Goal: Task Accomplishment & Management: Manage account settings

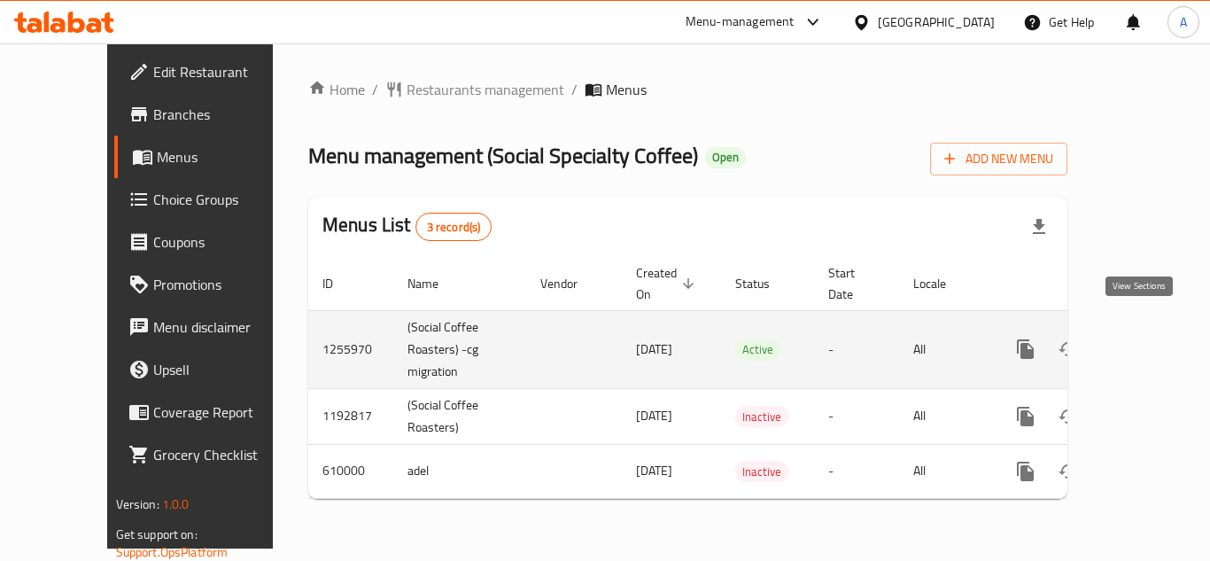
click at [1142, 338] on icon "enhanced table" at bounding box center [1152, 348] width 21 height 21
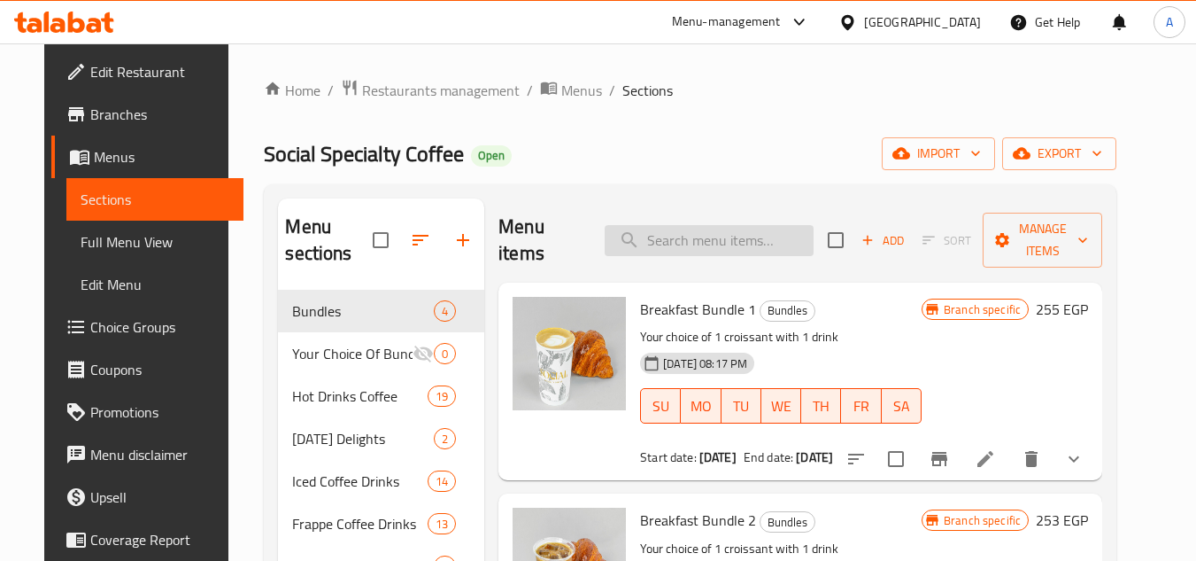
click at [669, 240] on input "search" at bounding box center [709, 240] width 209 height 31
paste input "Breakfast bundle 2"
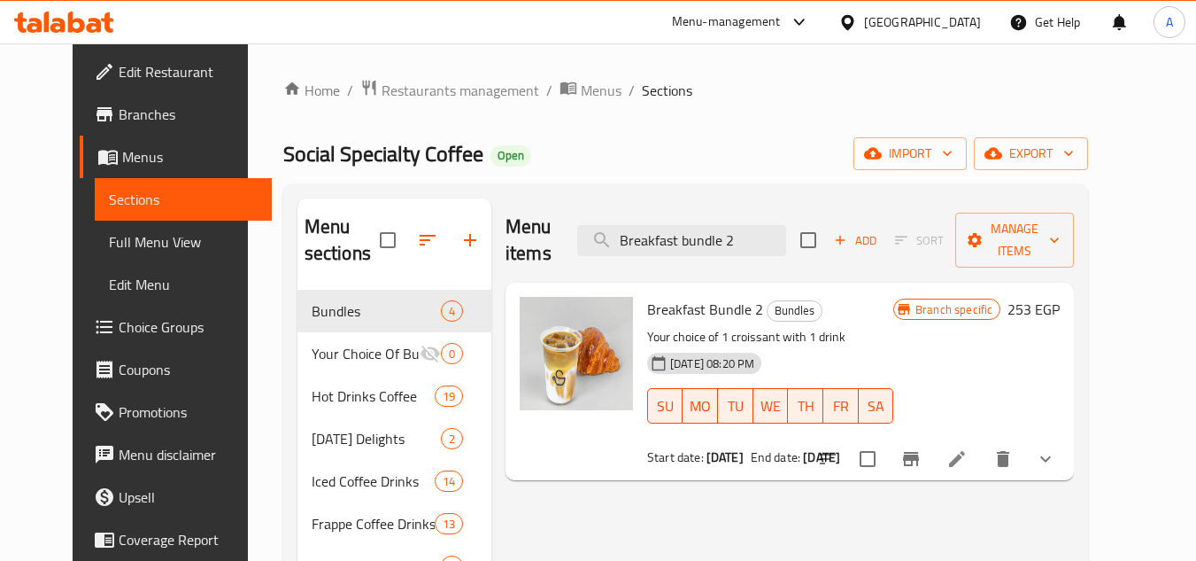
type input "Breakfast bundle 2"
click at [968, 448] on icon at bounding box center [957, 458] width 21 height 21
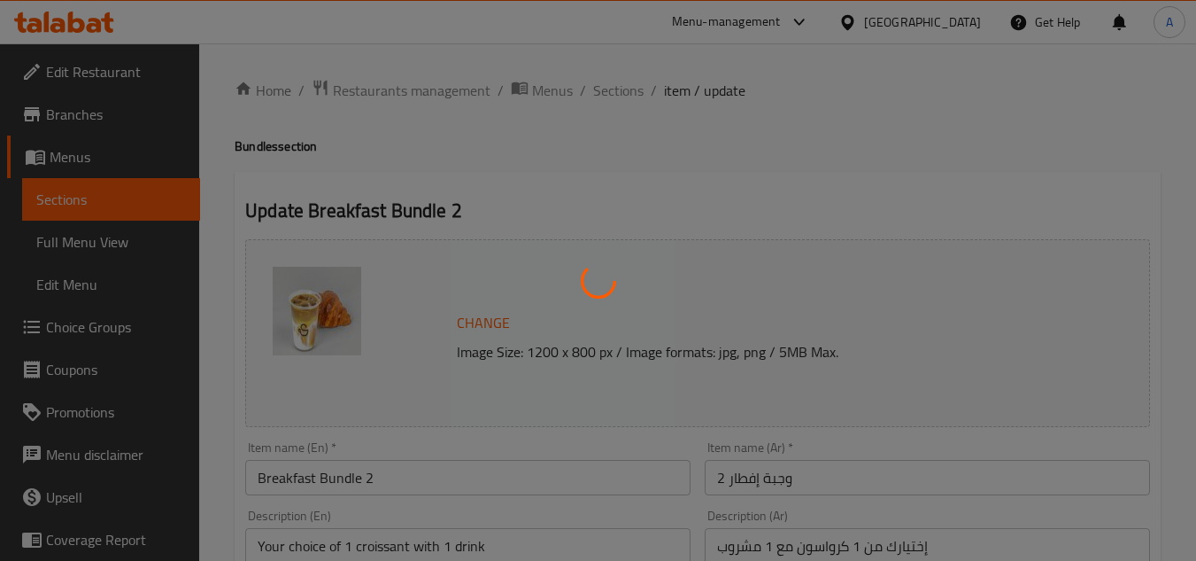
type input "إختر كرواسون وجبة الإفطار 2:"
type input "1"
type input "إختر مشروب وجبة الإفطار 2:"
type input "1"
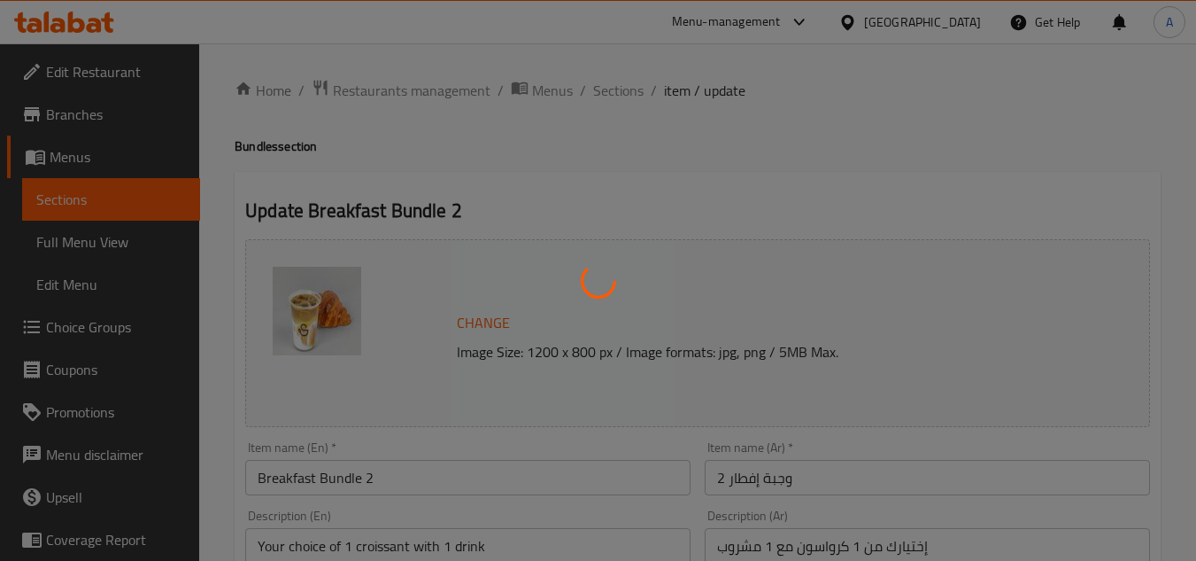
type input "1"
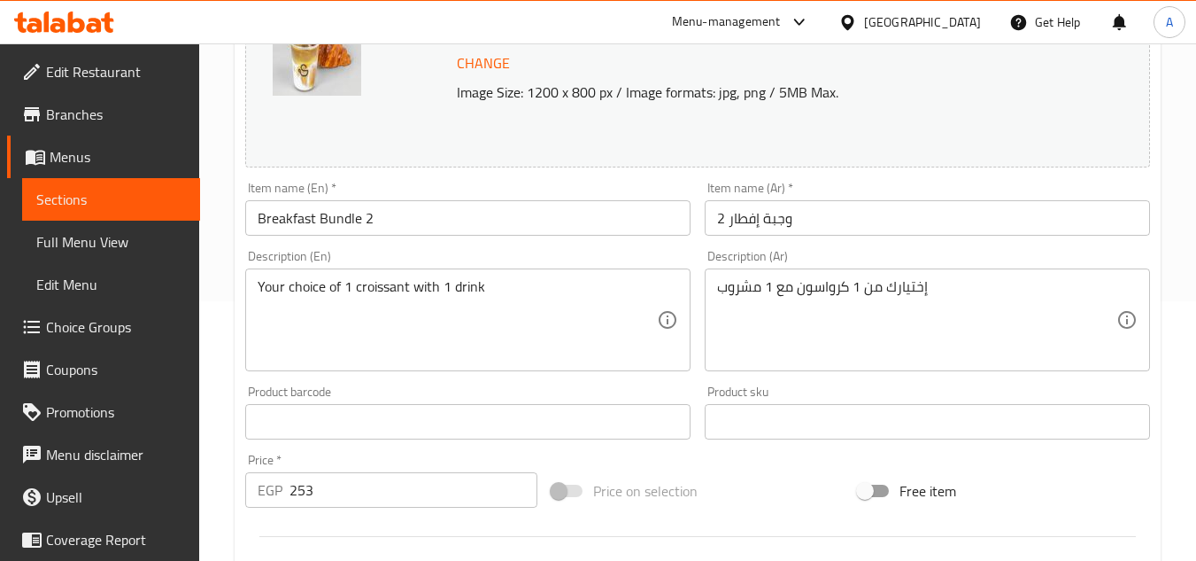
scroll to position [266, 0]
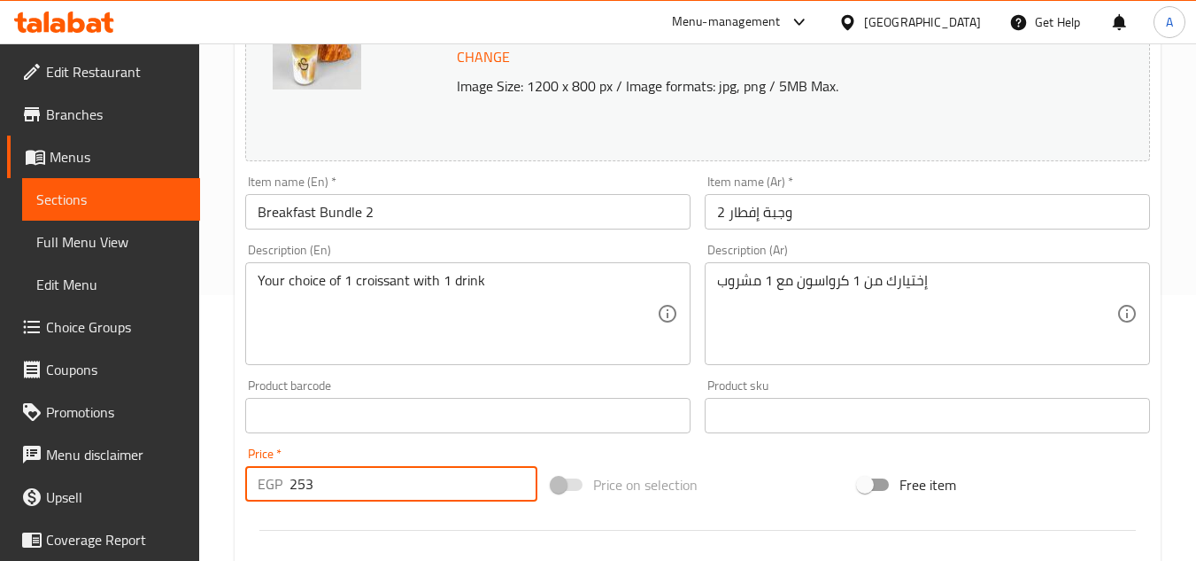
drag, startPoint x: 357, startPoint y: 495, endPoint x: 290, endPoint y: 496, distance: 66.4
click at [294, 495] on input "253" at bounding box center [414, 483] width 248 height 35
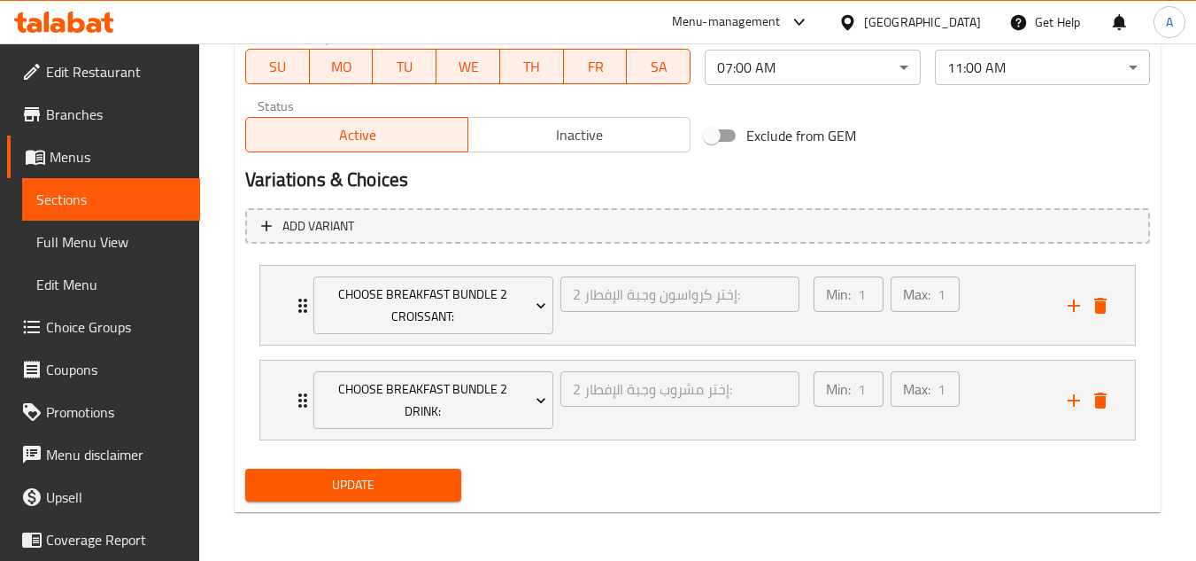
scroll to position [862, 0]
type input "258"
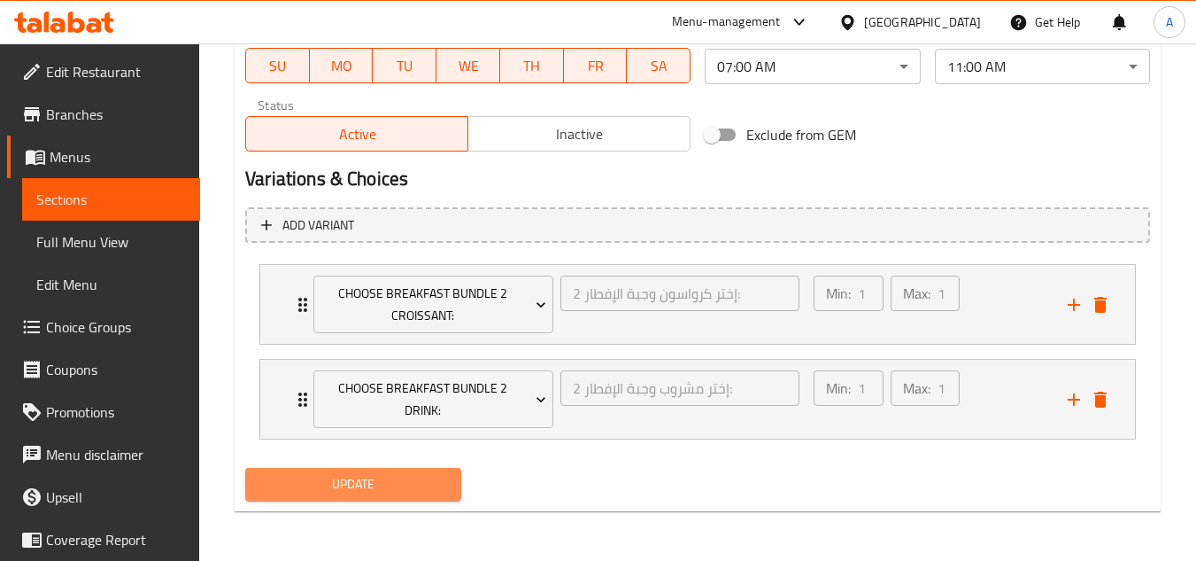
click at [438, 483] on span "Update" at bounding box center [352, 484] width 187 height 22
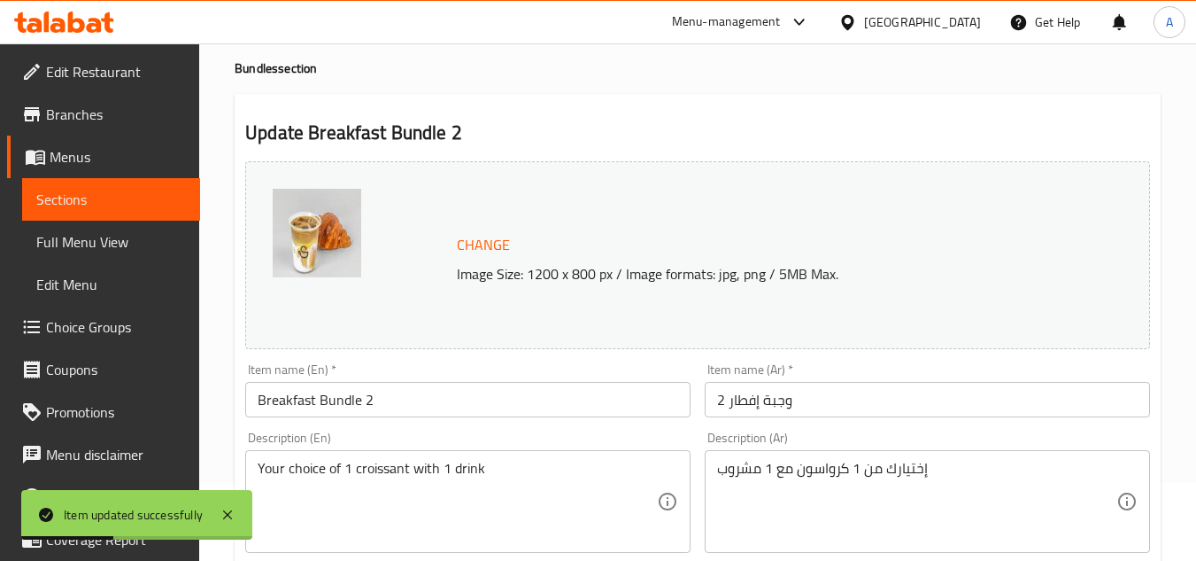
scroll to position [0, 0]
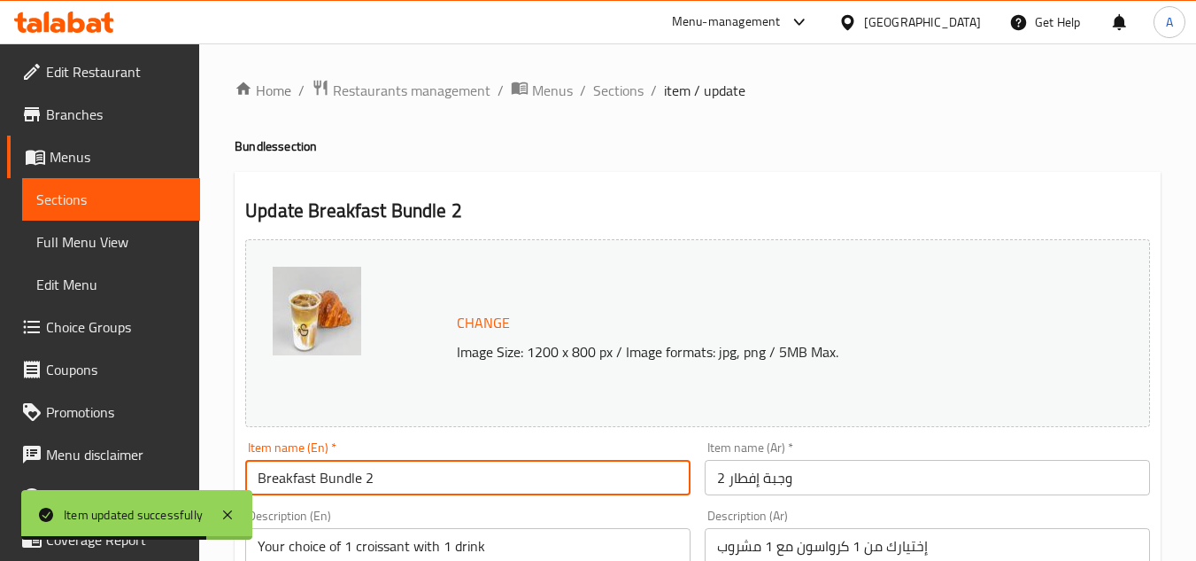
click at [347, 492] on input "Breakfast Bundle 2" at bounding box center [467, 477] width 445 height 35
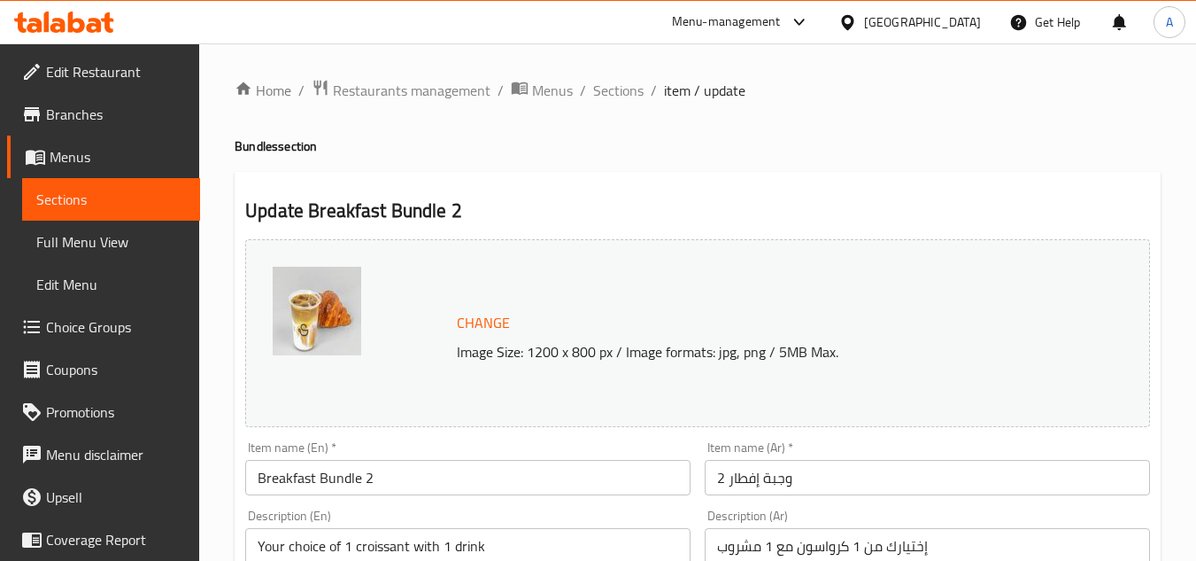
click at [97, 112] on span "Branches" at bounding box center [116, 114] width 140 height 21
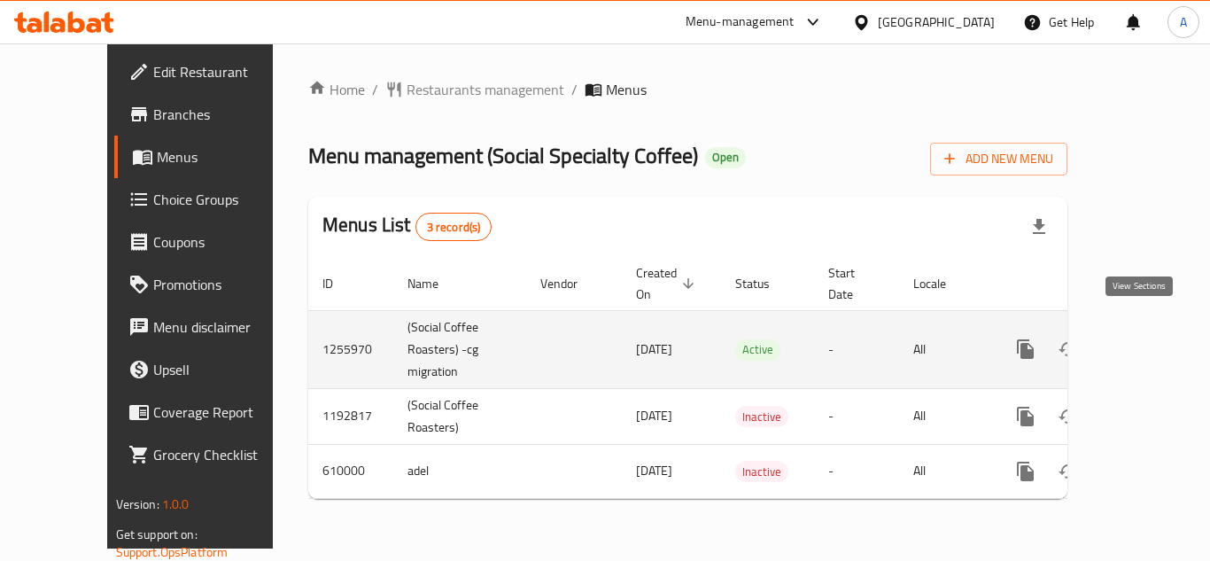
click at [1150, 328] on link "enhanced table" at bounding box center [1153, 349] width 43 height 43
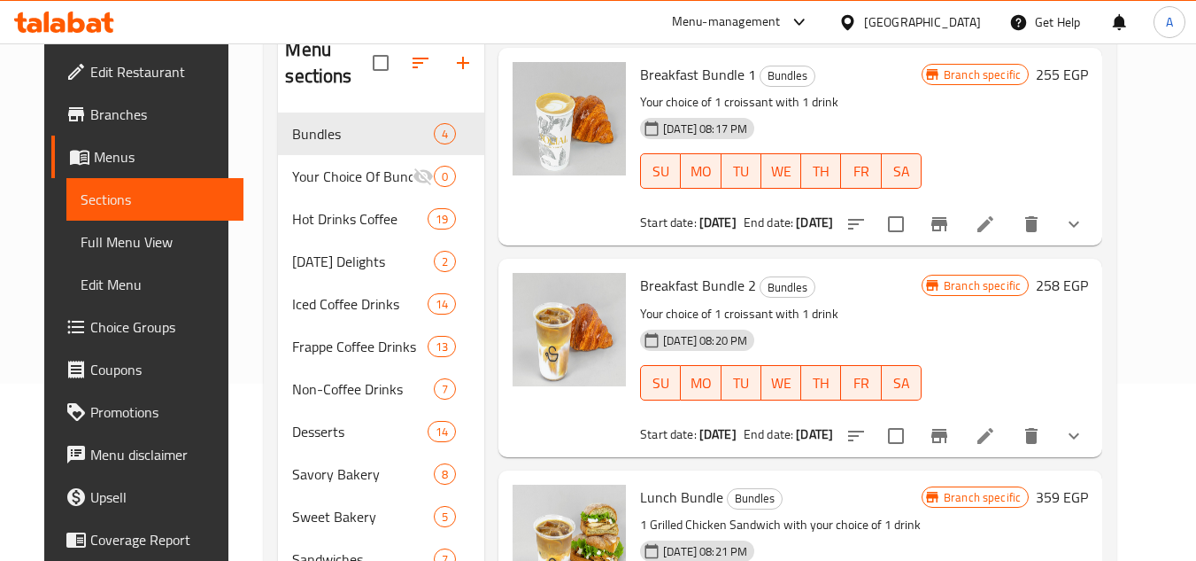
scroll to position [89, 0]
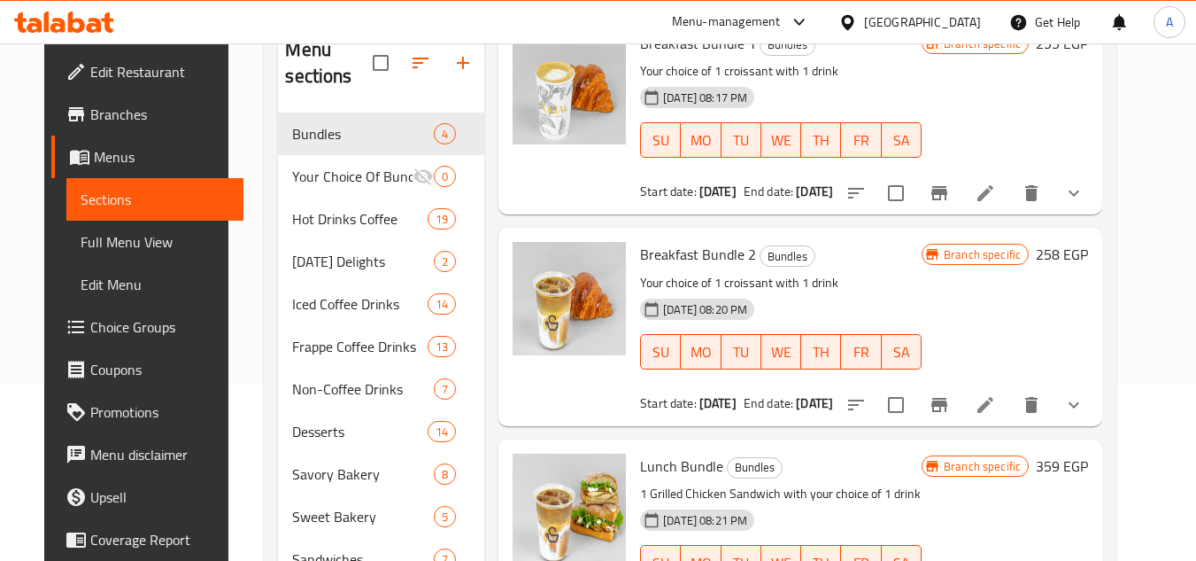
click at [1010, 406] on li at bounding box center [986, 405] width 50 height 32
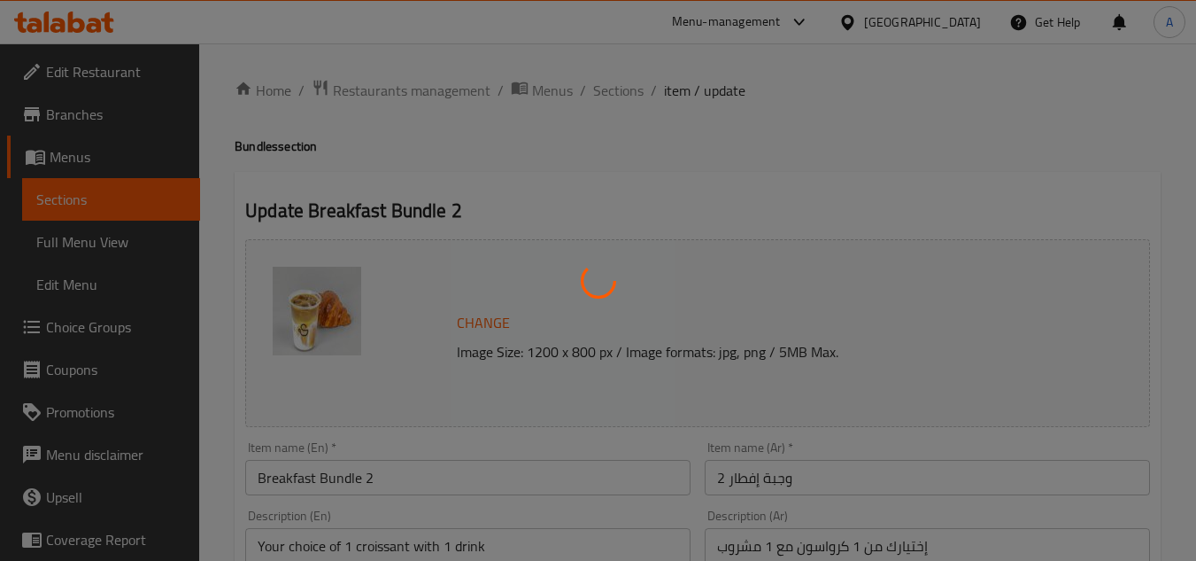
type input "إختر كرواسون وجبة الإفطار 2:"
type input "1"
type input "إختر مشروب وجبة الإفطار 2:"
type input "1"
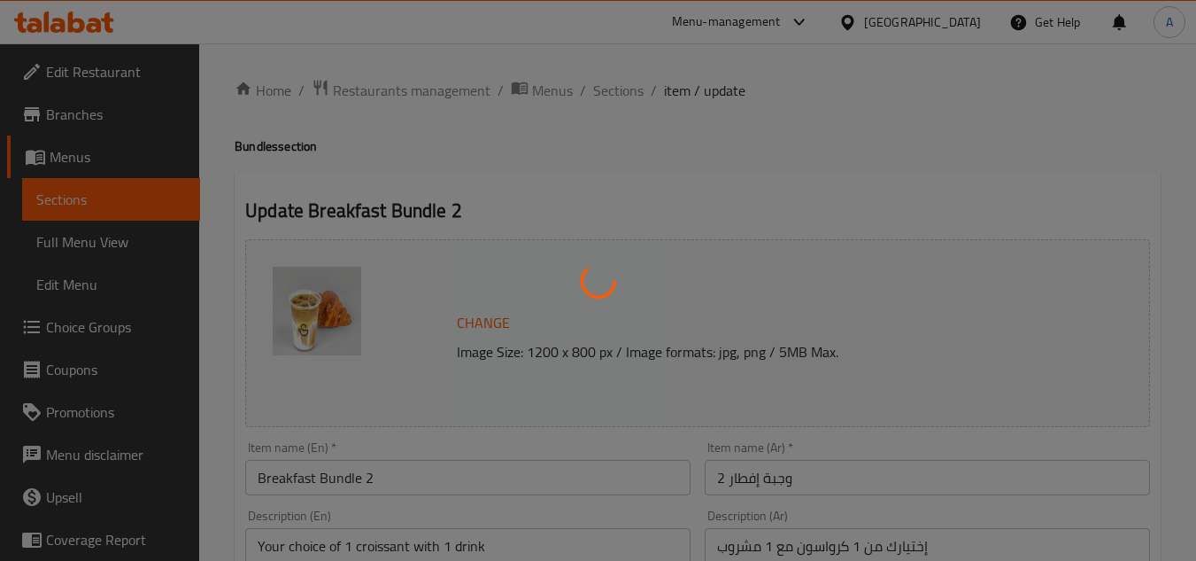
type input "1"
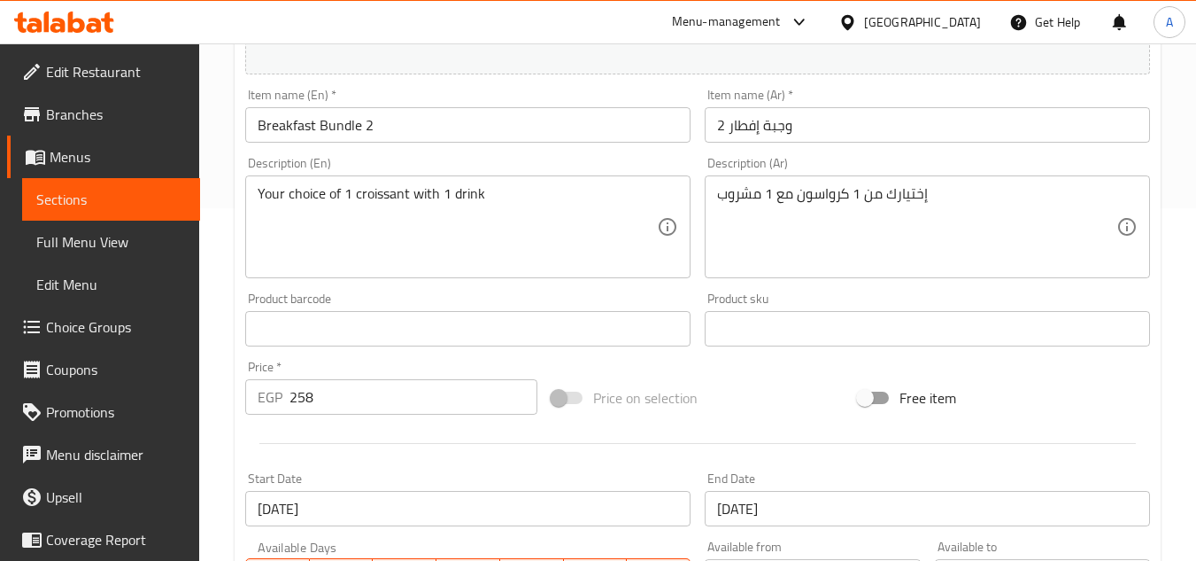
scroll to position [154, 0]
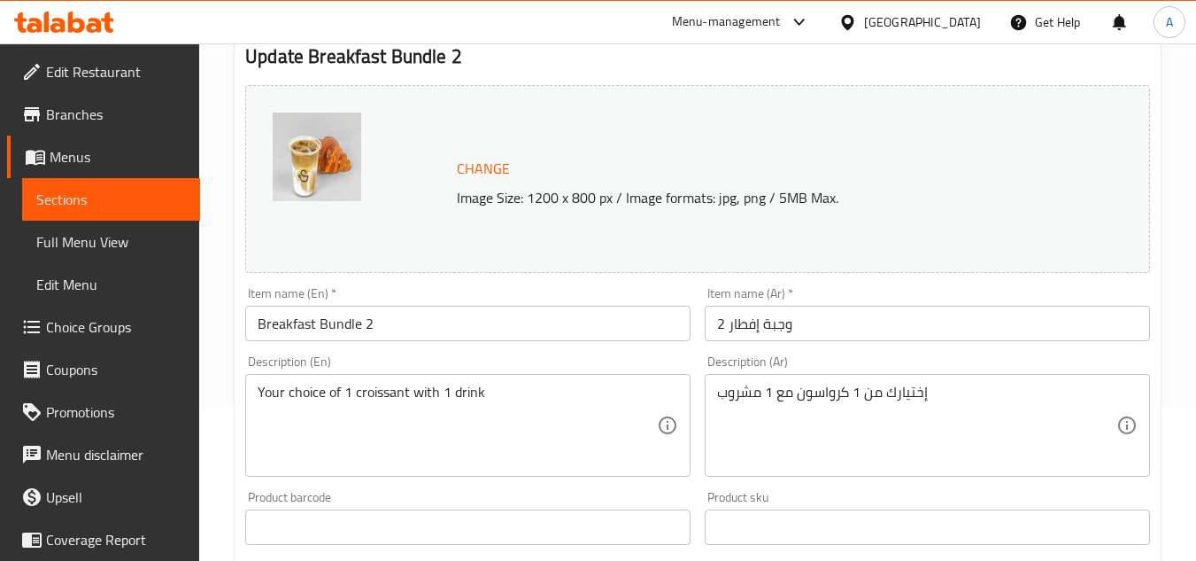
click at [335, 331] on input "Breakfast Bundle 2" at bounding box center [467, 323] width 445 height 35
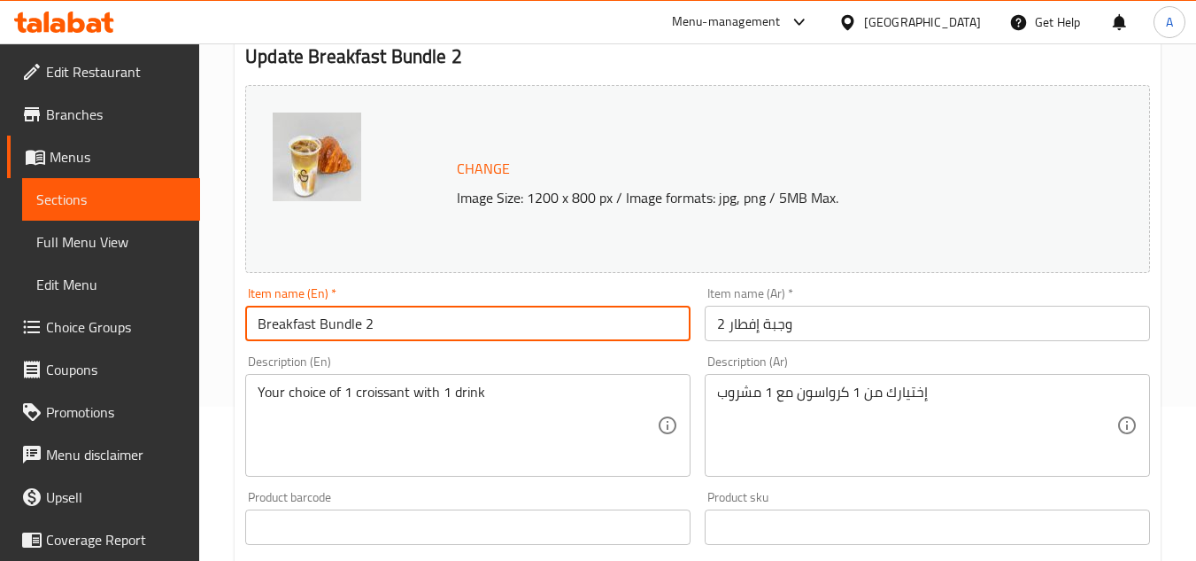
click at [335, 331] on input "Breakfast Bundle 2" at bounding box center [467, 323] width 445 height 35
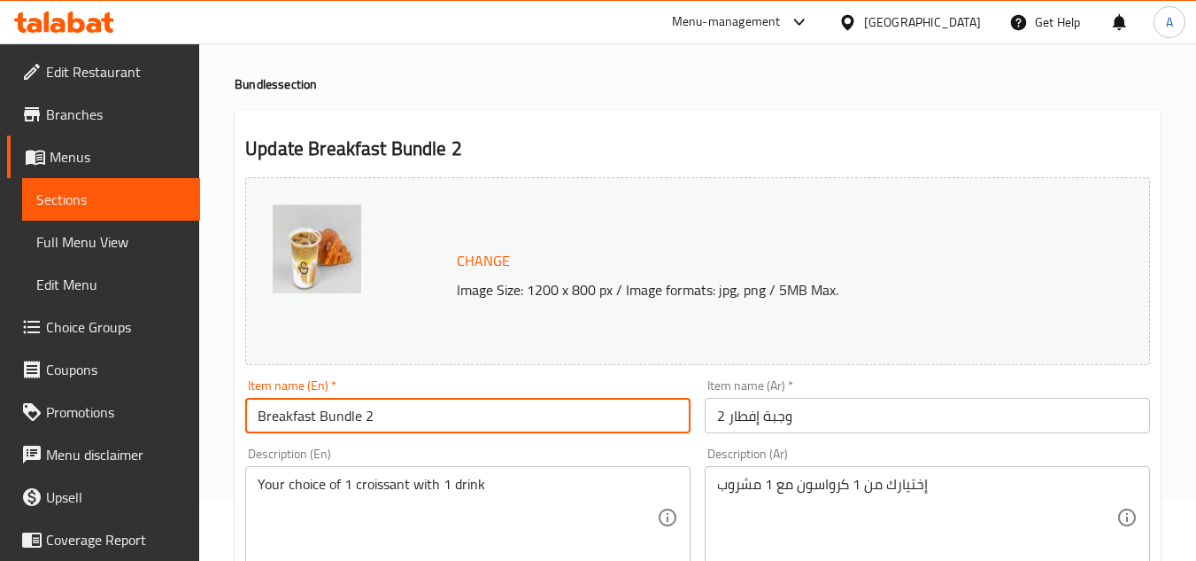
scroll to position [0, 0]
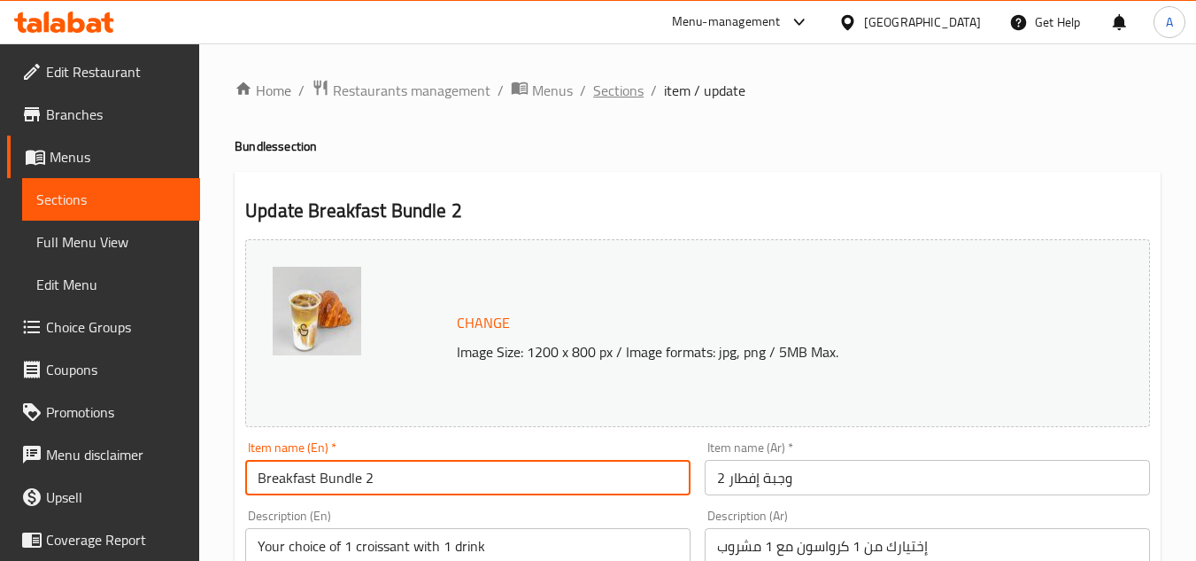
click at [602, 89] on span "Sections" at bounding box center [618, 90] width 50 height 21
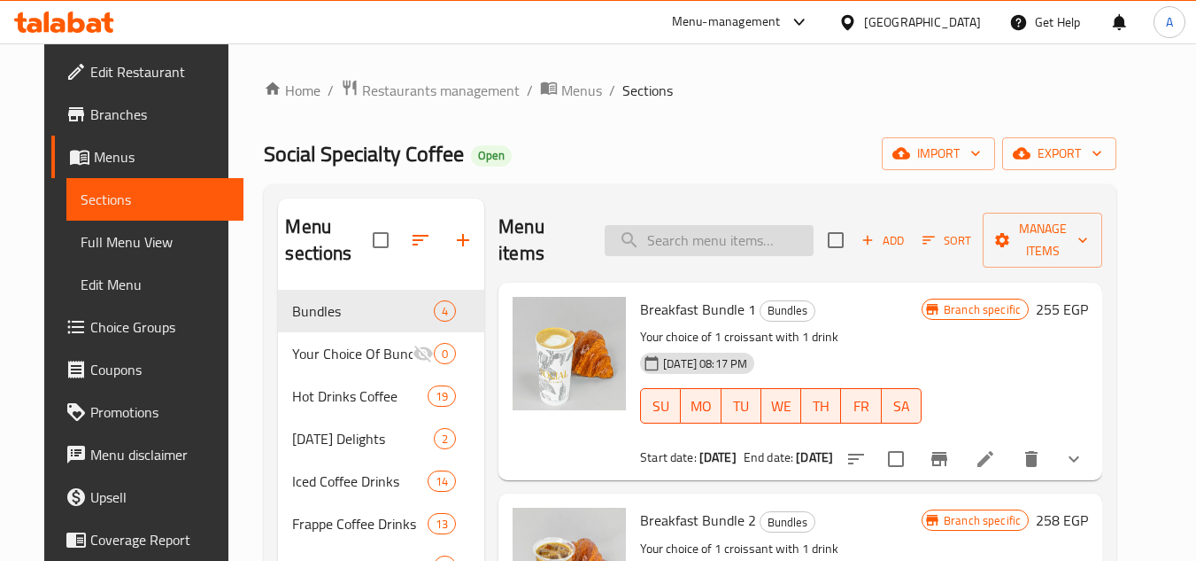
click at [673, 230] on input "search" at bounding box center [709, 240] width 209 height 31
paste input "Breakfast Bundle 2"
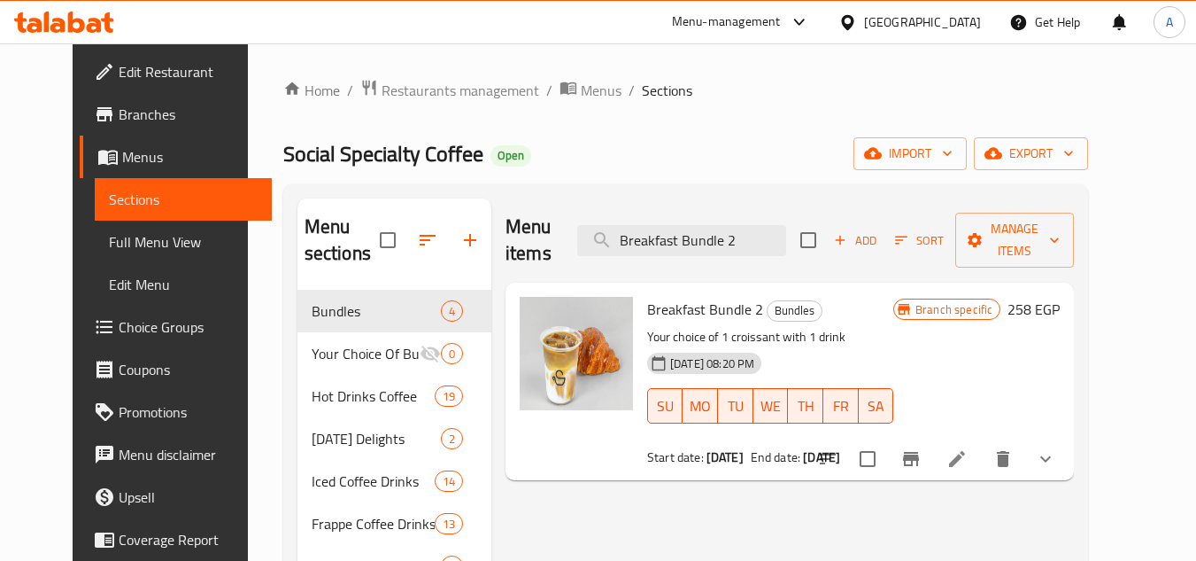
type input "Breakfast Bundle 2"
click at [1056, 448] on icon "show more" at bounding box center [1045, 458] width 21 height 21
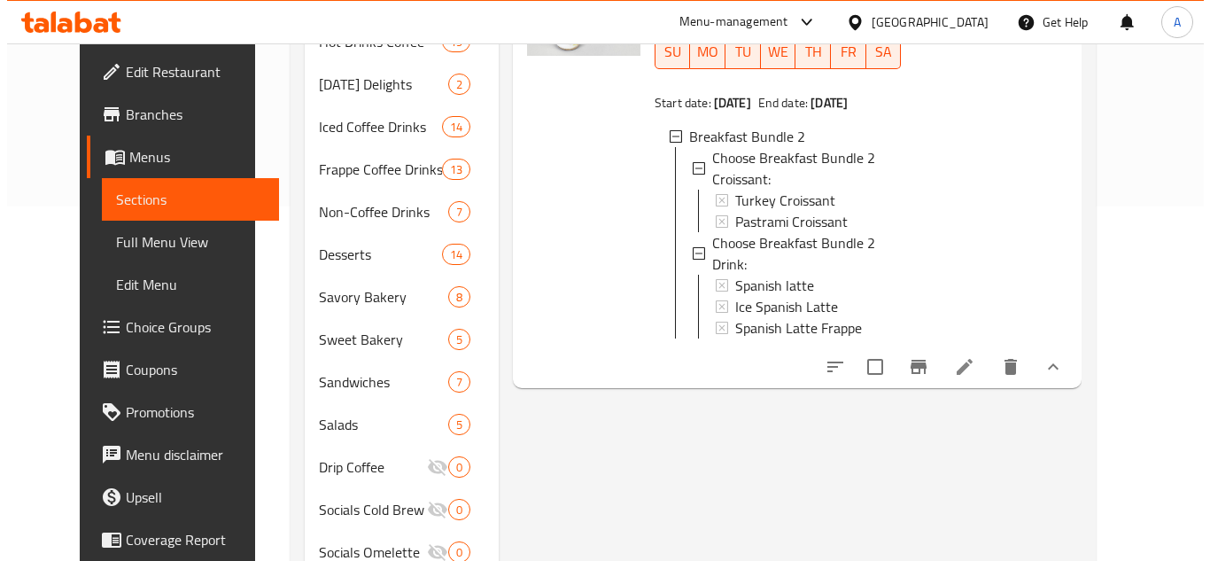
scroll to position [177, 0]
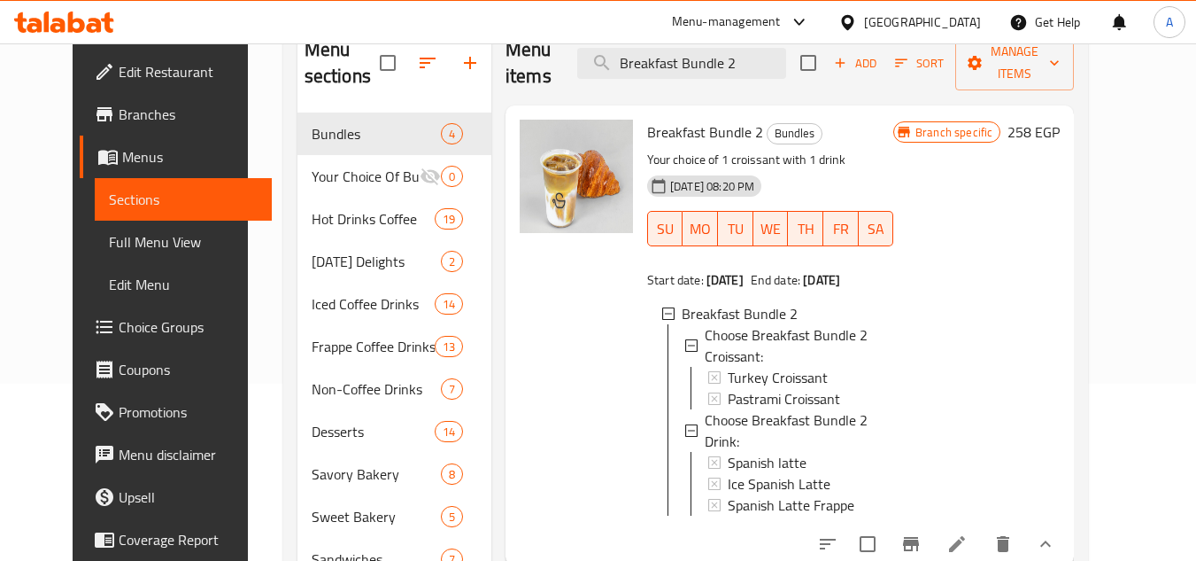
click at [932, 522] on button "Branch-specific-item" at bounding box center [911, 543] width 43 height 43
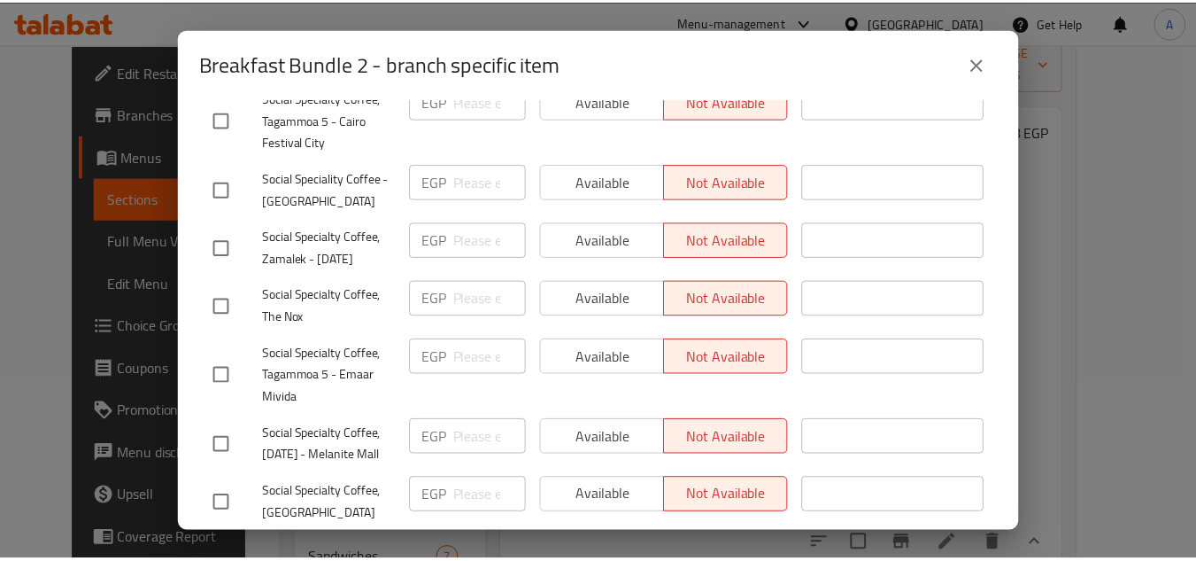
scroll to position [469, 0]
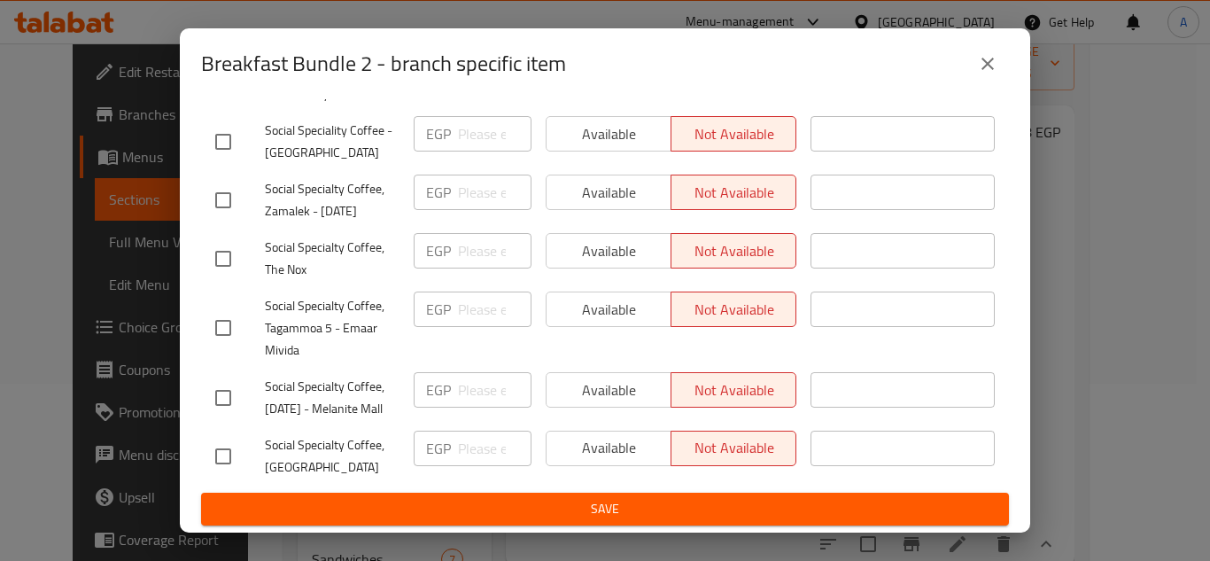
click at [985, 50] on button "close" at bounding box center [987, 64] width 43 height 43
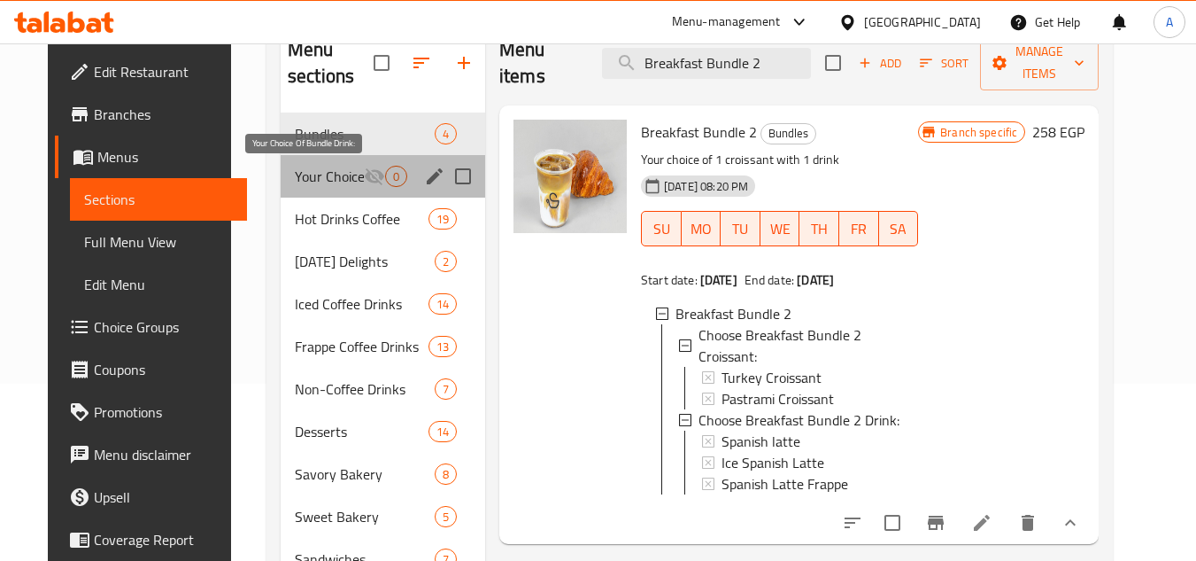
click at [330, 182] on span "Your Choice Of Bundle Drink:" at bounding box center [329, 176] width 69 height 21
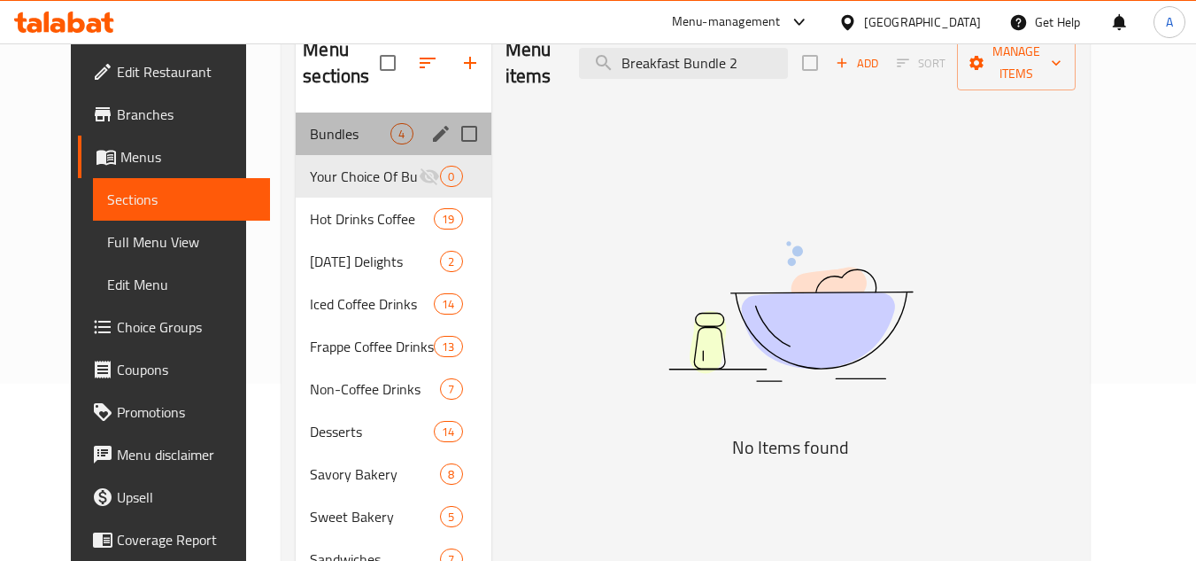
click at [331, 144] on div "Bundles 4" at bounding box center [393, 133] width 195 height 43
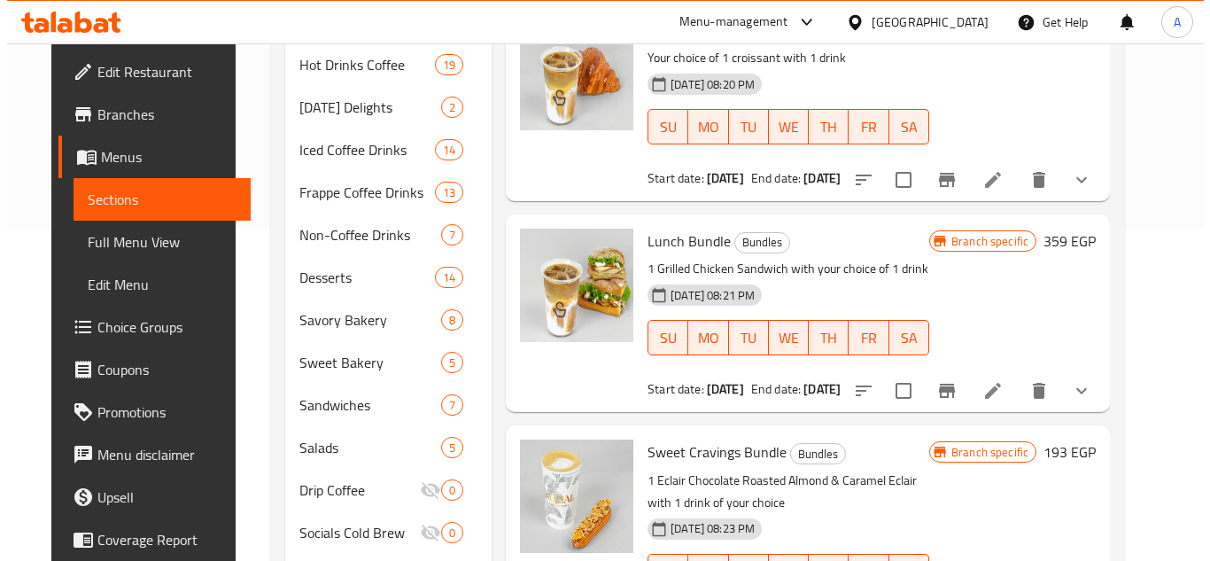
scroll to position [466, 0]
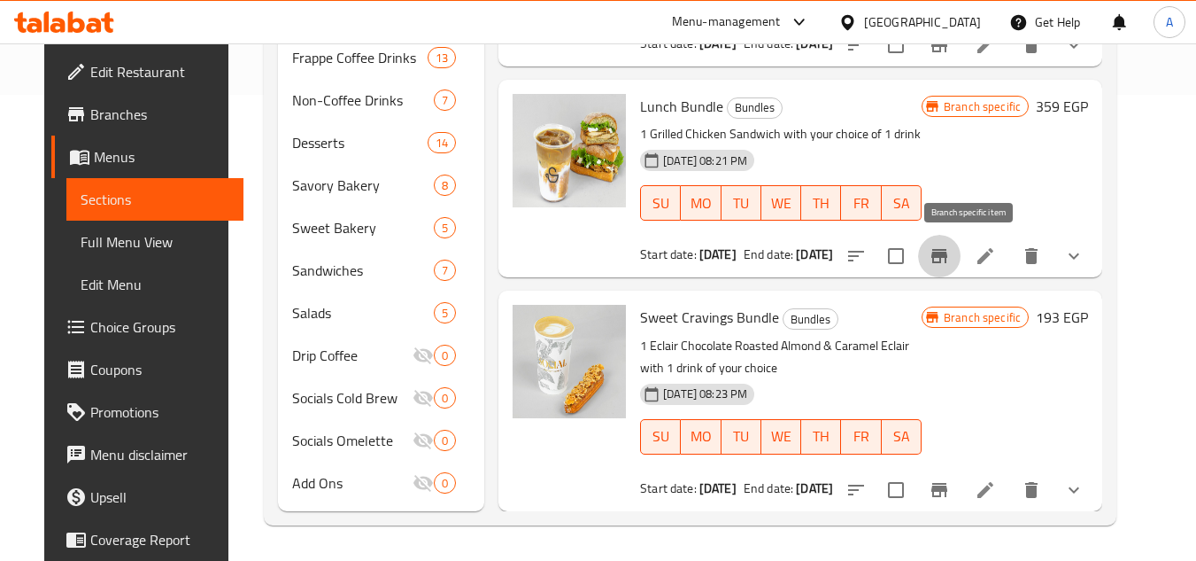
click at [961, 251] on button "Branch-specific-item" at bounding box center [939, 256] width 43 height 43
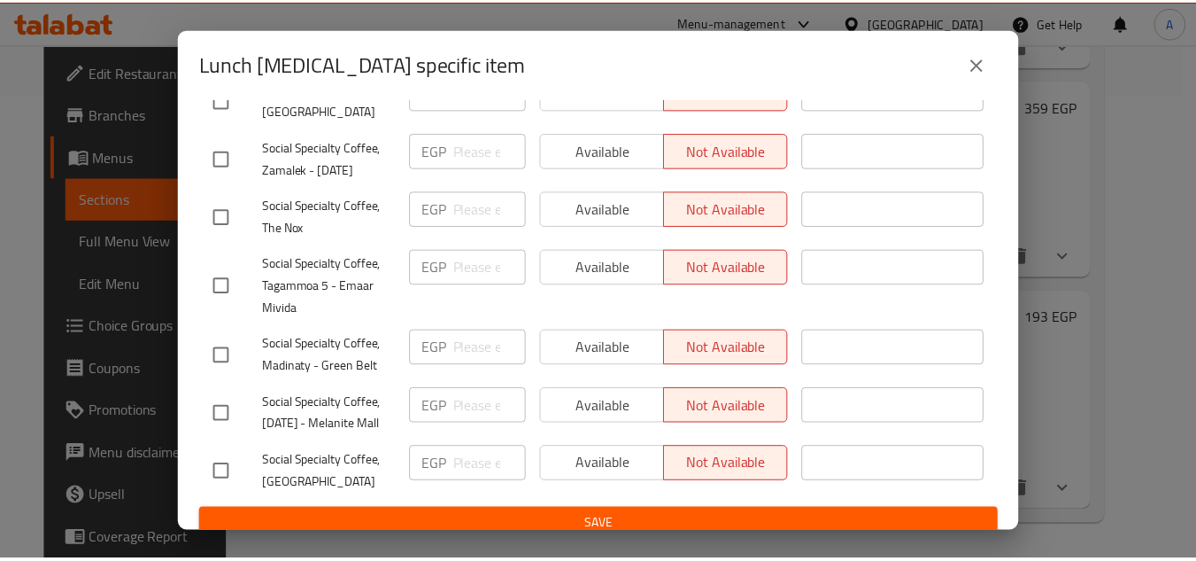
scroll to position [469, 0]
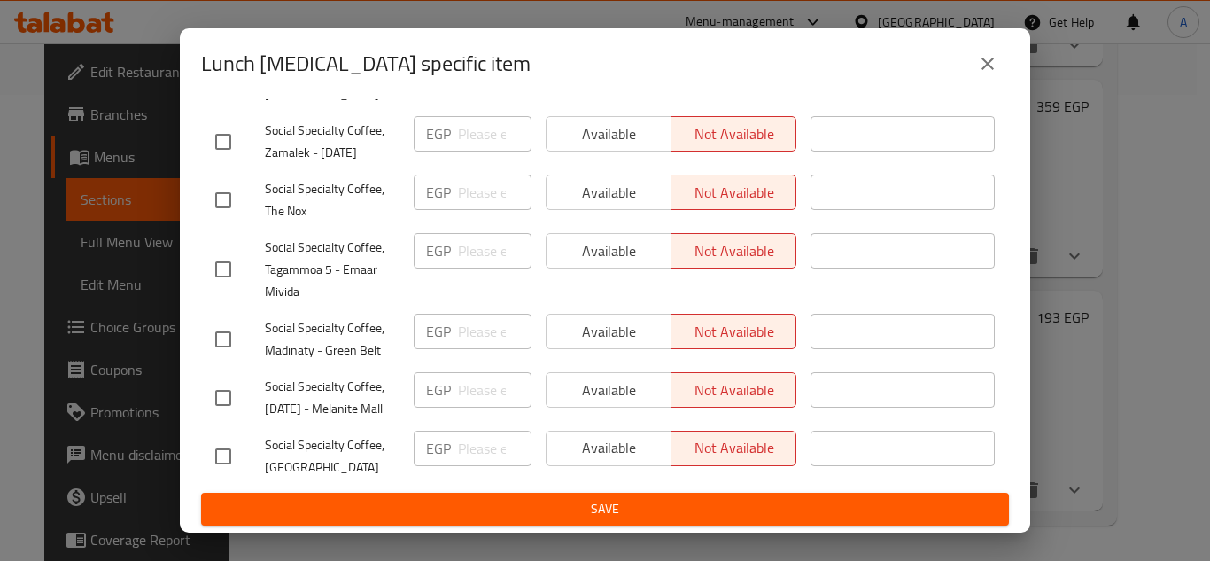
click at [987, 67] on icon "close" at bounding box center [987, 63] width 21 height 21
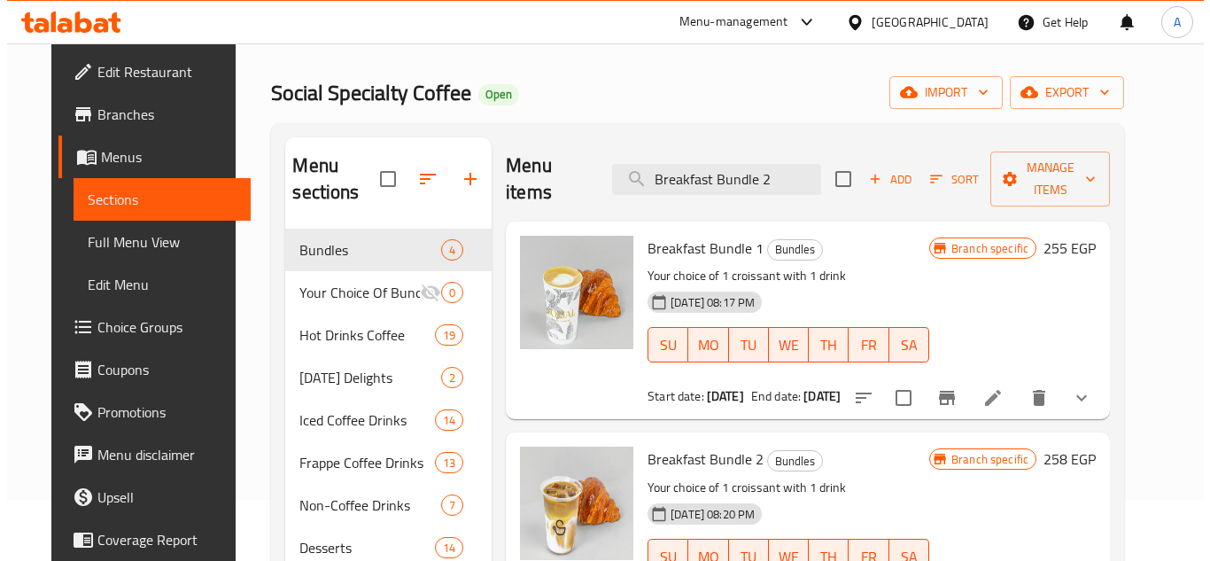
scroll to position [89, 0]
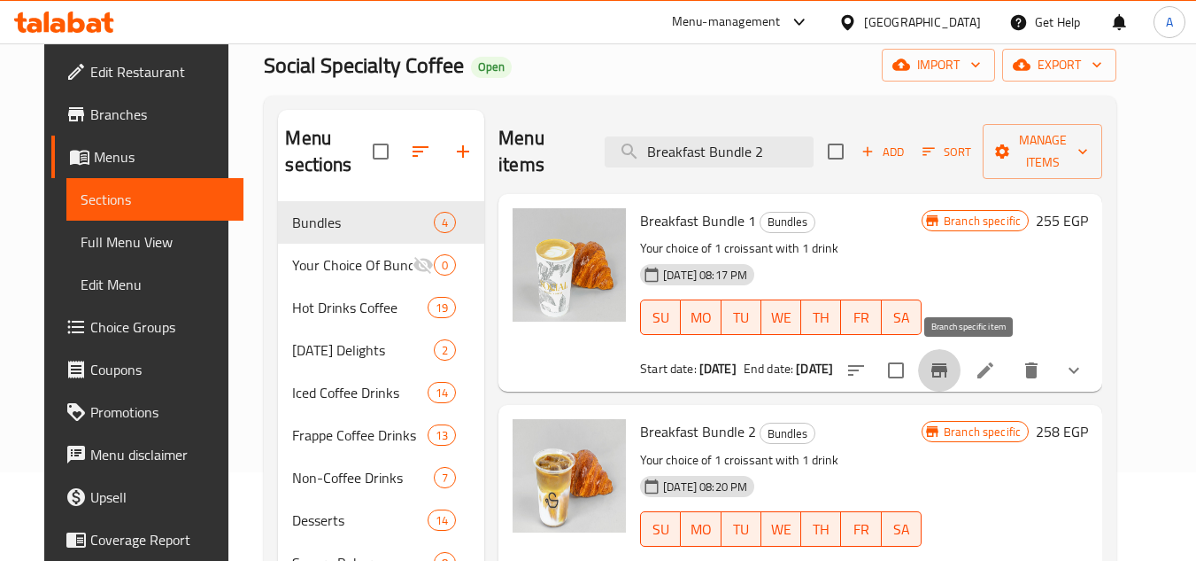
click at [947, 370] on icon "Branch-specific-item" at bounding box center [940, 370] width 16 height 14
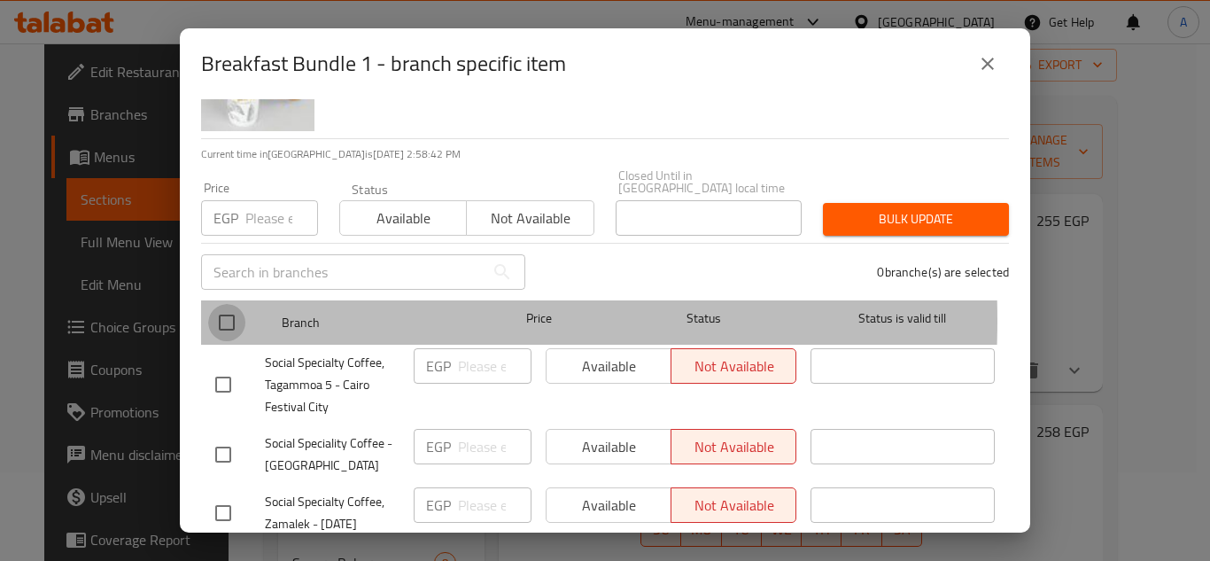
click at [227, 307] on input "checkbox" at bounding box center [226, 322] width 37 height 37
checkbox input "true"
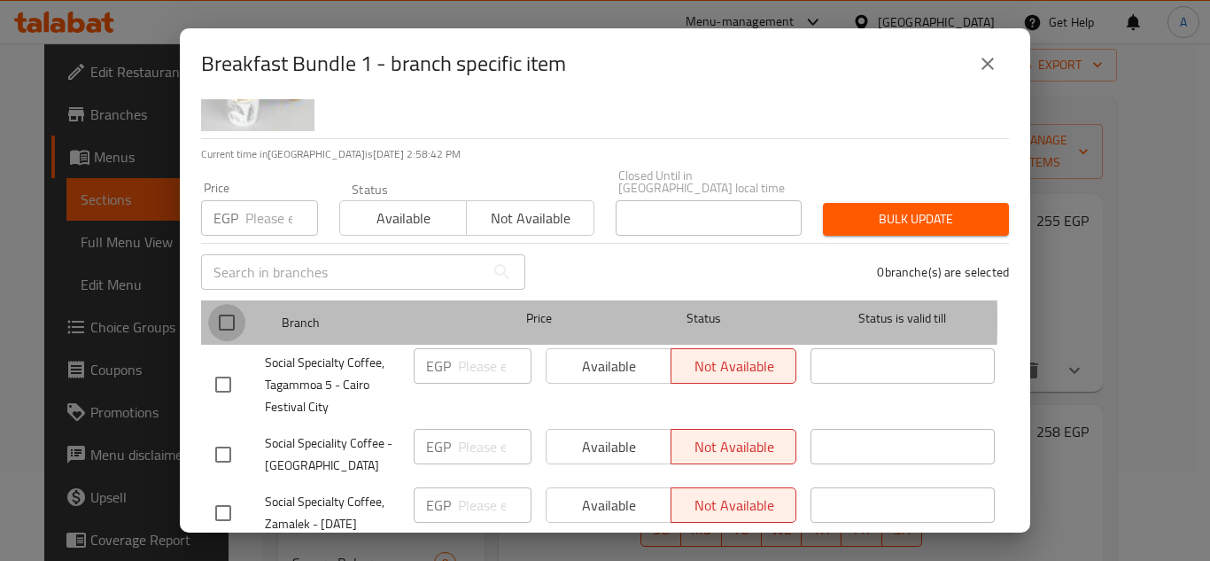
checkbox input "true"
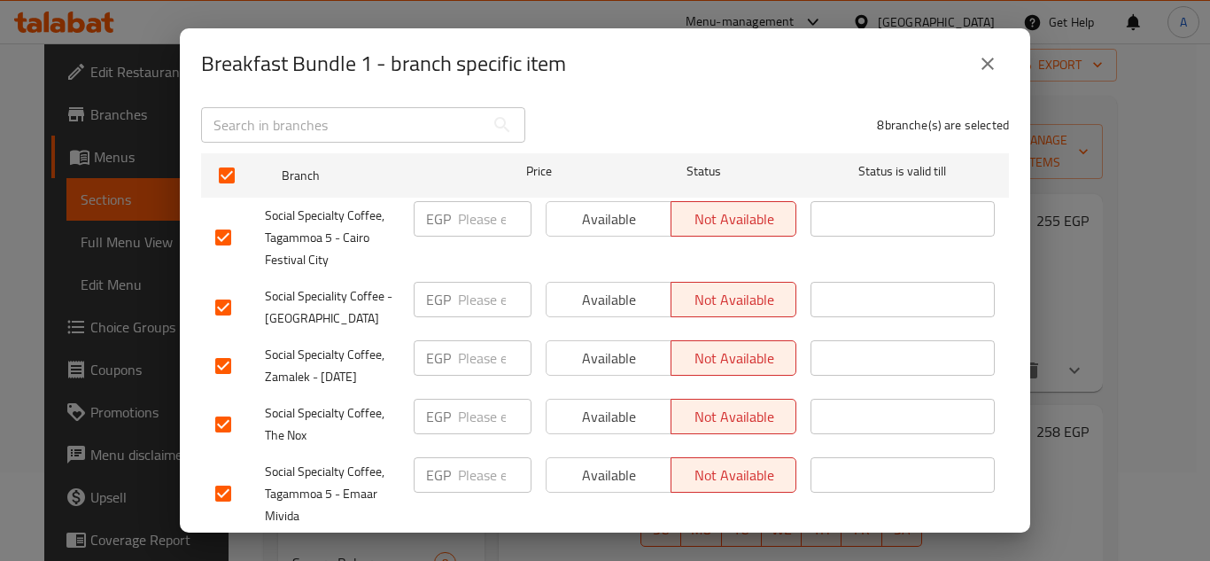
scroll to position [266, 0]
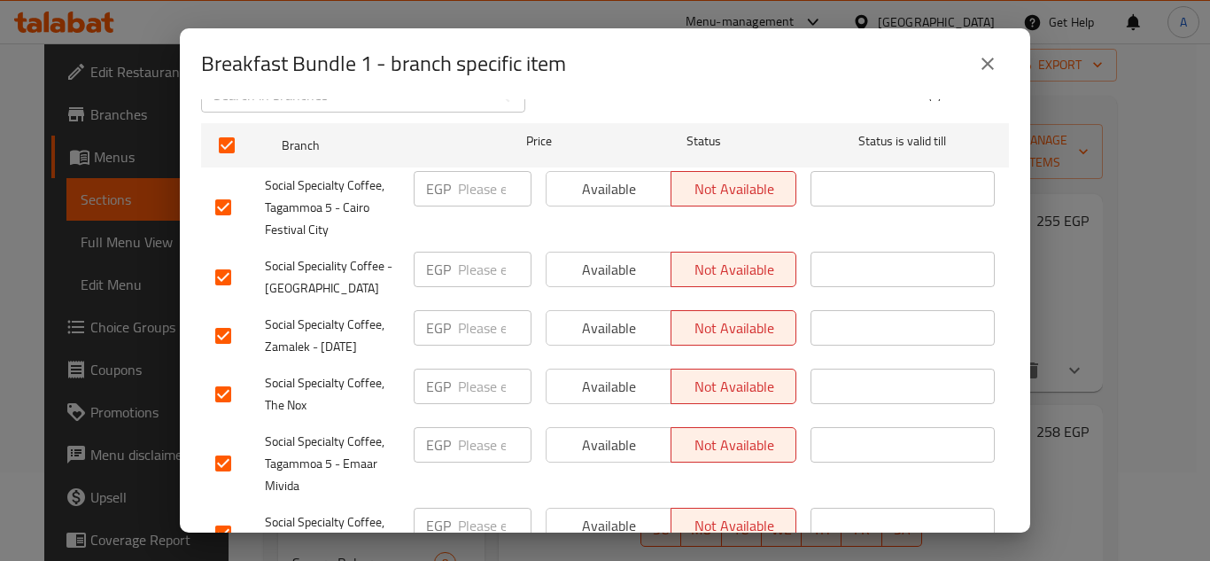
click at [215, 325] on input "checkbox" at bounding box center [223, 335] width 37 height 37
checkbox input "false"
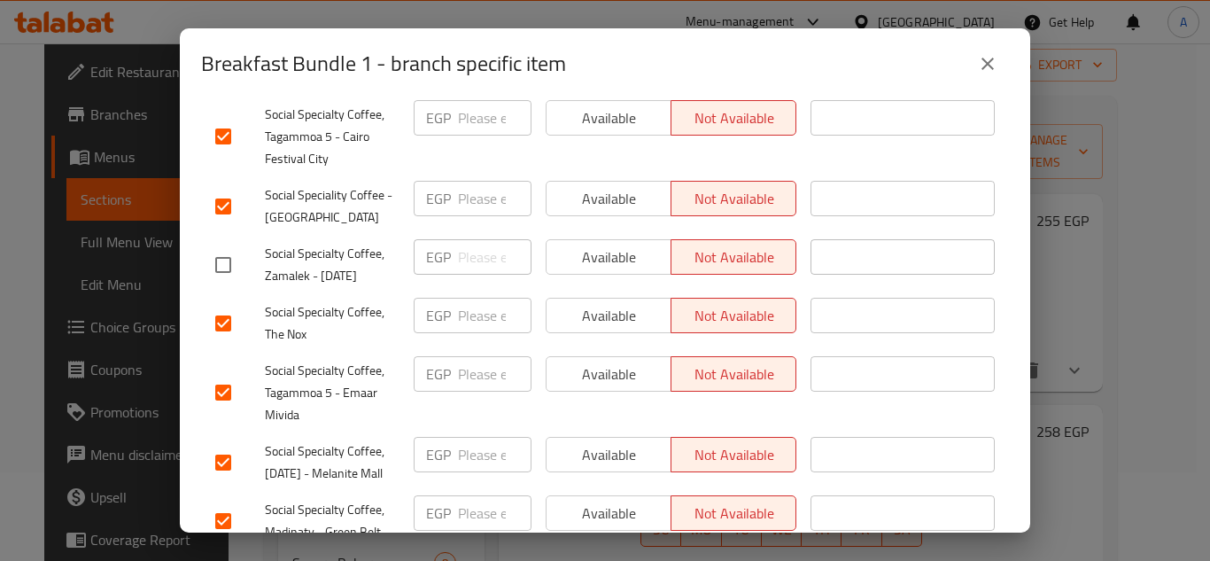
scroll to position [354, 0]
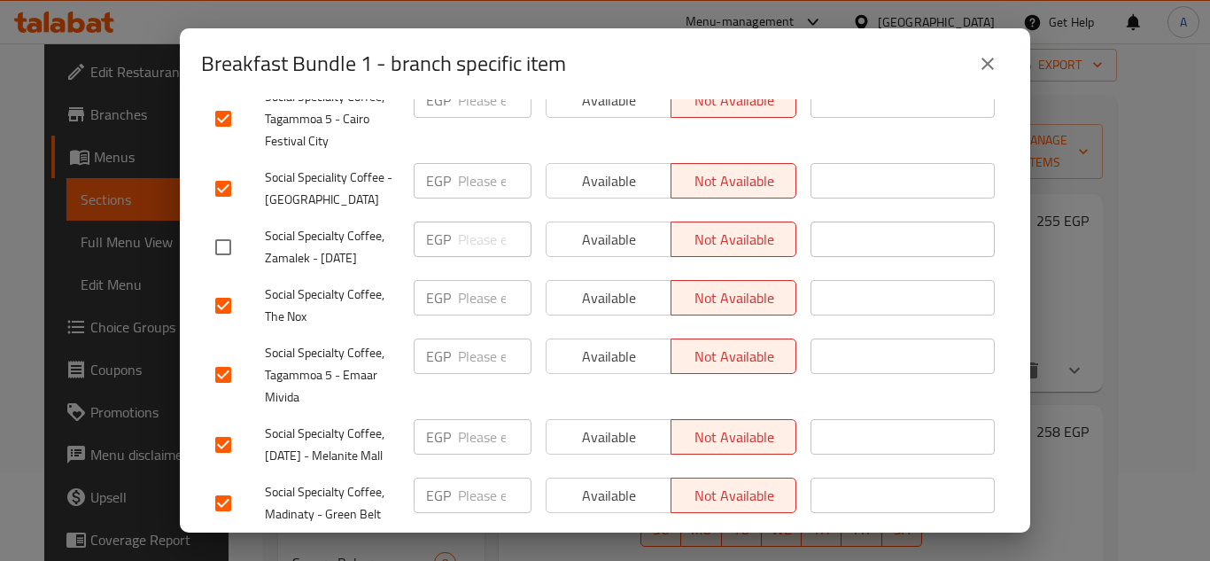
click at [233, 304] on input "checkbox" at bounding box center [223, 305] width 37 height 37
checkbox input "false"
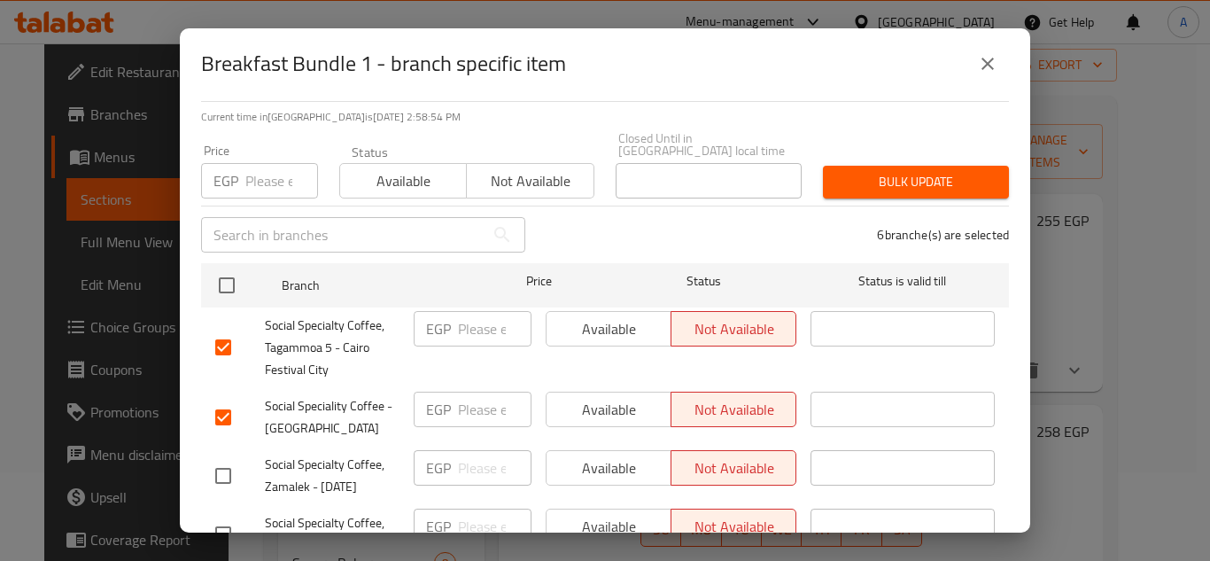
scroll to position [115, 0]
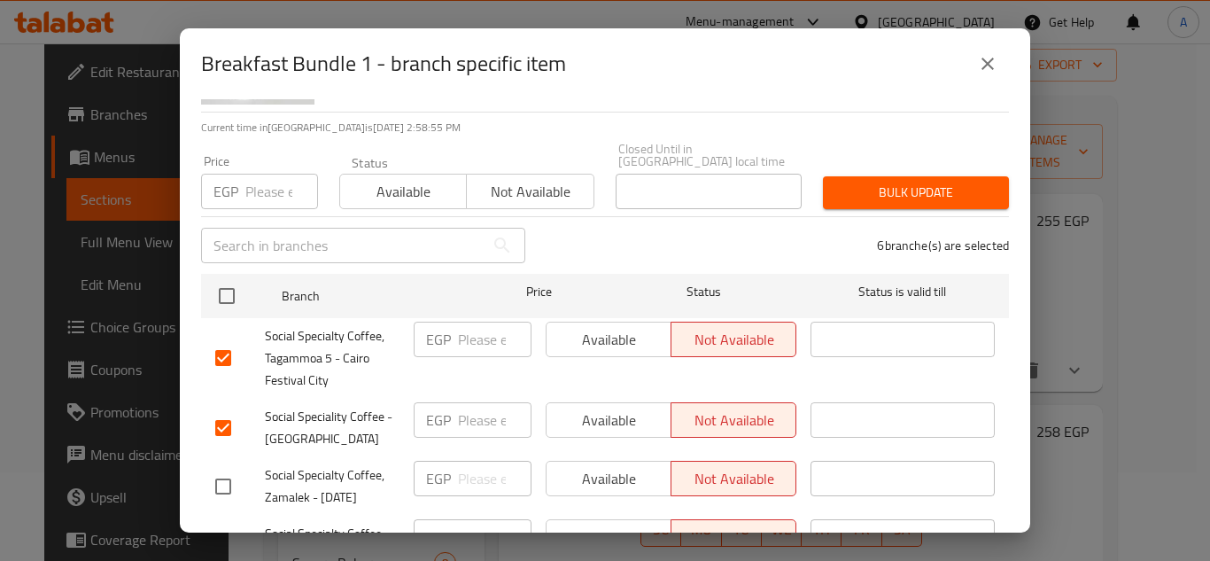
click at [397, 179] on span "Available" at bounding box center [403, 192] width 112 height 26
click at [857, 182] on span "Bulk update" at bounding box center [916, 193] width 158 height 22
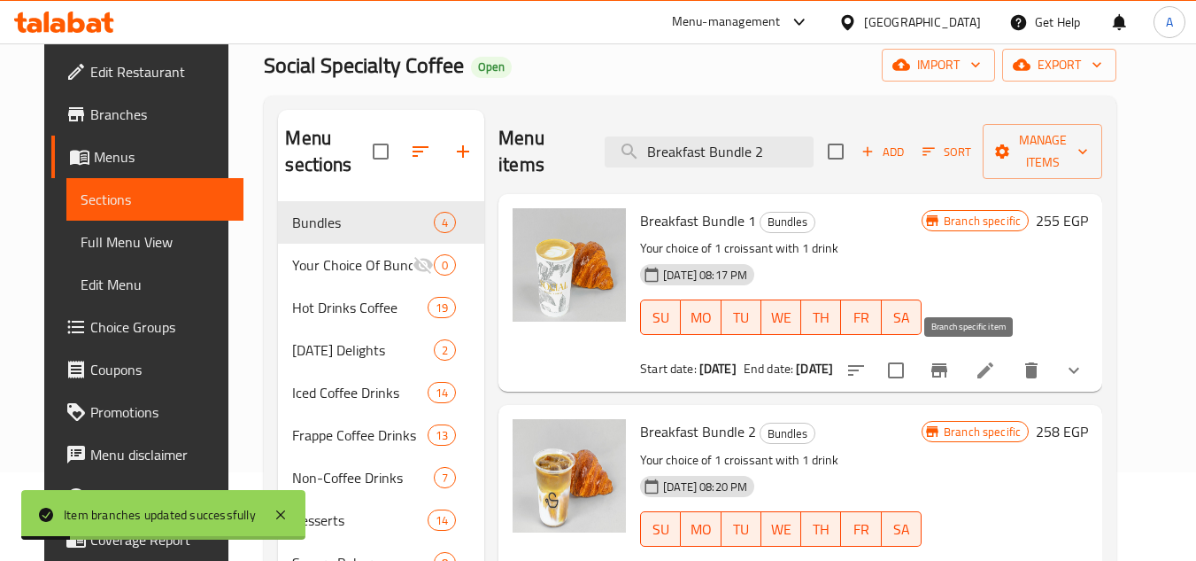
click at [950, 360] on icon "Branch-specific-item" at bounding box center [939, 370] width 21 height 21
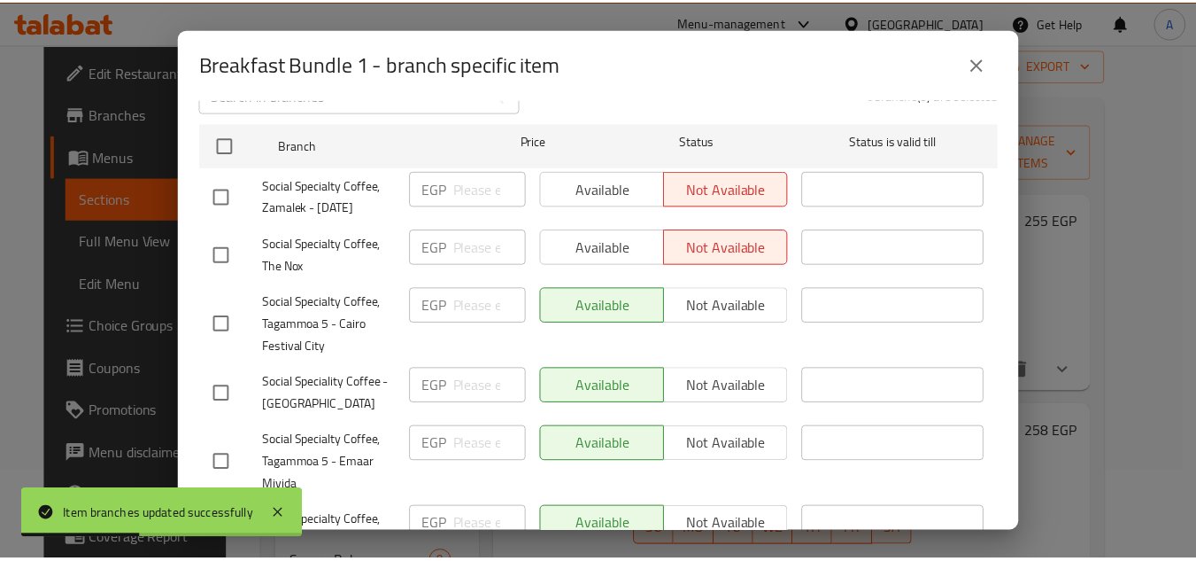
scroll to position [177, 0]
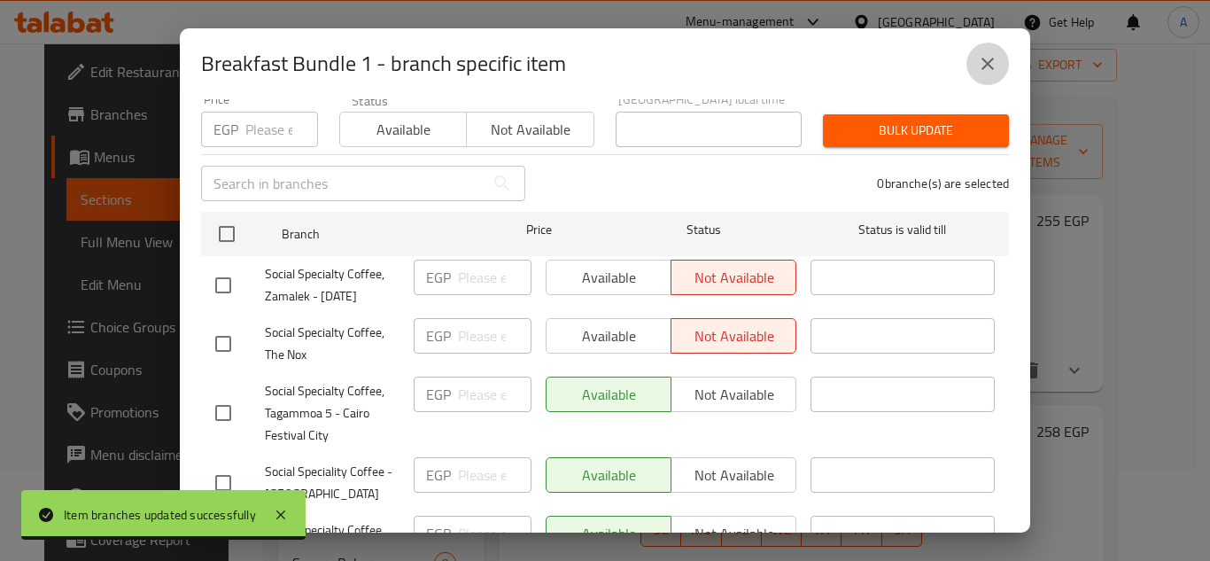
click at [981, 66] on icon "close" at bounding box center [987, 63] width 21 height 21
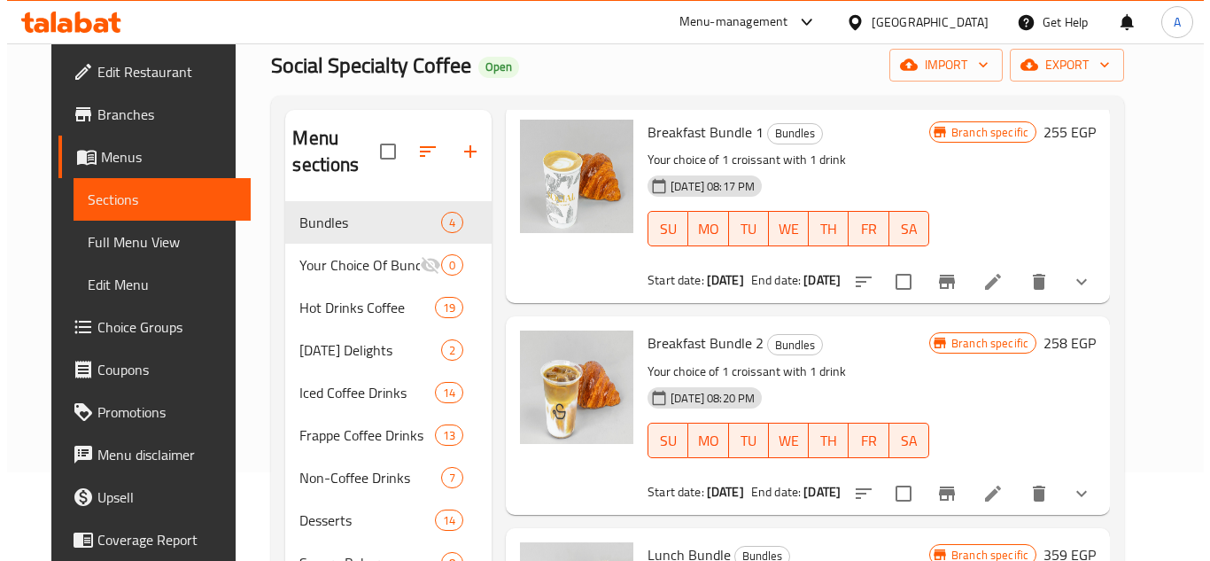
scroll to position [159, 0]
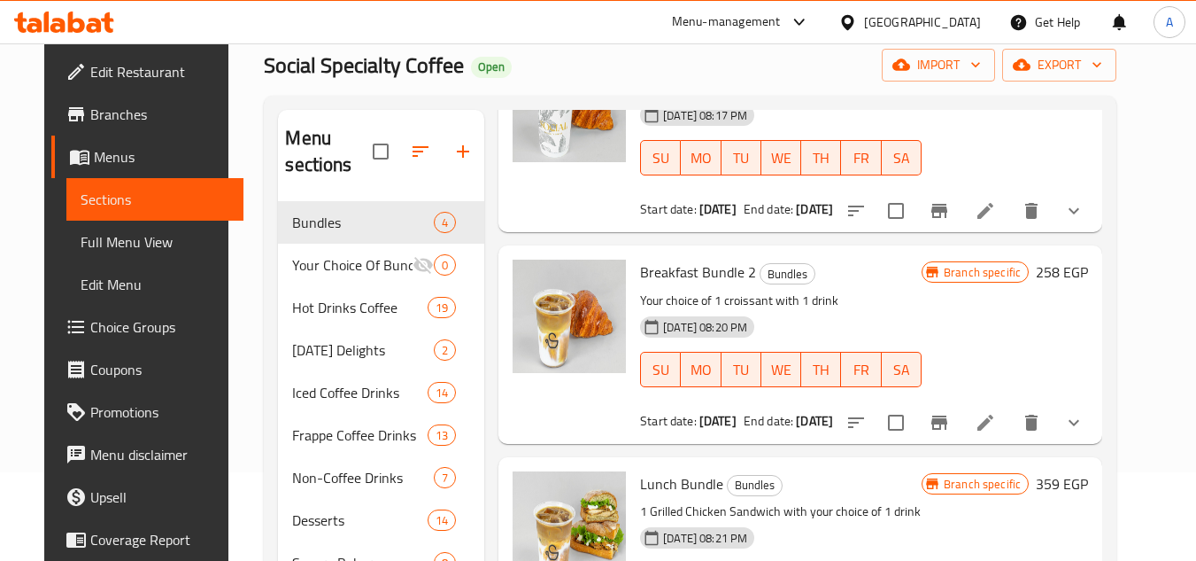
click at [950, 414] on icon "Branch-specific-item" at bounding box center [939, 422] width 21 height 21
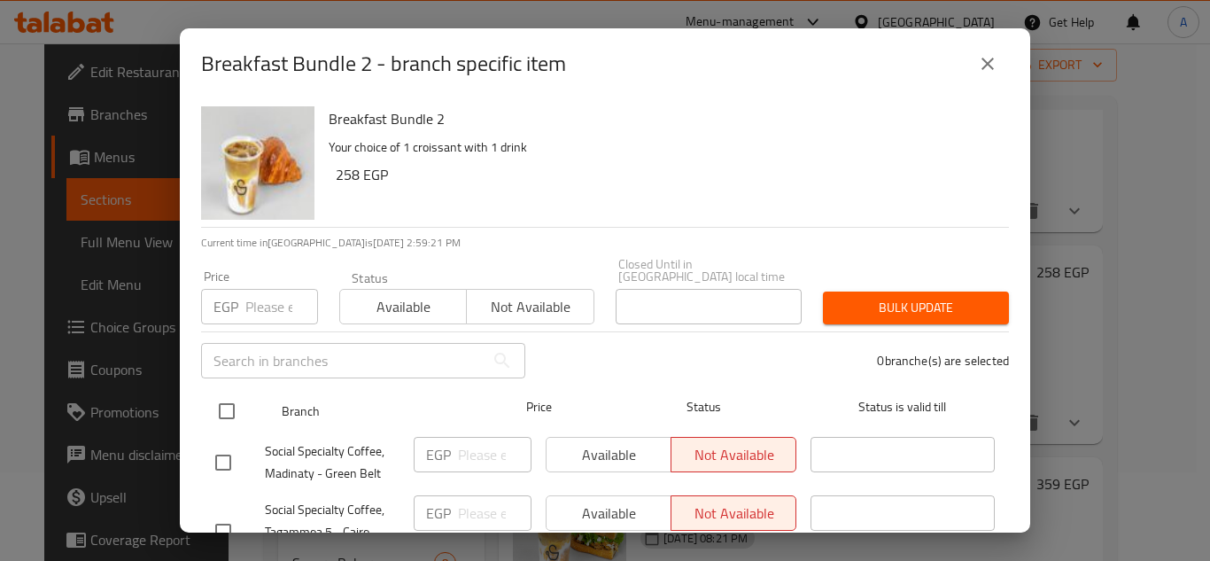
click at [224, 385] on div at bounding box center [241, 410] width 66 height 51
click at [233, 392] on input "checkbox" at bounding box center [226, 410] width 37 height 37
checkbox input "true"
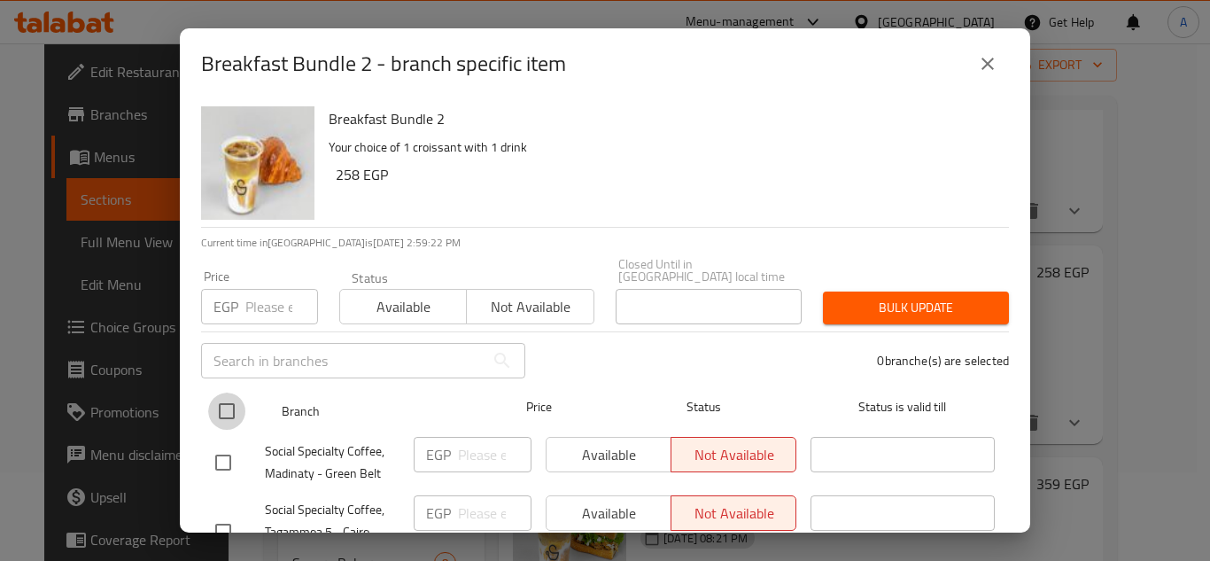
checkbox input "true"
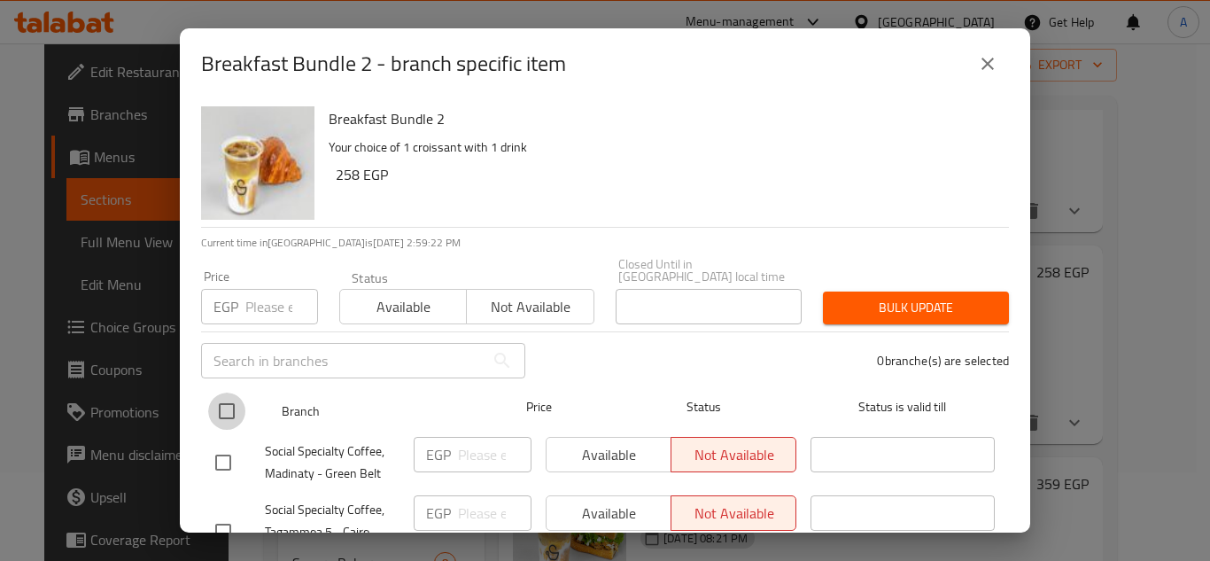
checkbox input "true"
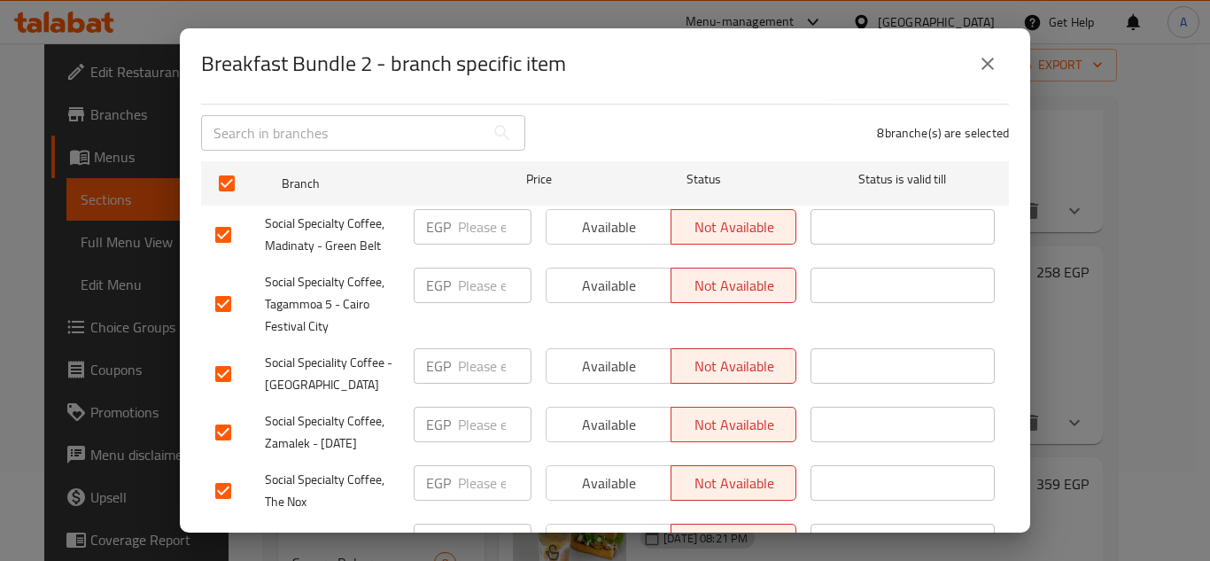
scroll to position [266, 0]
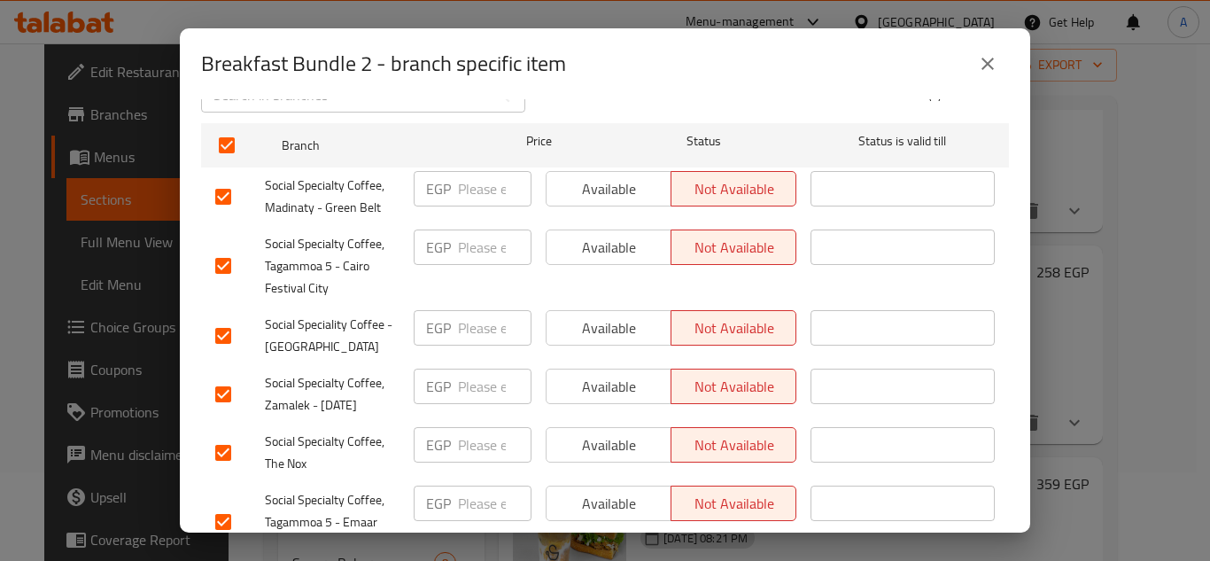
click at [220, 386] on input "checkbox" at bounding box center [223, 393] width 37 height 37
checkbox input "false"
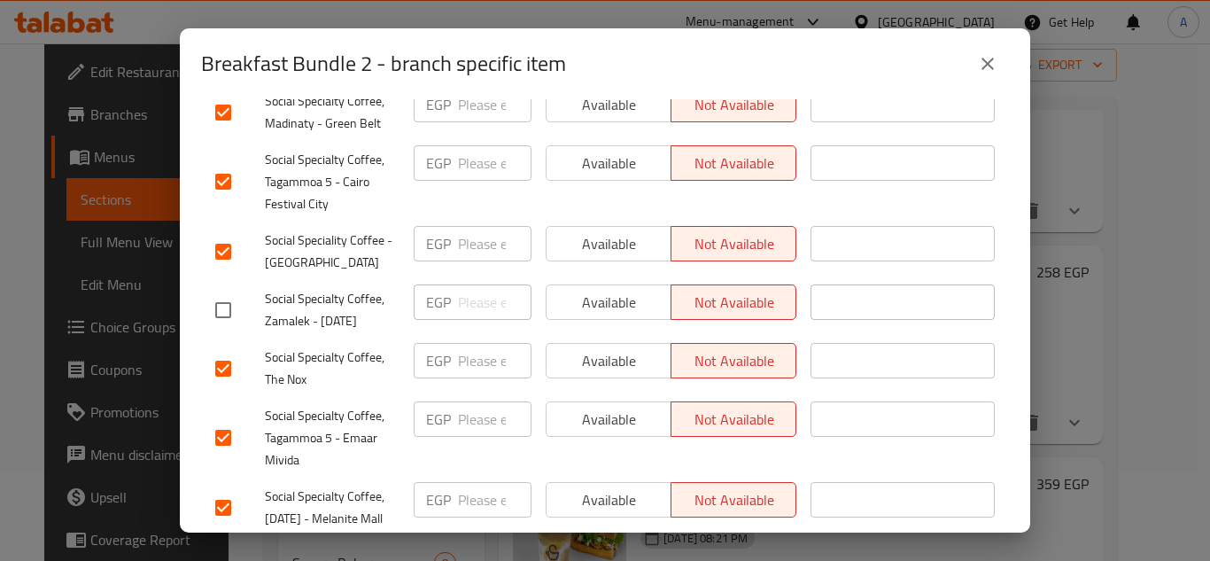
scroll to position [354, 0]
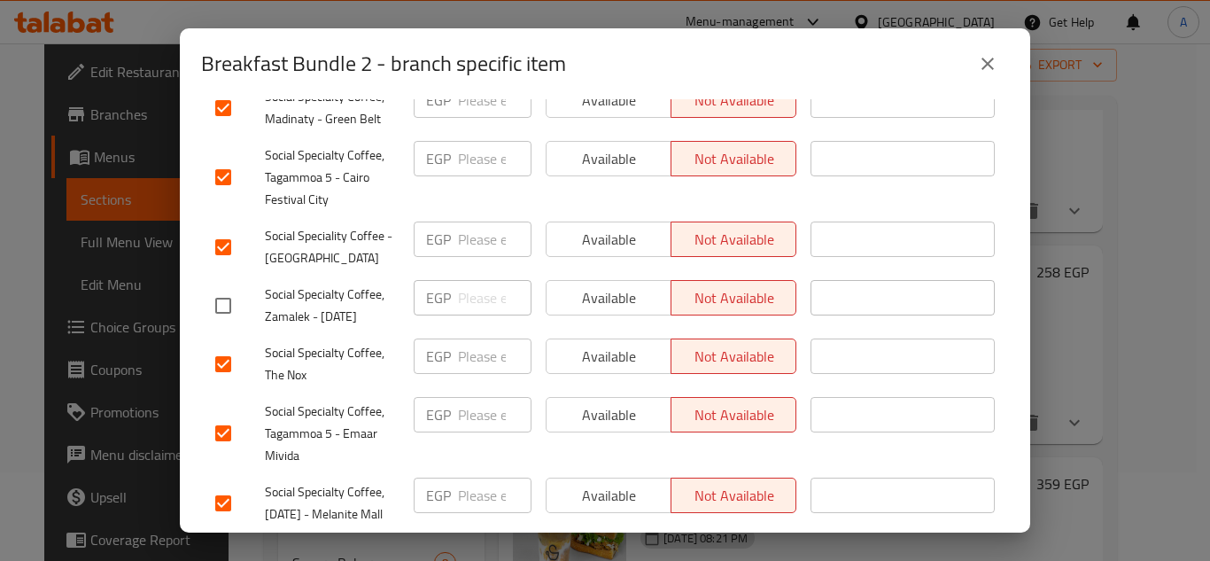
click at [237, 355] on input "checkbox" at bounding box center [223, 363] width 37 height 37
checkbox input "false"
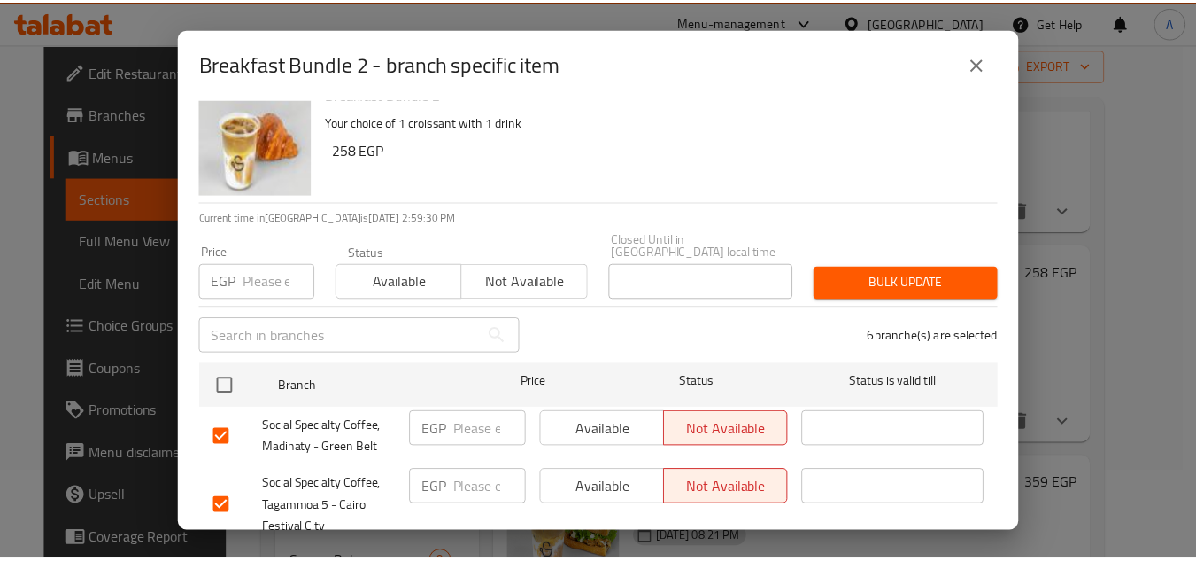
scroll to position [0, 0]
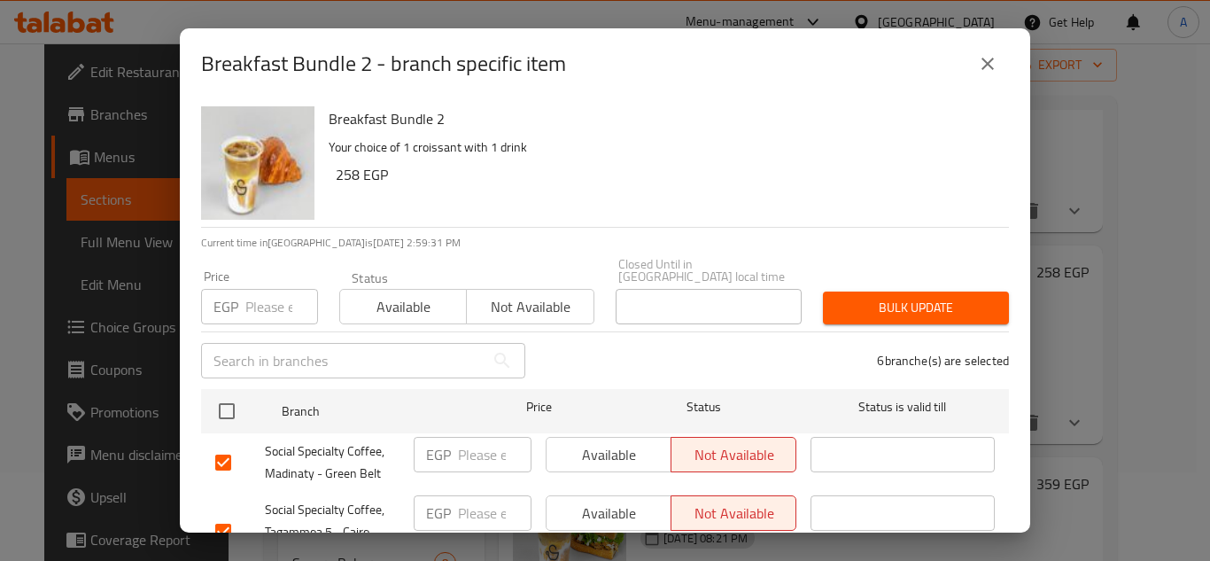
click at [441, 294] on span "Available" at bounding box center [403, 307] width 112 height 26
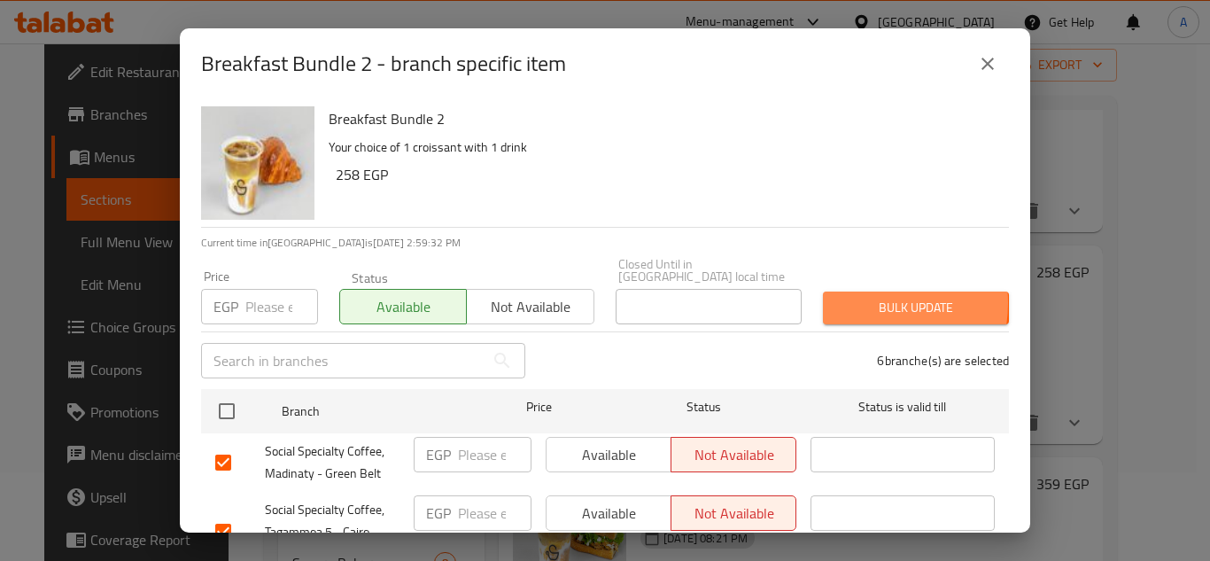
click at [850, 297] on span "Bulk update" at bounding box center [916, 308] width 158 height 22
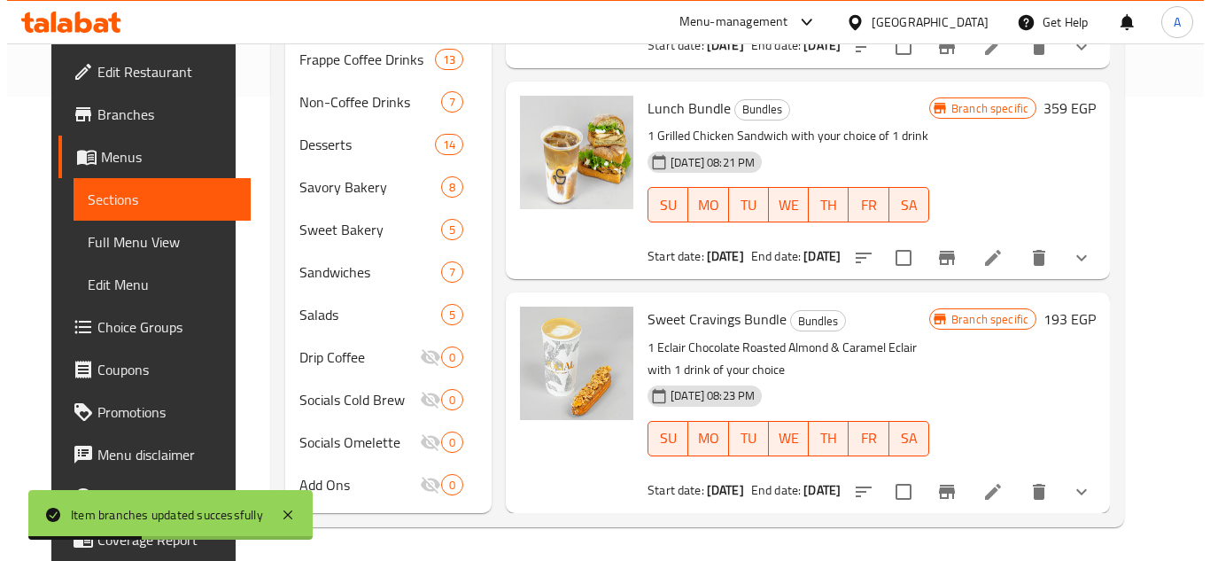
scroll to position [466, 0]
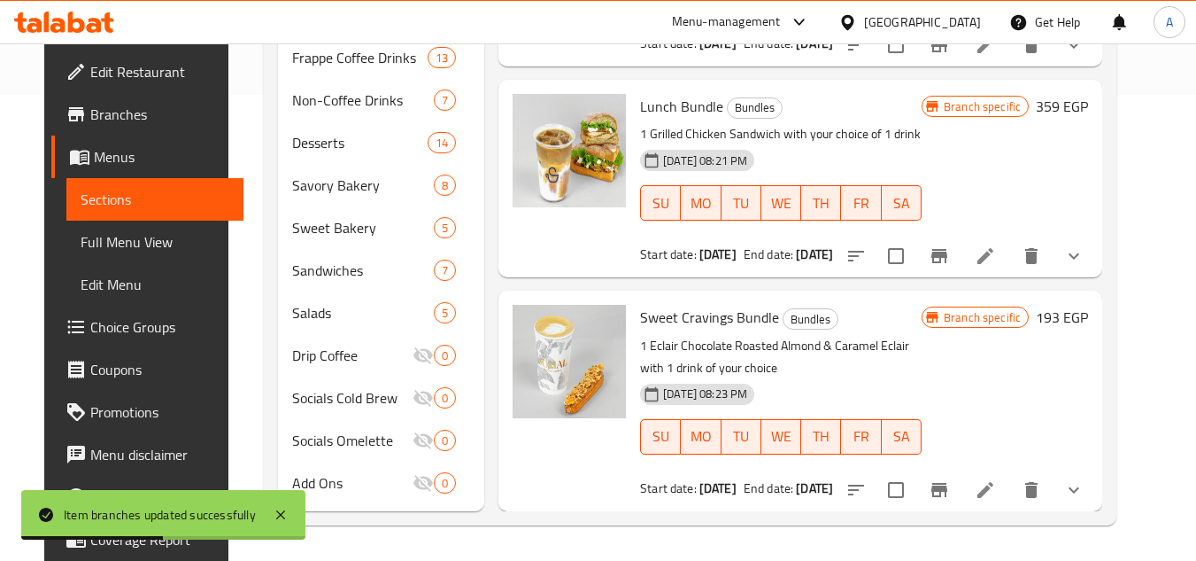
click at [947, 254] on icon "Branch-specific-item" at bounding box center [940, 256] width 16 height 14
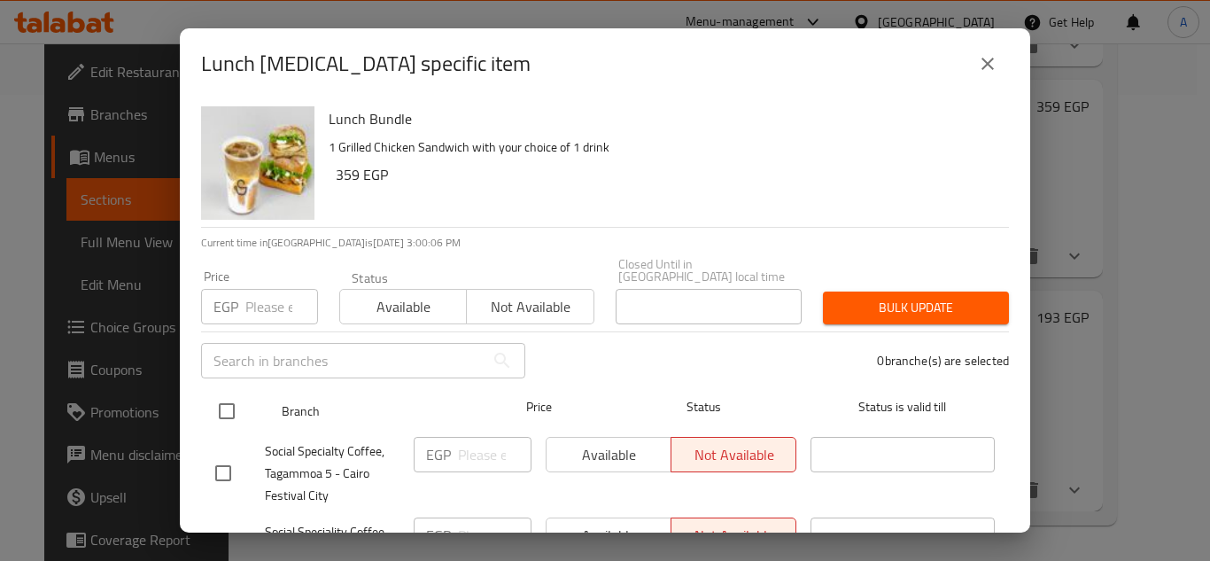
click at [227, 409] on input "checkbox" at bounding box center [226, 410] width 37 height 37
checkbox input "true"
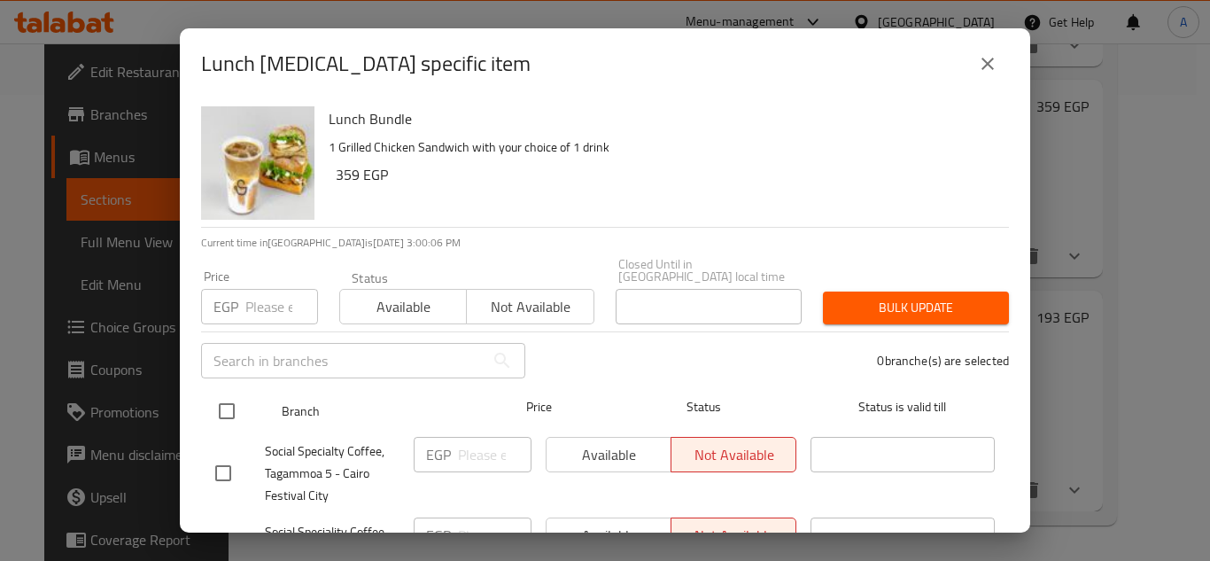
checkbox input "true"
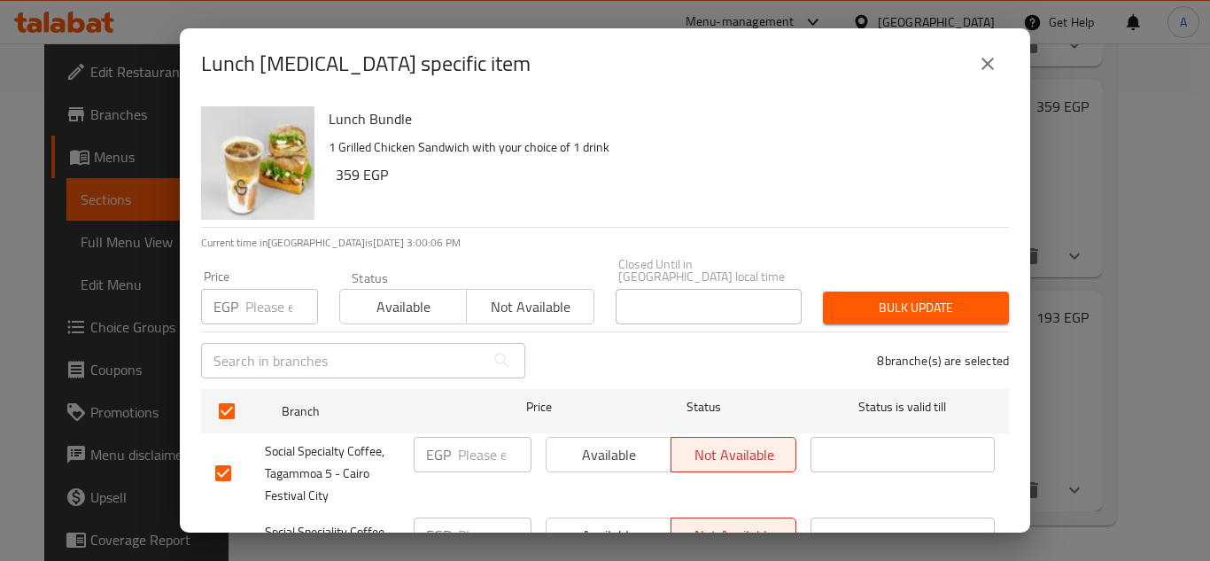
scroll to position [266, 0]
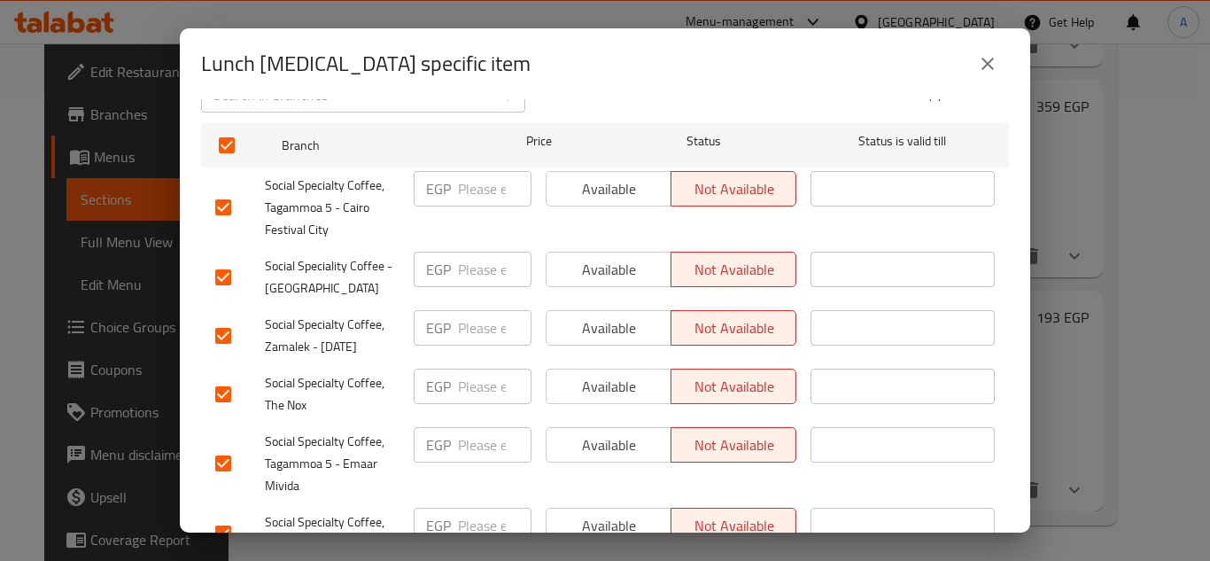
click at [226, 319] on input "checkbox" at bounding box center [223, 335] width 37 height 37
checkbox input "false"
click at [224, 375] on input "checkbox" at bounding box center [223, 393] width 37 height 37
checkbox input "false"
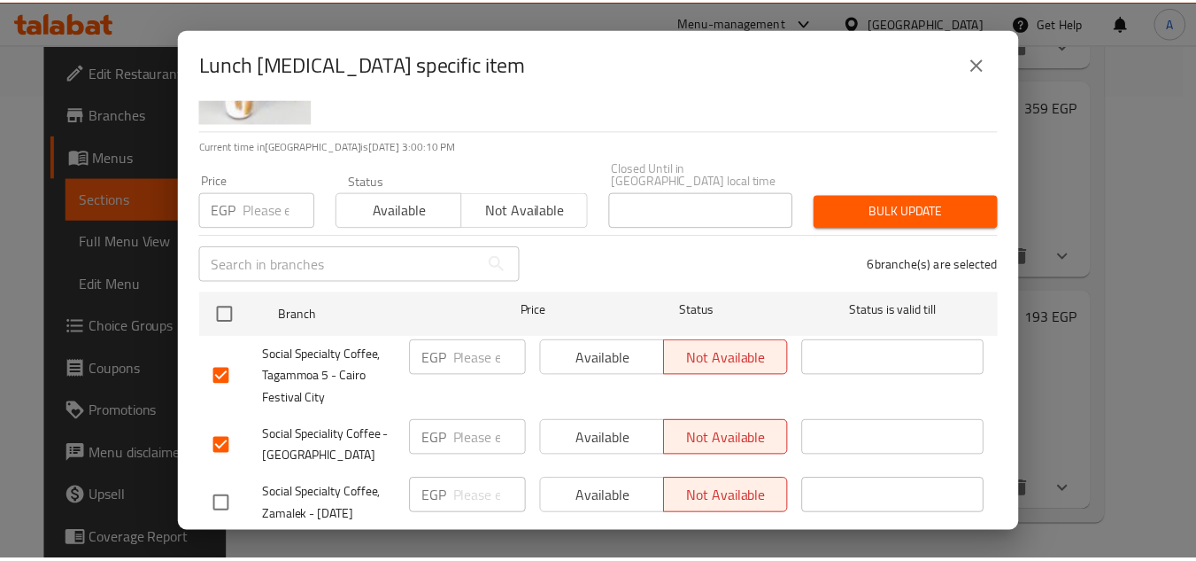
scroll to position [0, 0]
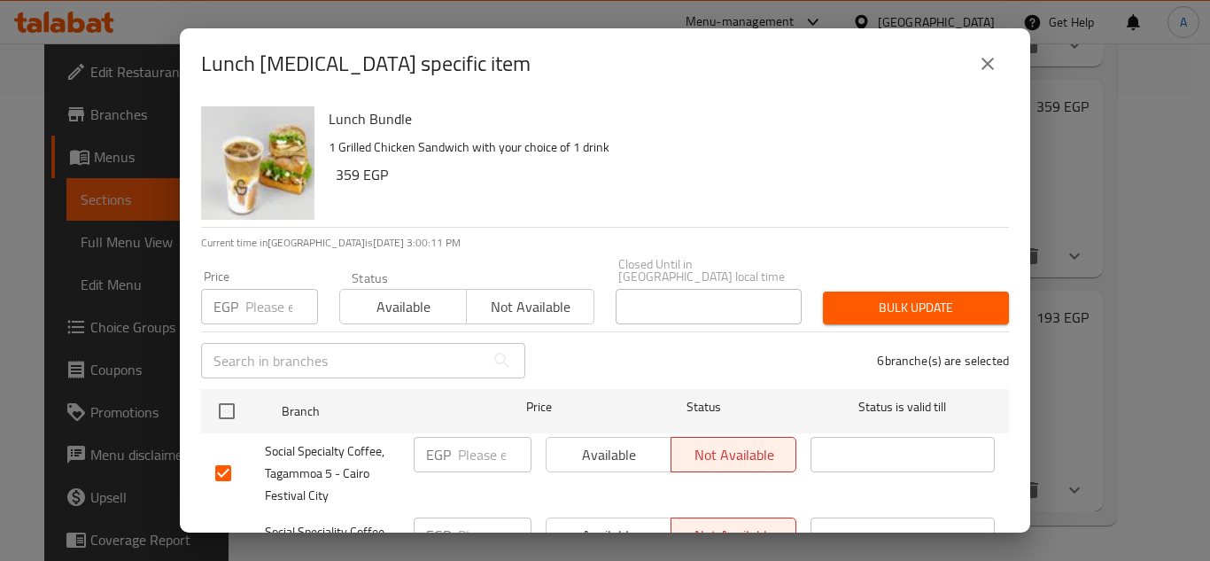
click at [429, 297] on span "Available" at bounding box center [403, 307] width 112 height 26
click at [912, 297] on span "Bulk update" at bounding box center [916, 308] width 158 height 22
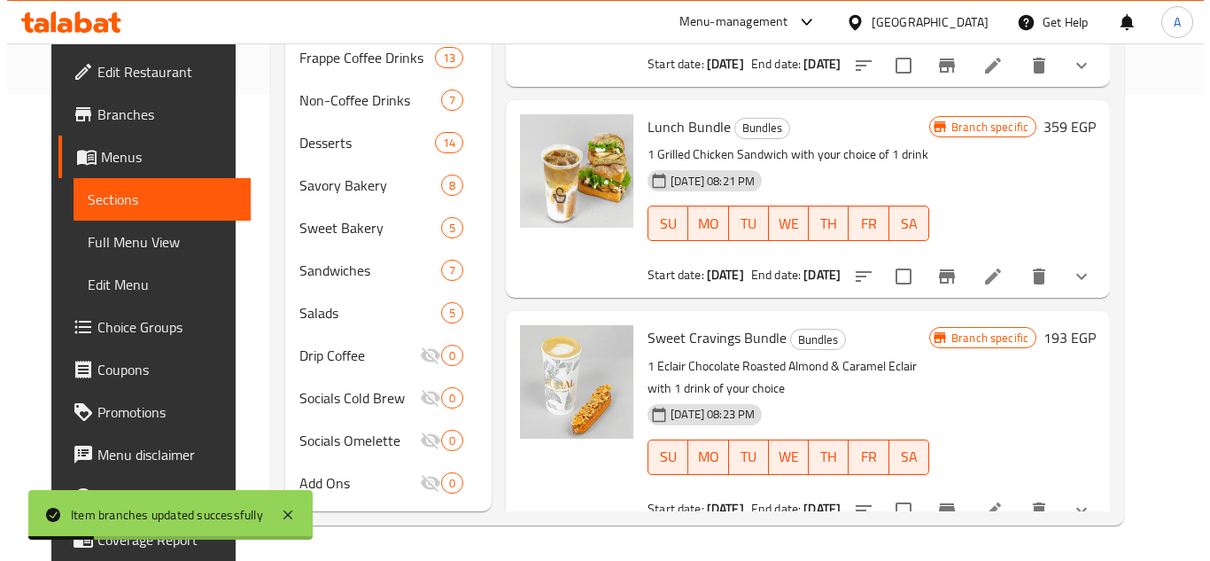
scroll to position [159, 0]
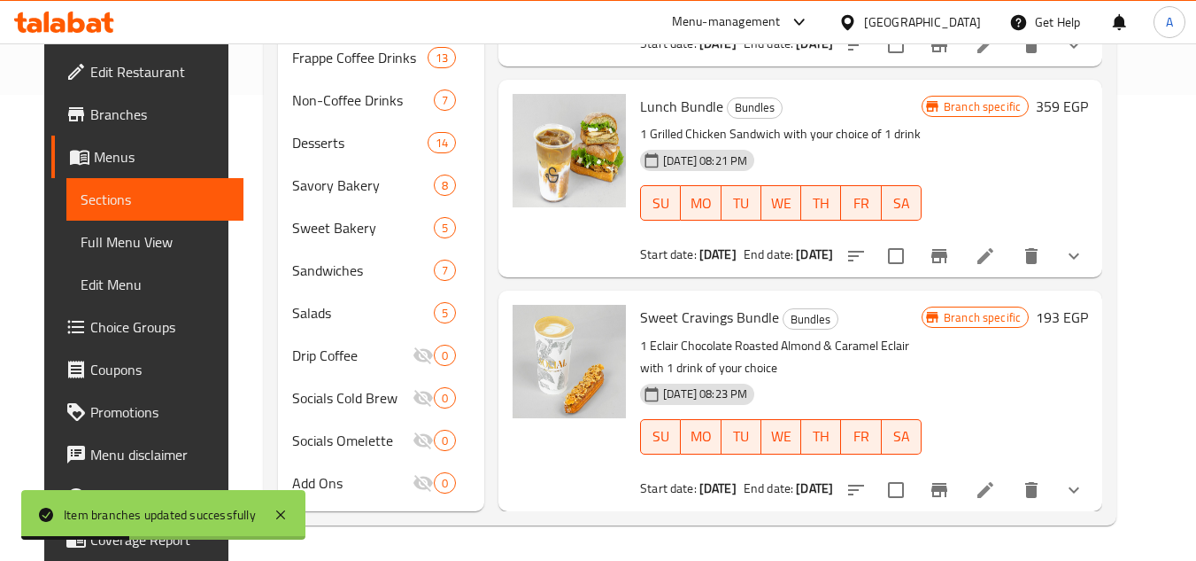
click at [965, 278] on div "Menu items Breakfast Bundle 2 Add Sort Manage items Breakfast Bundle 1 Bundles …" at bounding box center [793, 122] width 618 height 778
click at [961, 270] on button "Branch-specific-item" at bounding box center [939, 256] width 43 height 43
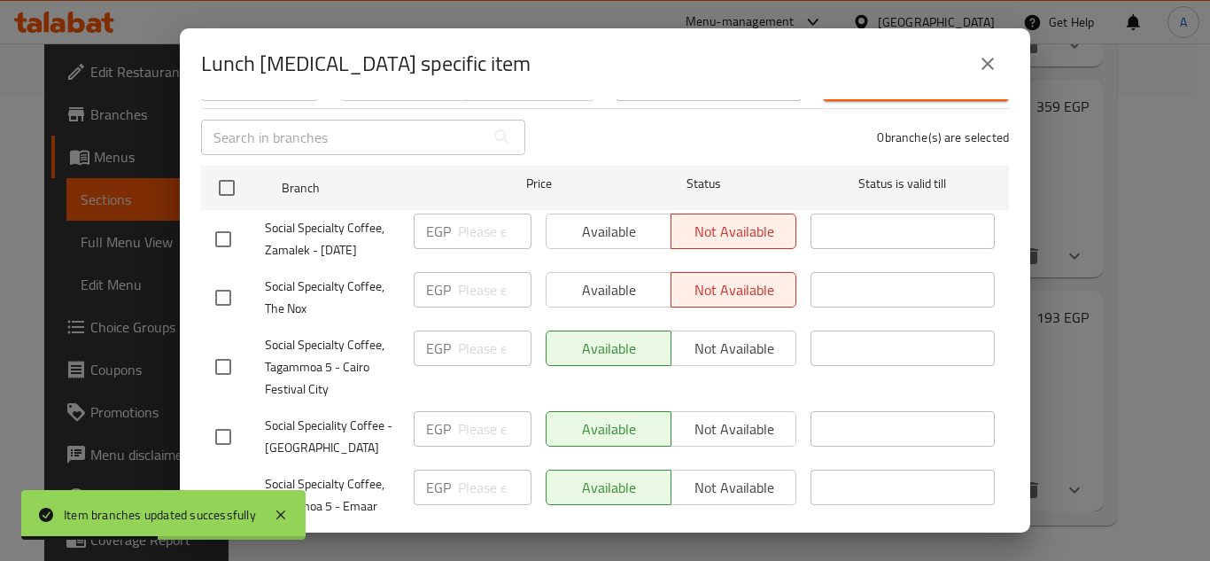
scroll to position [469, 0]
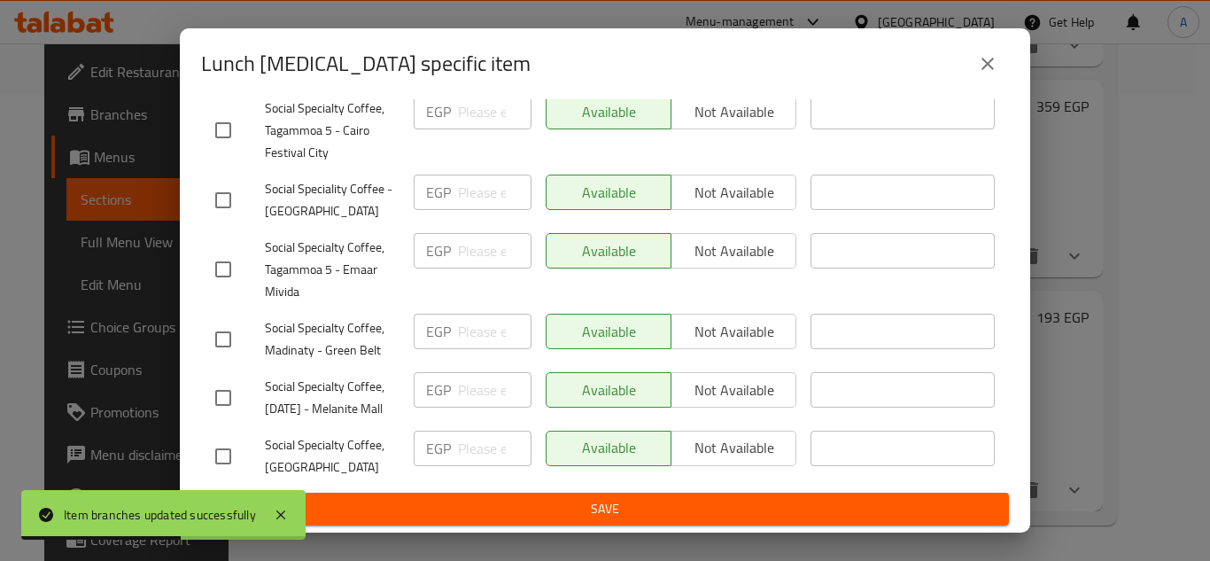
click at [997, 38] on div "Lunch Bundle - branch specific item" at bounding box center [605, 63] width 850 height 71
click at [990, 66] on icon "close" at bounding box center [987, 64] width 12 height 12
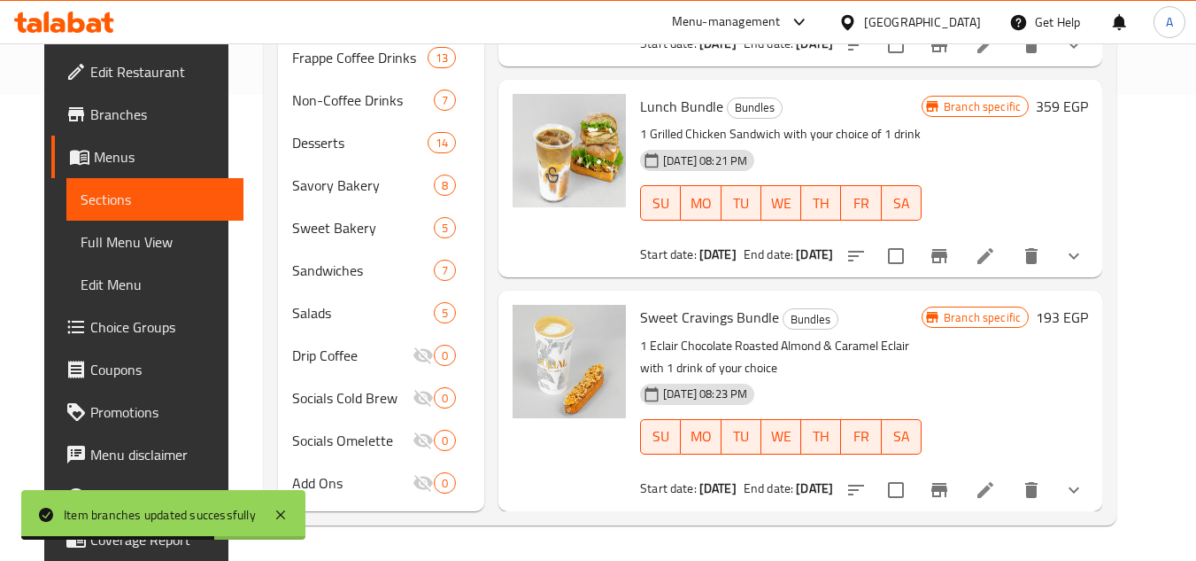
click at [950, 482] on icon "Branch-specific-item" at bounding box center [939, 489] width 21 height 21
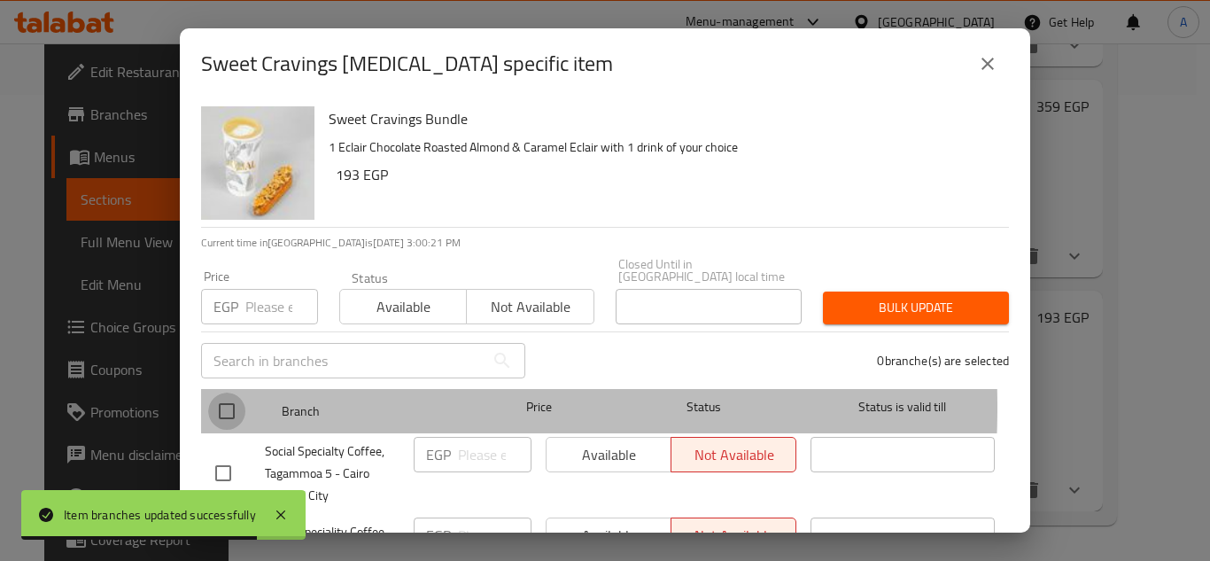
click at [236, 394] on input "checkbox" at bounding box center [226, 410] width 37 height 37
checkbox input "true"
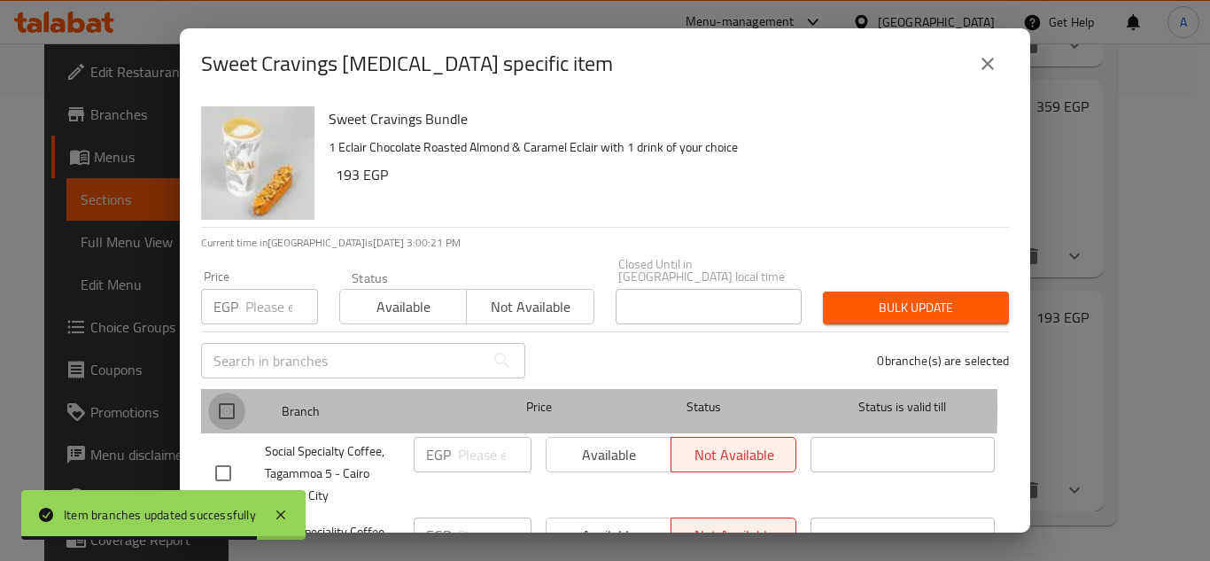
checkbox input "true"
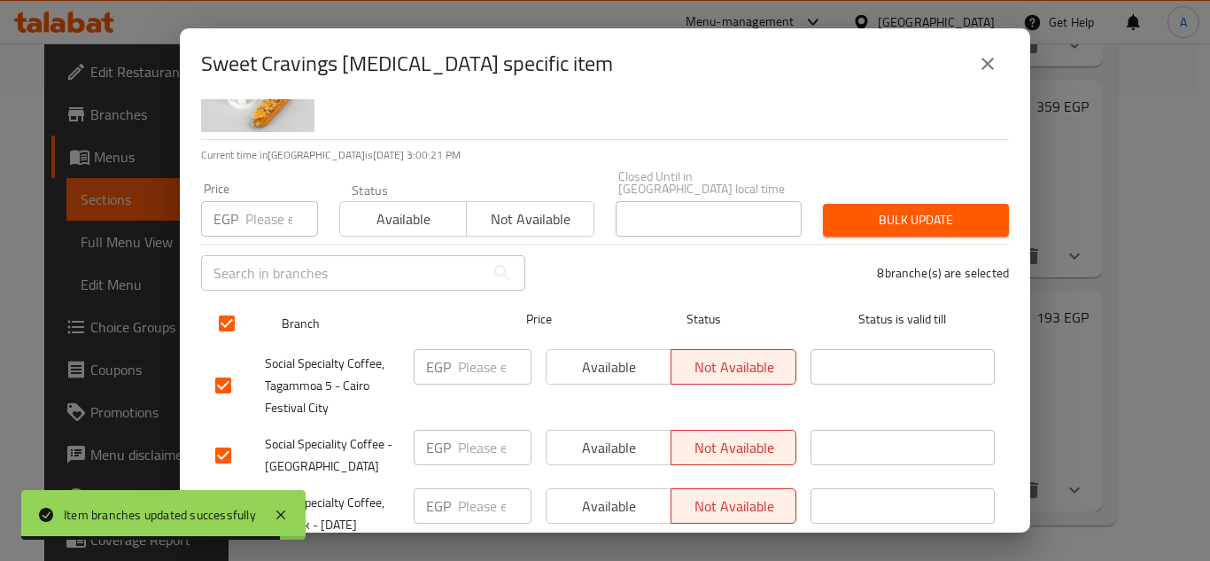
scroll to position [89, 0]
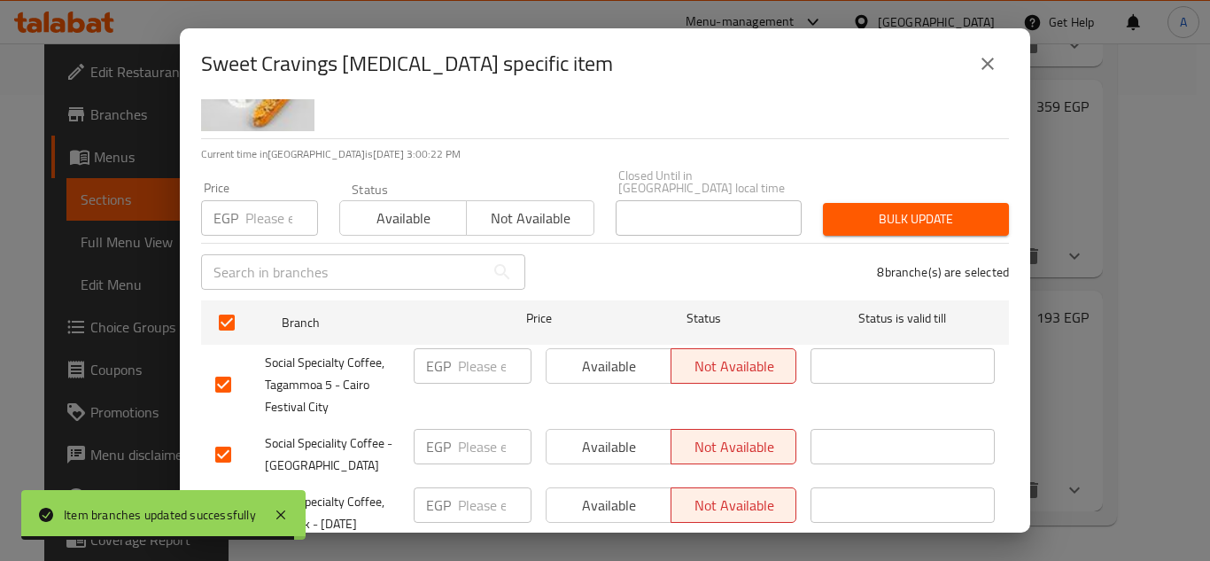
click at [445, 225] on div "Status Available Not available" at bounding box center [467, 209] width 276 height 74
click at [443, 217] on span "Available" at bounding box center [403, 218] width 112 height 26
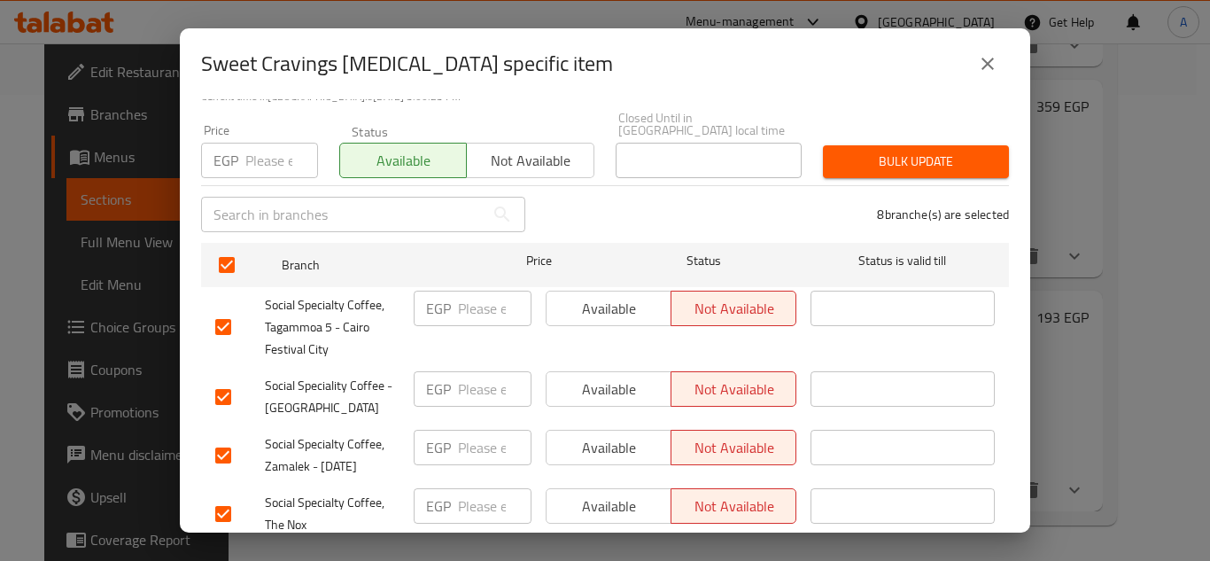
scroll to position [177, 0]
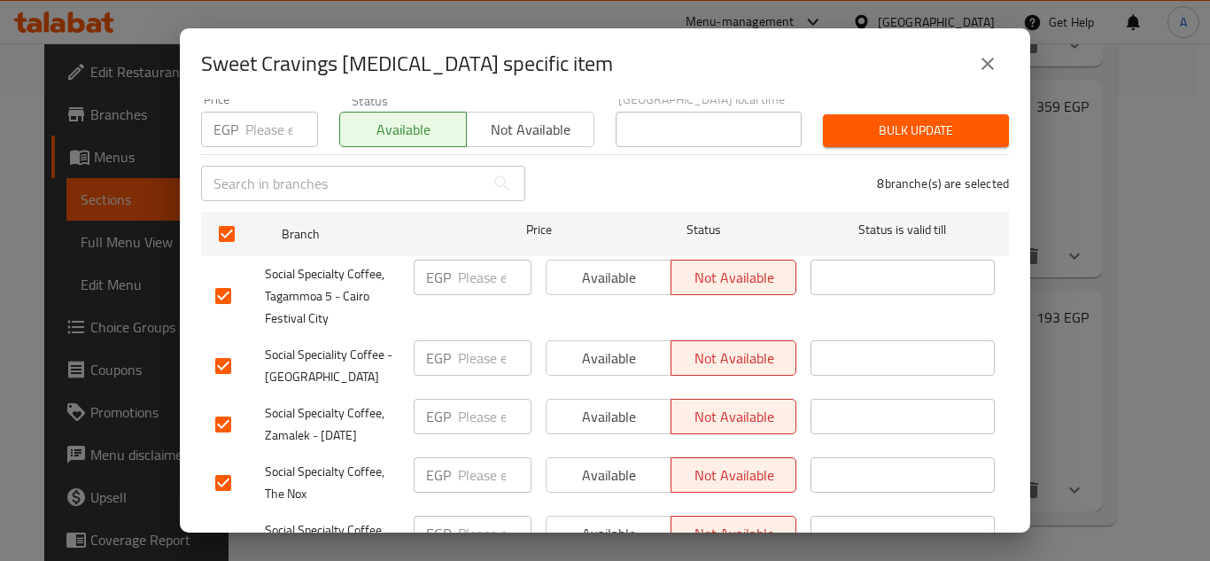
click at [213, 413] on input "checkbox" at bounding box center [223, 424] width 37 height 37
checkbox input "false"
click at [225, 467] on input "checkbox" at bounding box center [223, 482] width 37 height 37
checkbox input "false"
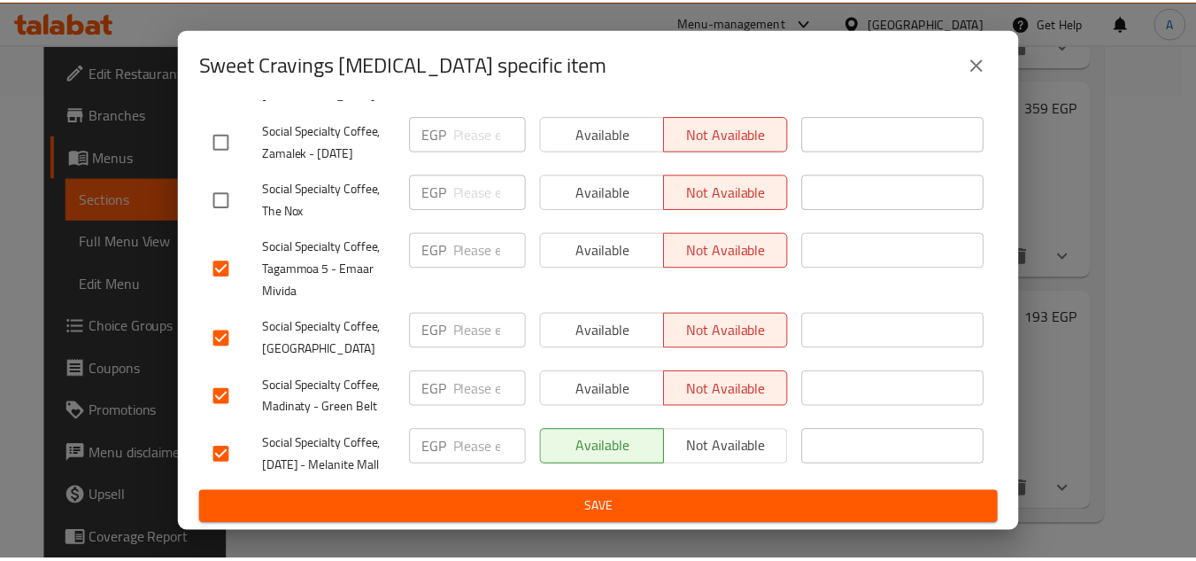
scroll to position [0, 0]
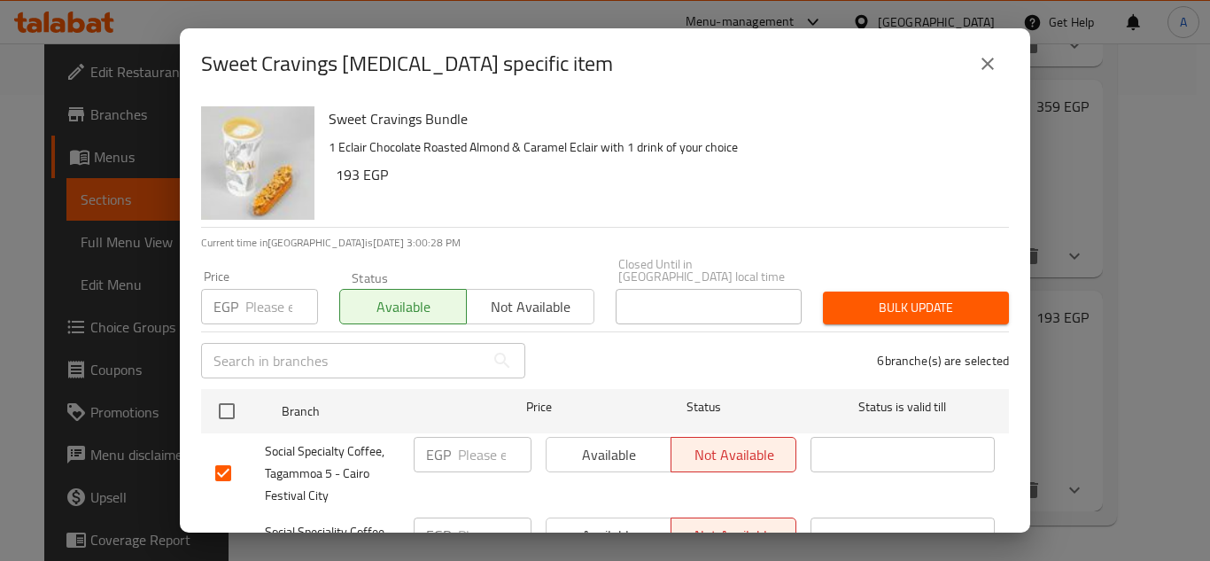
click at [921, 299] on span "Bulk update" at bounding box center [916, 308] width 158 height 22
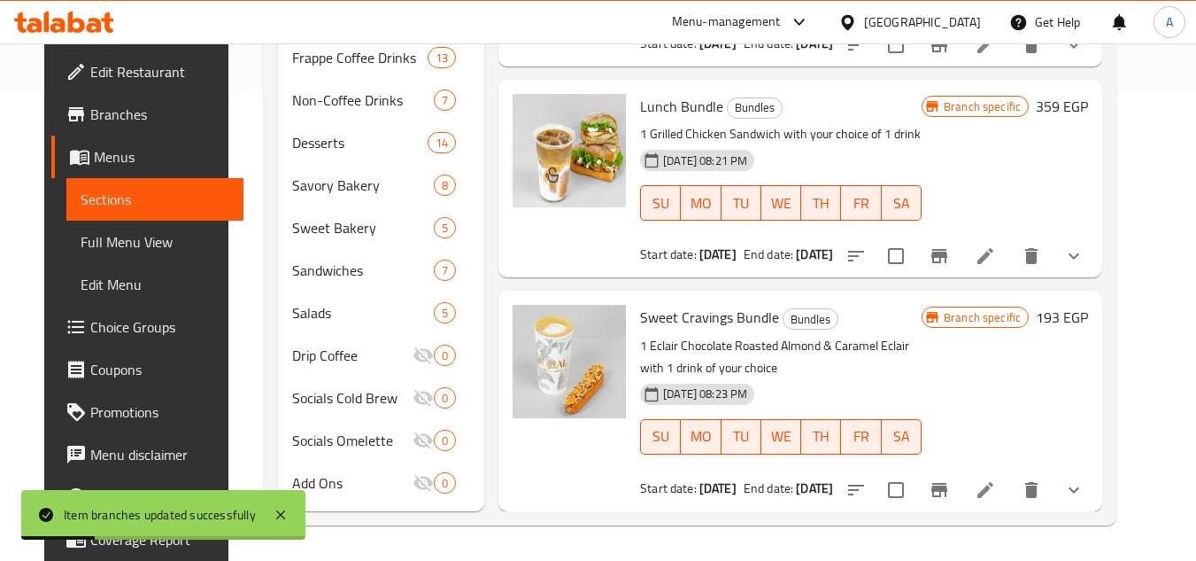
click at [111, 237] on span "Full Menu View" at bounding box center [156, 241] width 150 height 21
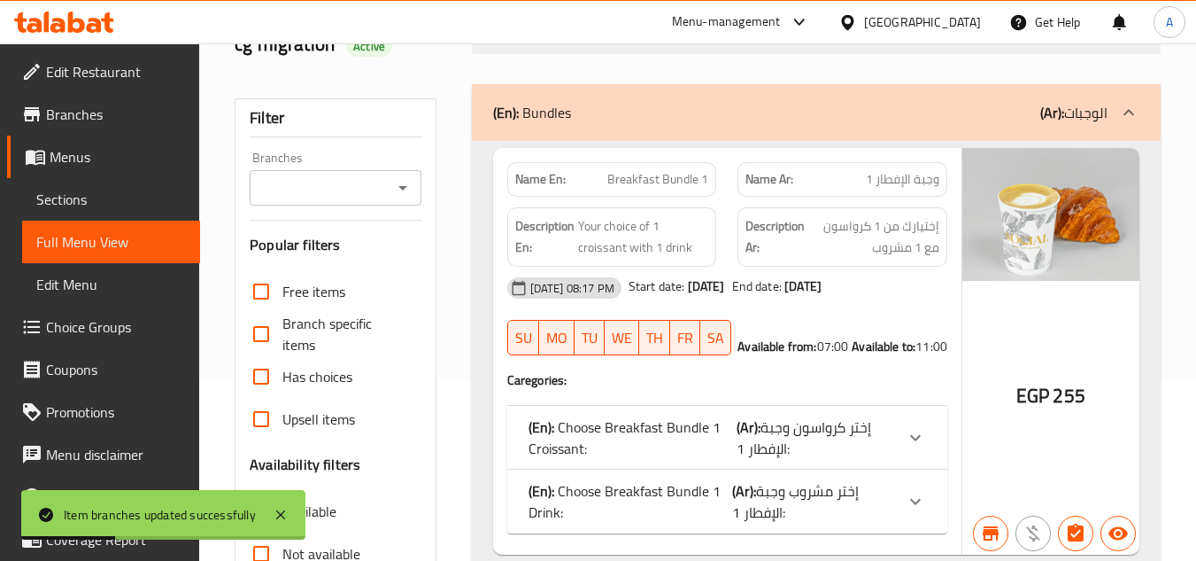
scroll to position [23, 0]
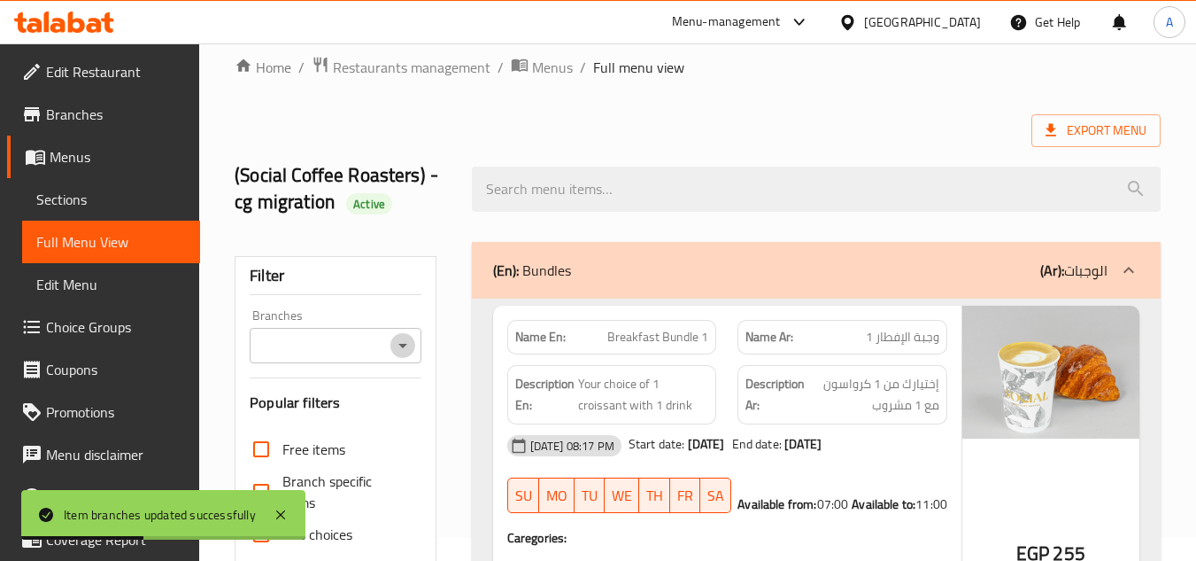
click at [392, 341] on icon "Open" at bounding box center [402, 345] width 21 height 21
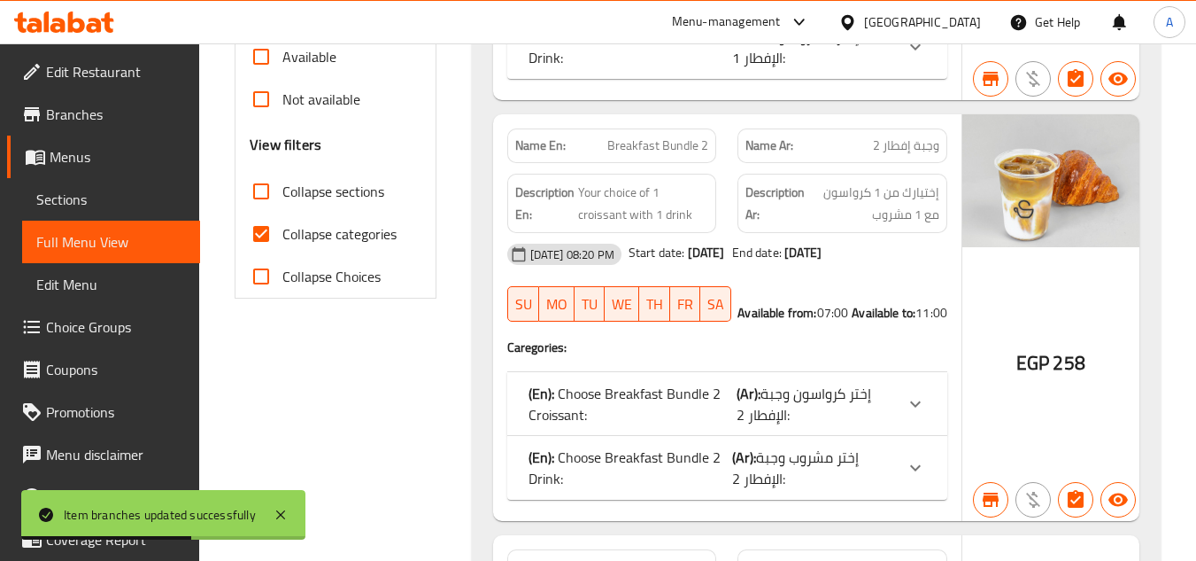
scroll to position [643, 0]
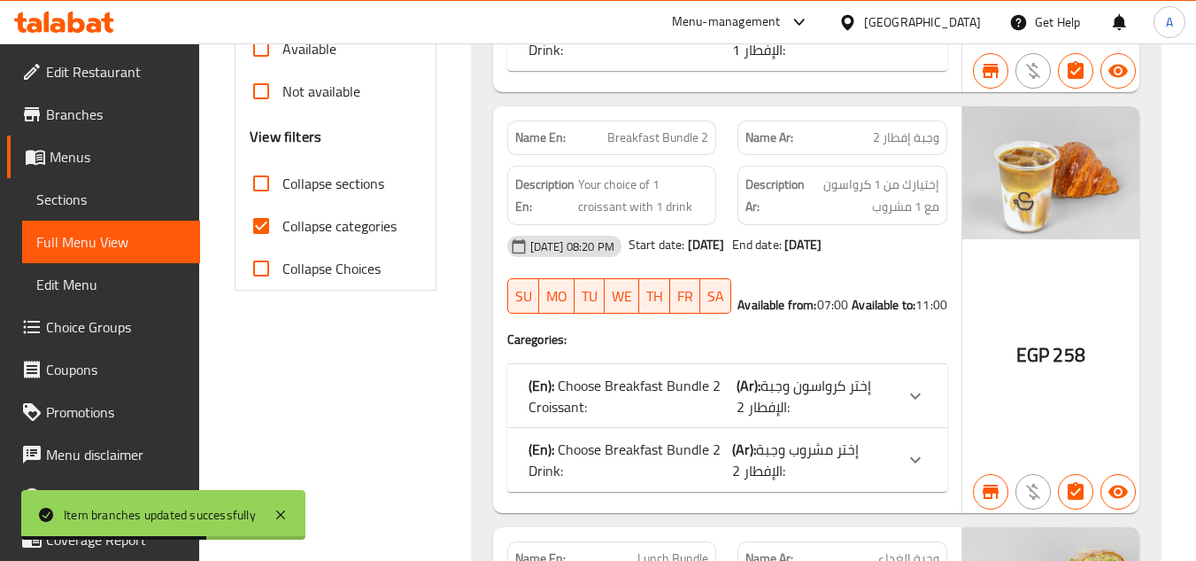
click at [282, 165] on input "Collapse sections" at bounding box center [261, 183] width 43 height 43
checkbox input "true"
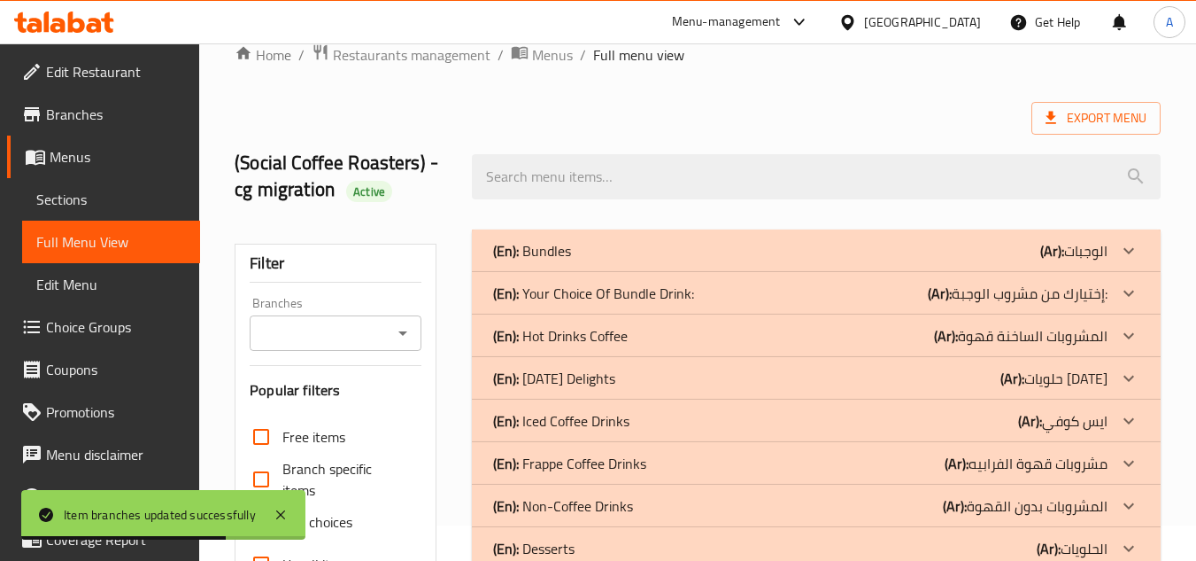
scroll to position [23, 0]
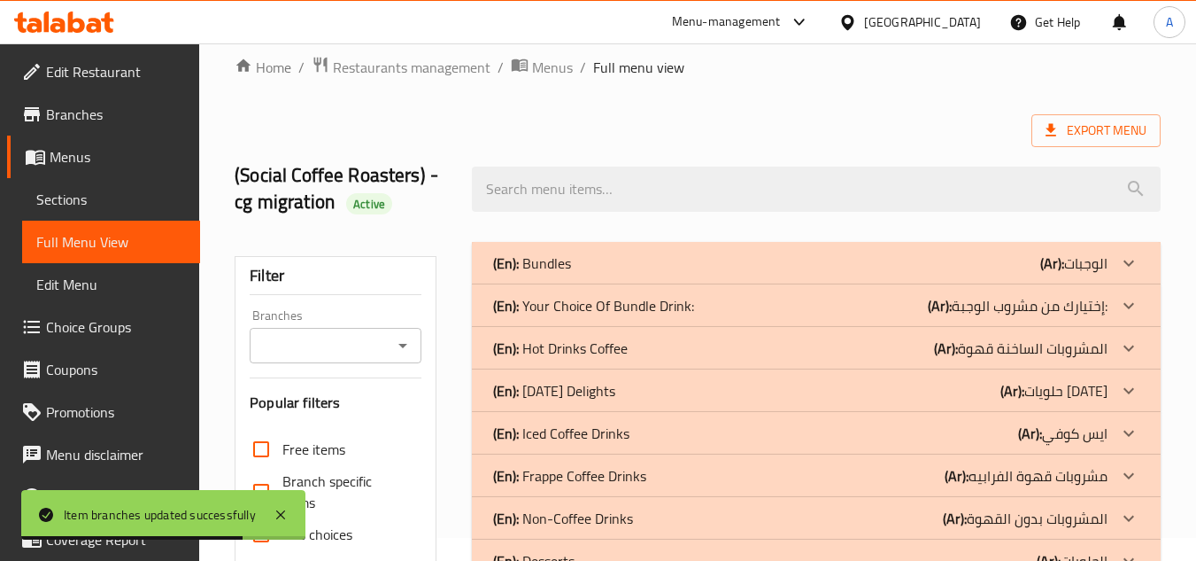
click at [628, 257] on div "(En): Bundles (Ar): الوجبات" at bounding box center [800, 262] width 615 height 21
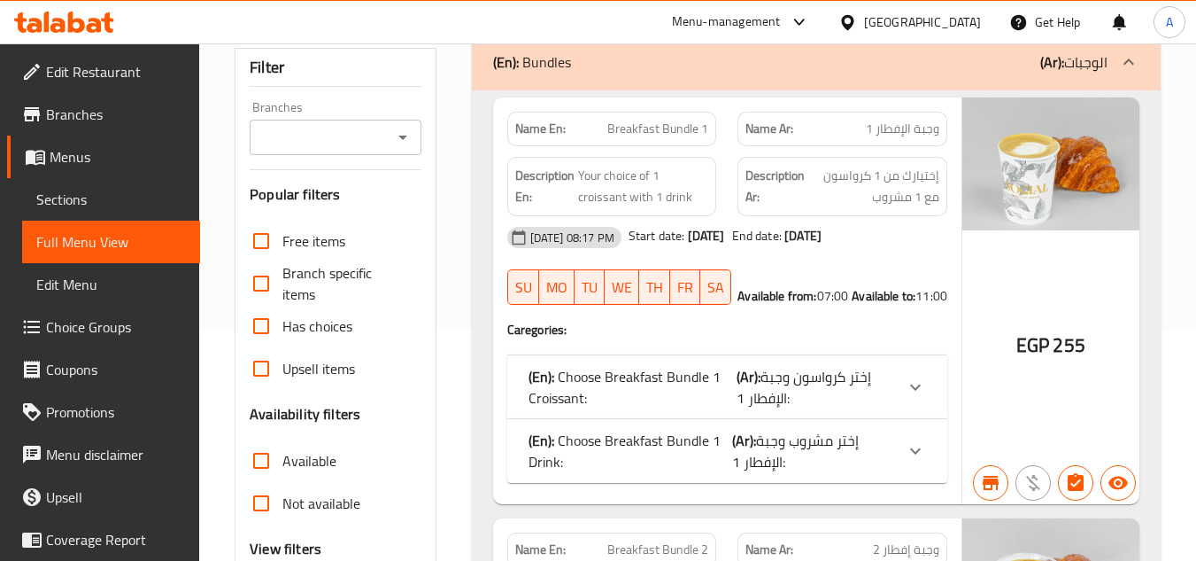
scroll to position [200, 0]
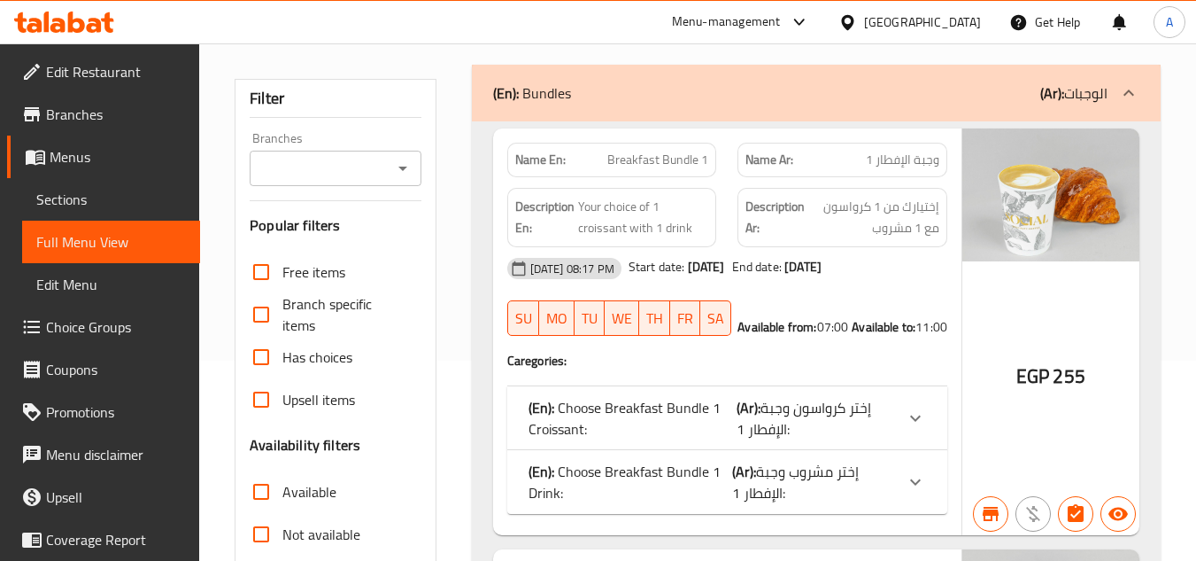
click at [409, 164] on icon "Open" at bounding box center [402, 168] width 21 height 21
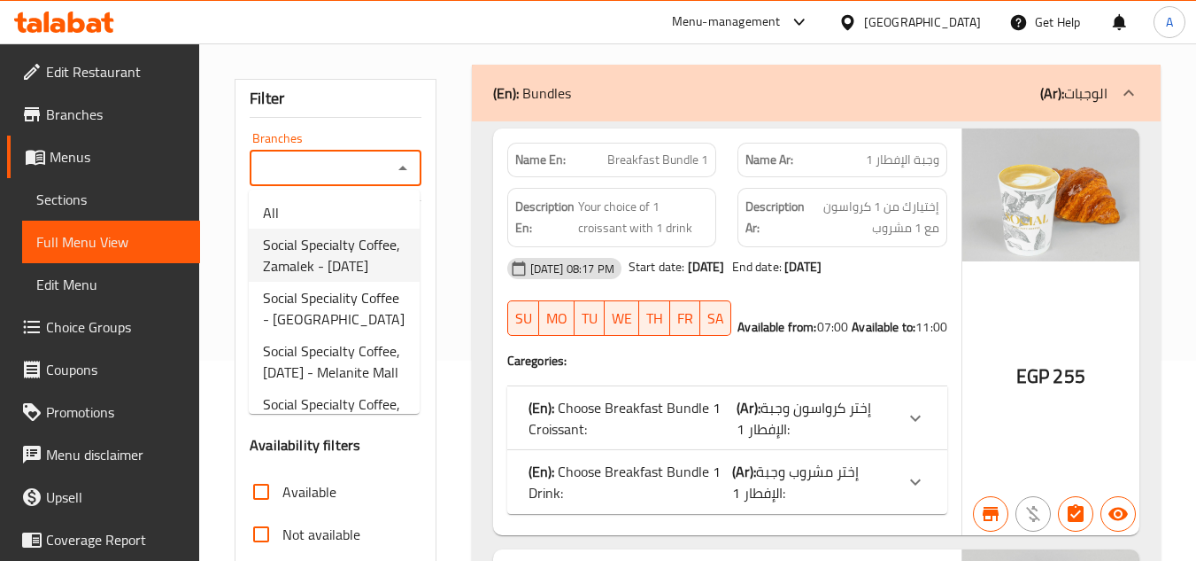
click at [374, 257] on span "Social Specialty Coffee, Zamalek - 26 July" at bounding box center [334, 255] width 143 height 43
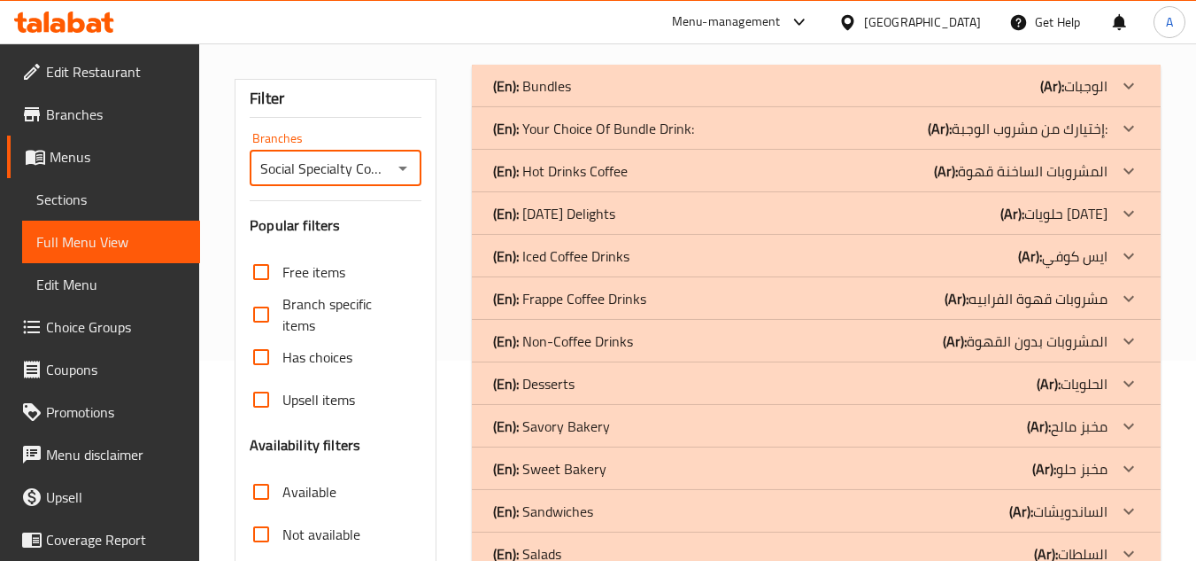
click at [570, 82] on div "(En): Bundles (Ar): الوجبات" at bounding box center [800, 85] width 615 height 21
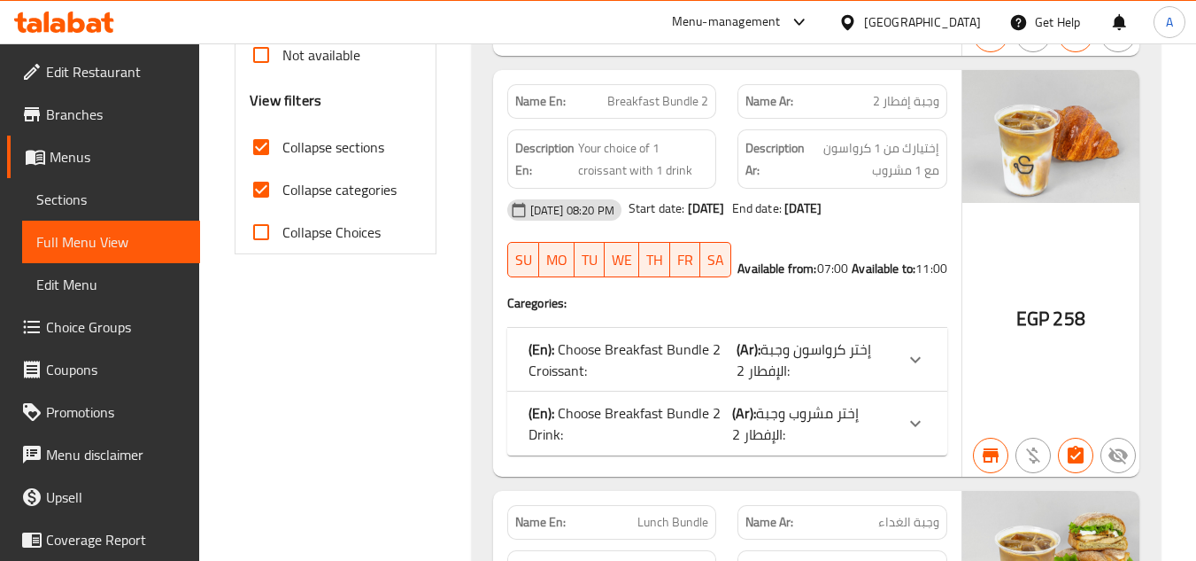
scroll to position [149, 0]
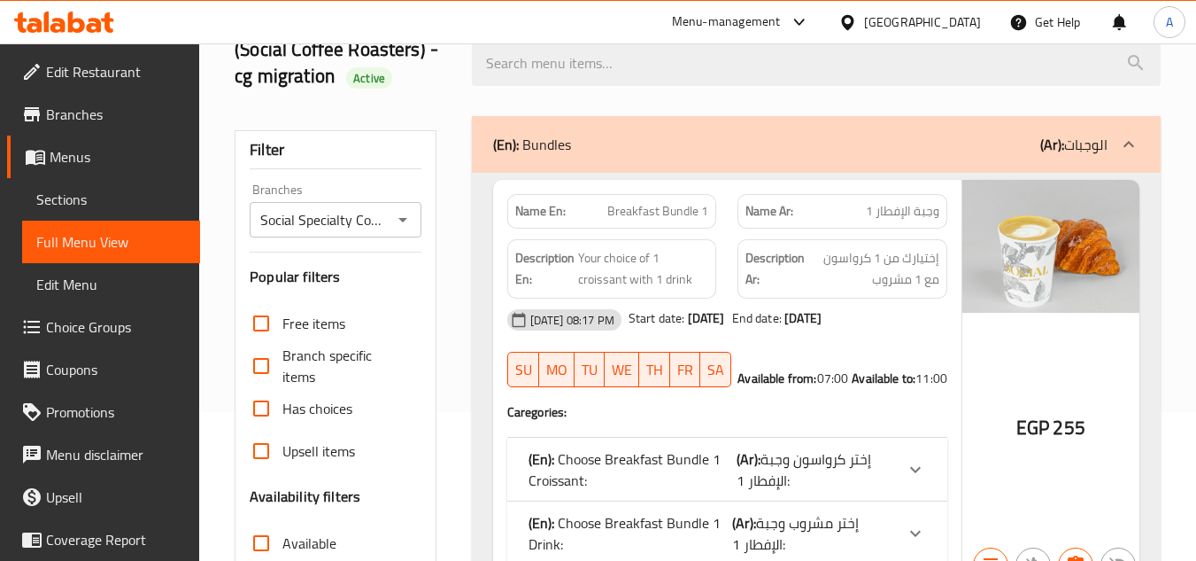
click at [406, 211] on icon "Open" at bounding box center [402, 219] width 21 height 21
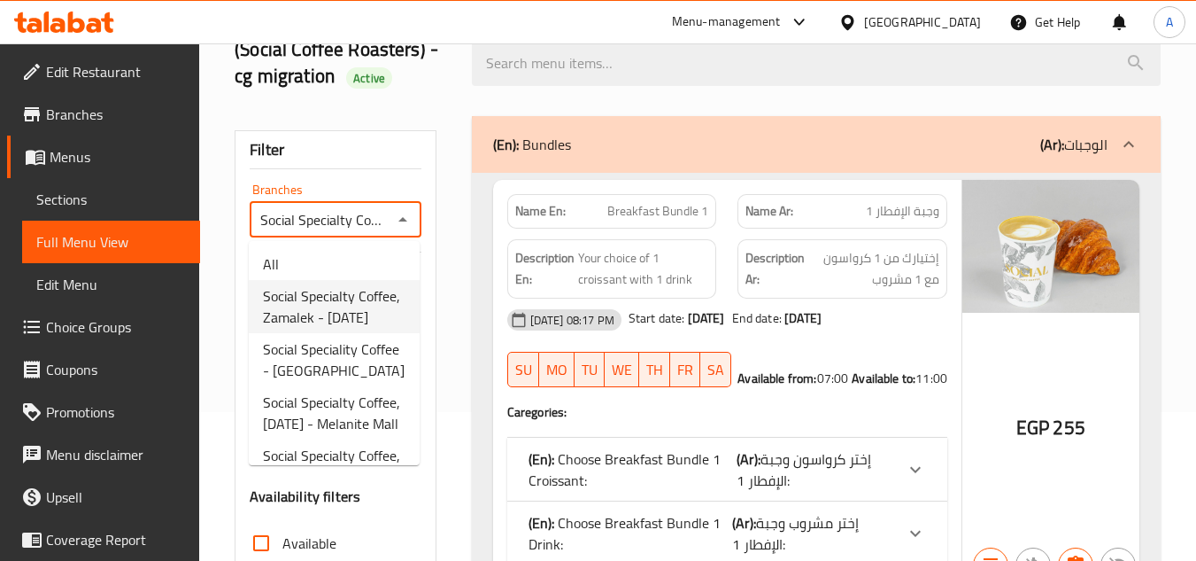
scroll to position [0, 121]
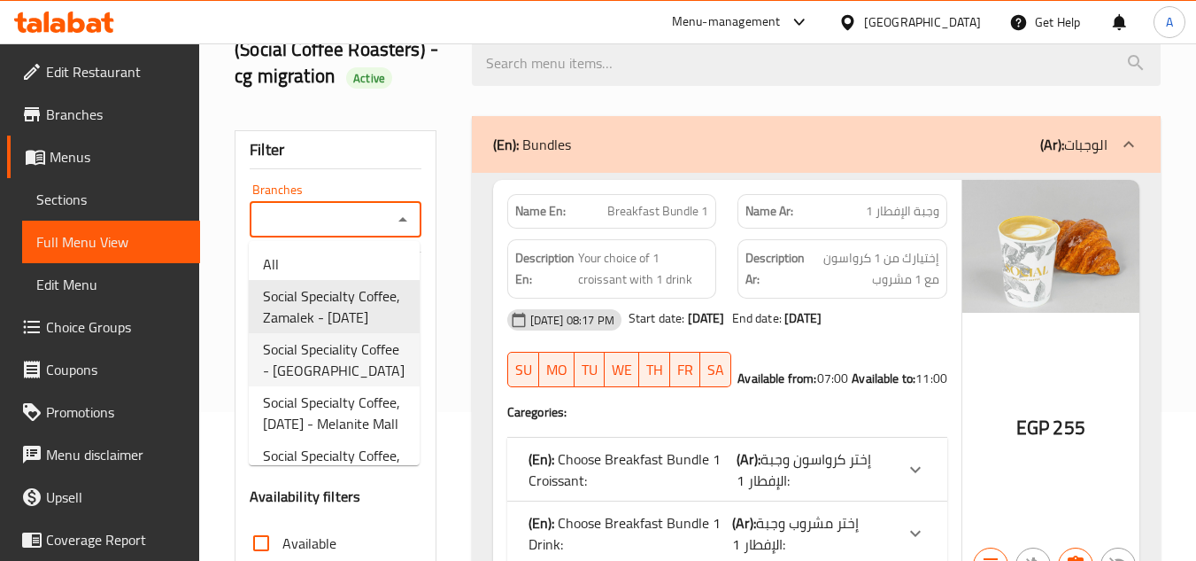
click at [375, 381] on span "Social Speciality Coffee - The Isle" at bounding box center [334, 359] width 143 height 43
type input "Social Speciality Coffee - The Isle"
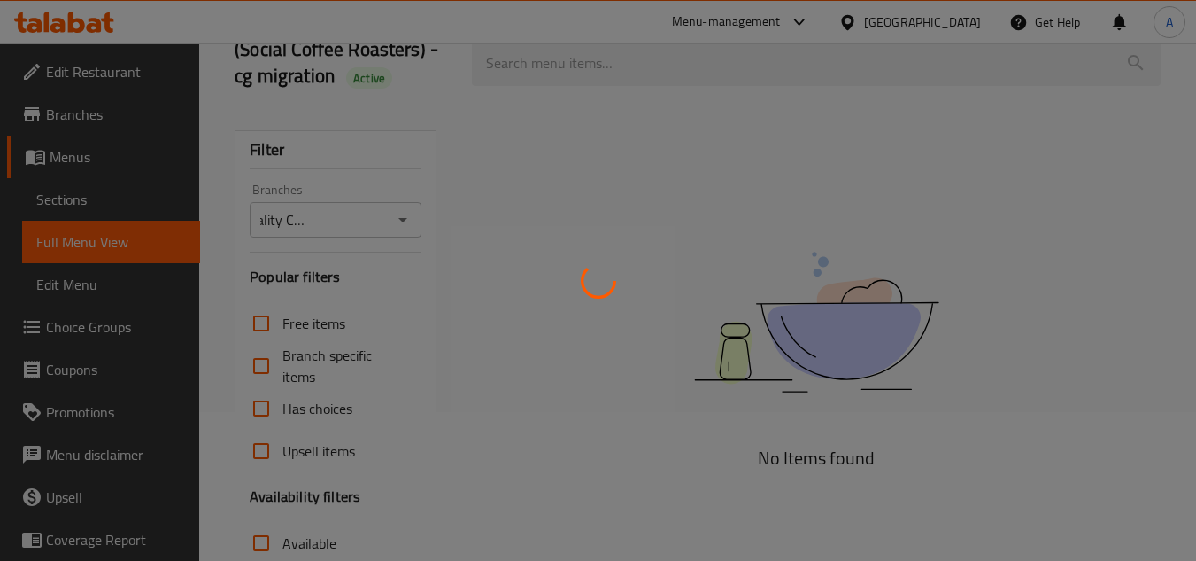
scroll to position [0, 0]
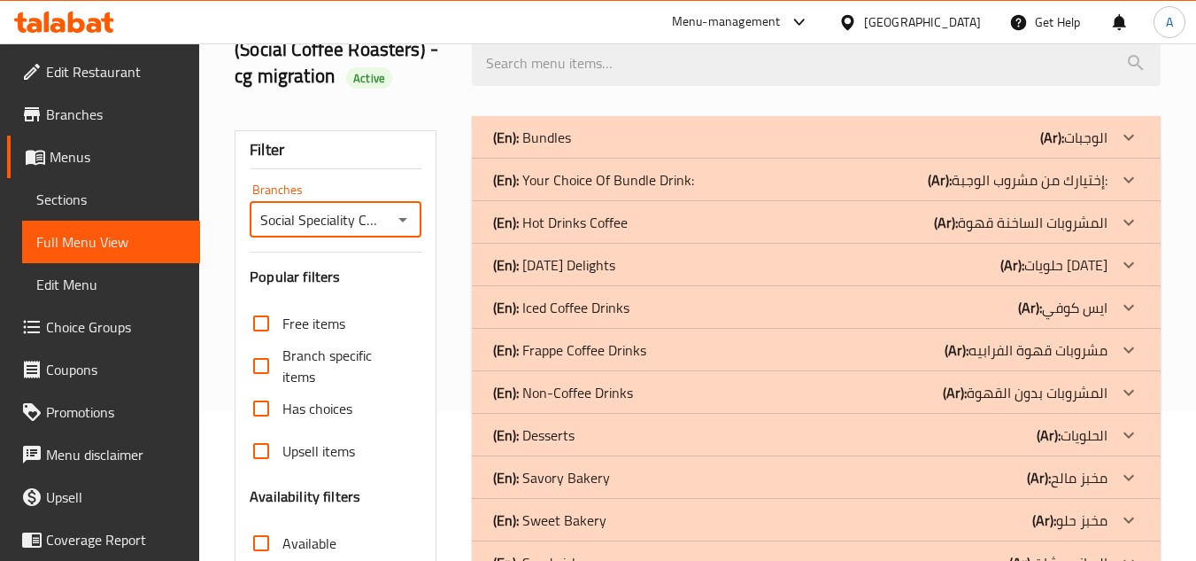
click at [578, 141] on div "(En): Bundles (Ar): الوجبات" at bounding box center [800, 137] width 615 height 21
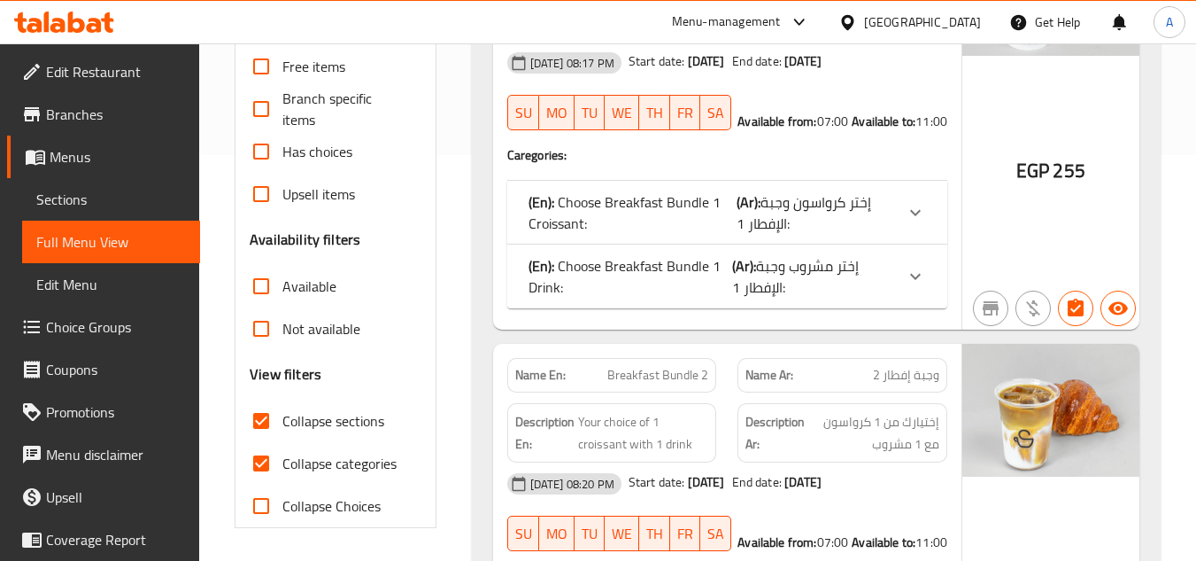
scroll to position [414, 0]
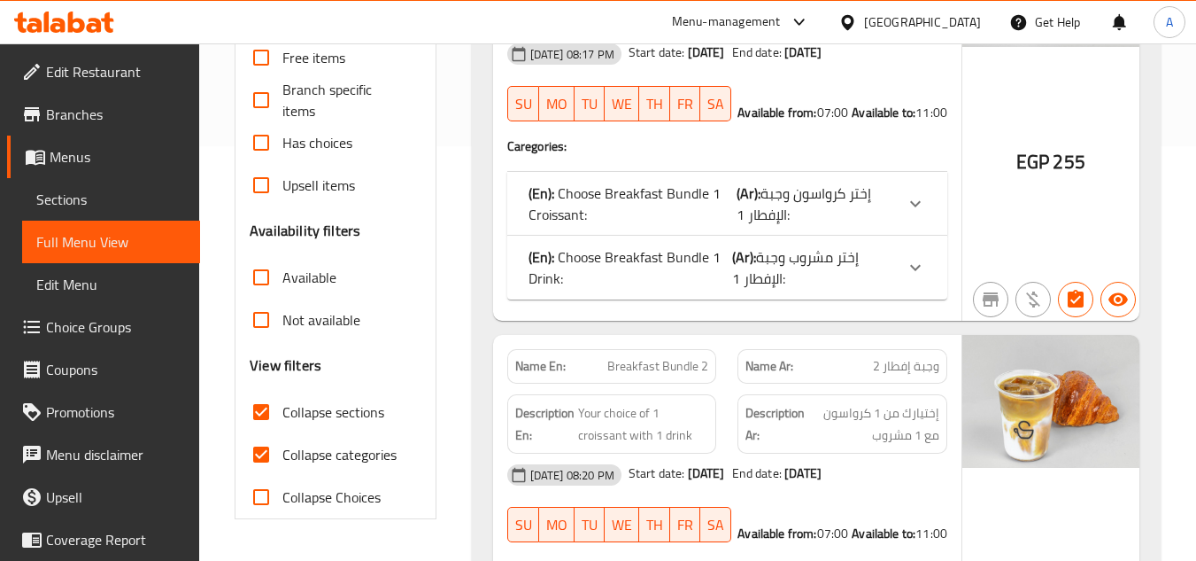
click at [296, 445] on span "Collapse categories" at bounding box center [339, 454] width 114 height 21
click at [282, 445] on input "Collapse categories" at bounding box center [261, 454] width 43 height 43
checkbox input "false"
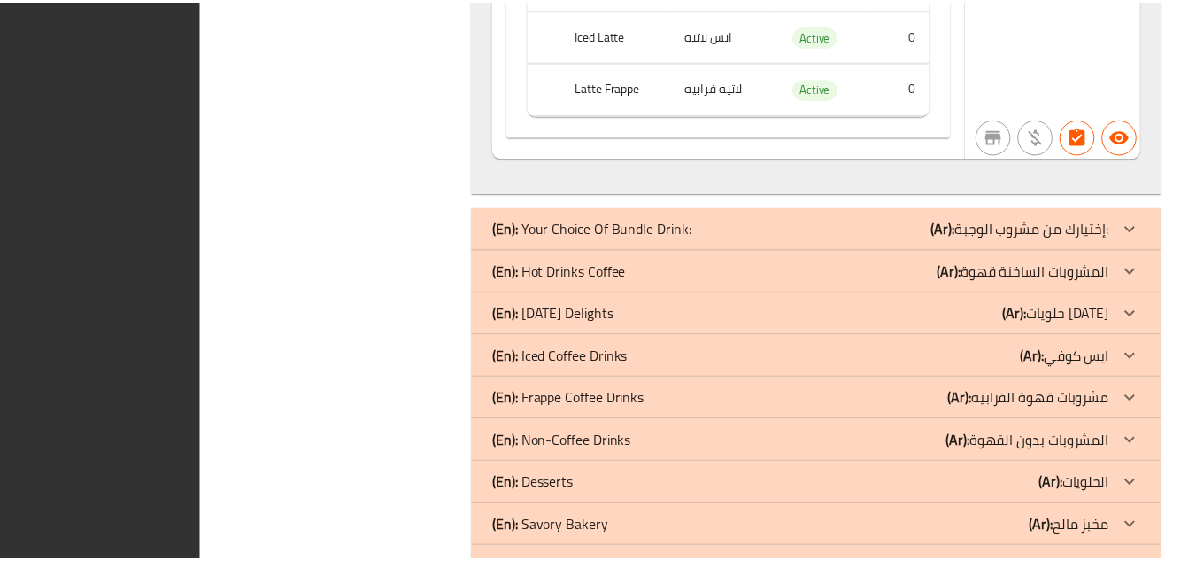
scroll to position [3740, 0]
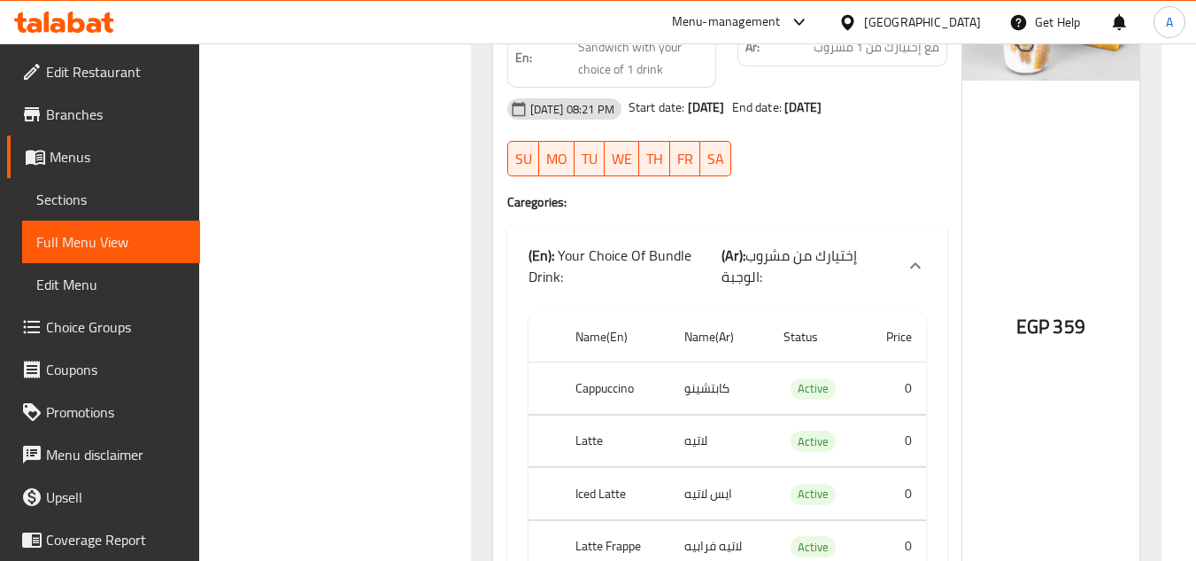
click at [39, 197] on span "Sections" at bounding box center [111, 199] width 150 height 21
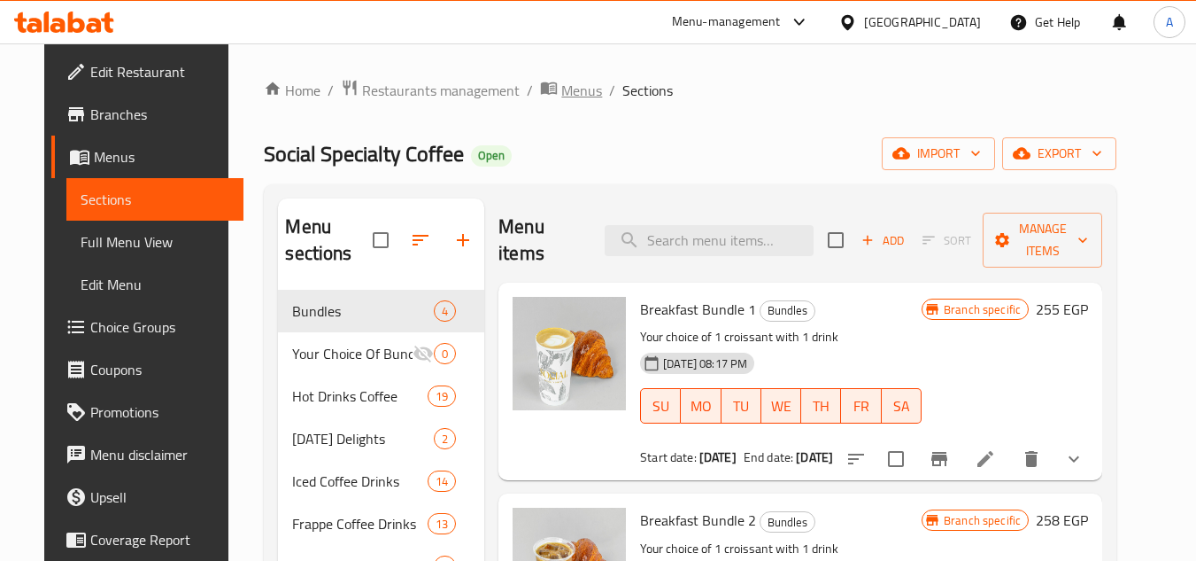
click at [563, 98] on span "Menus" at bounding box center [581, 90] width 41 height 21
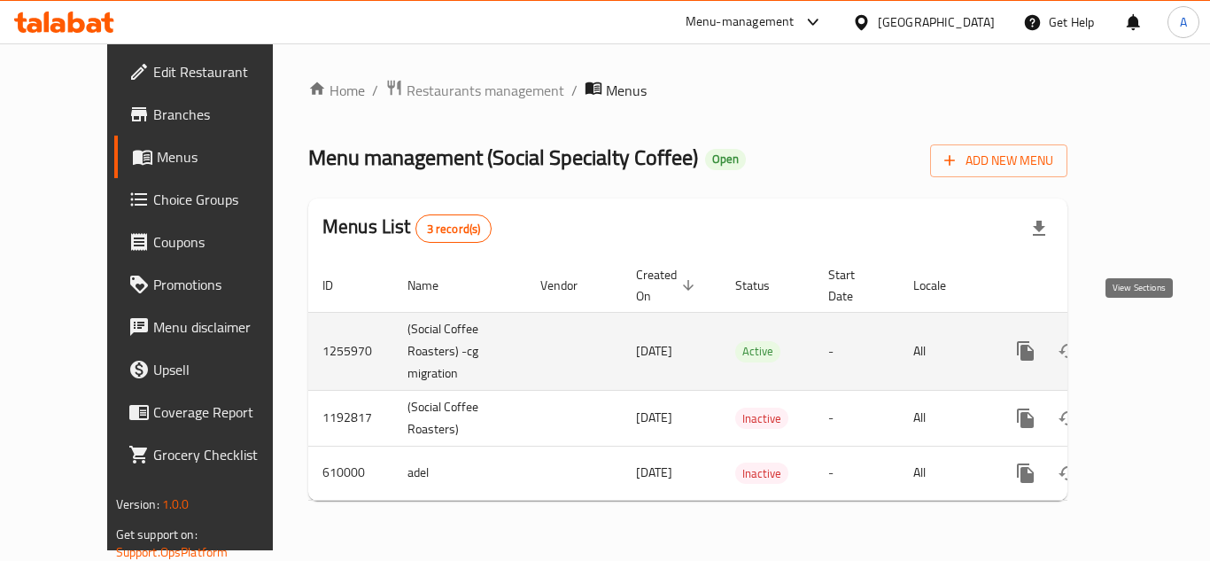
click at [1142, 340] on icon "enhanced table" at bounding box center [1152, 350] width 21 height 21
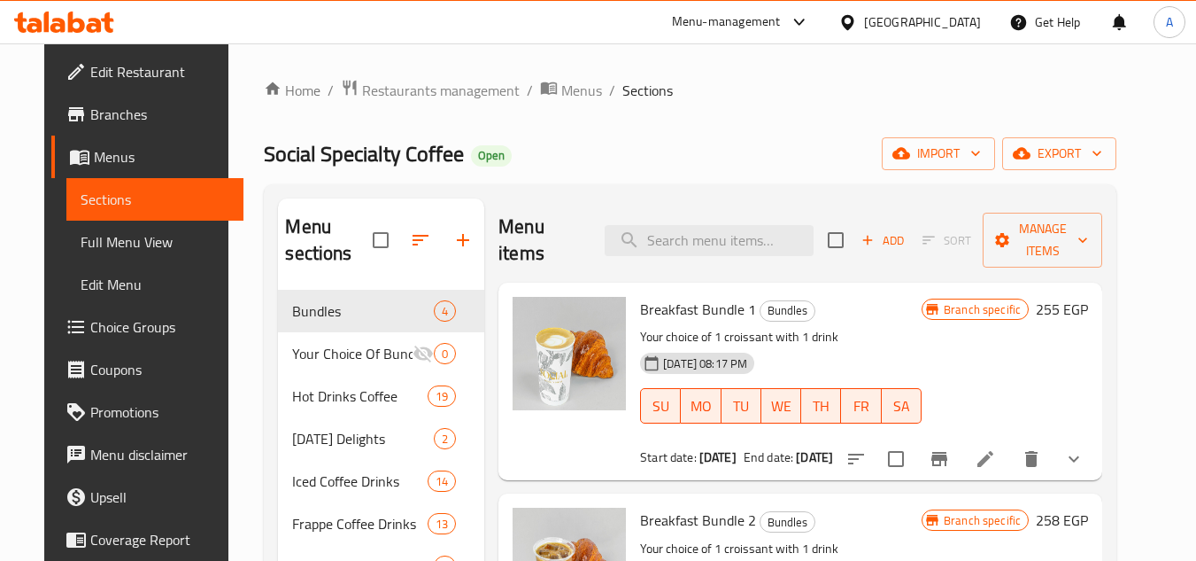
click at [1066, 179] on div "Home / Restaurants management / Menus / Sections Social Specialty Coffee Open i…" at bounding box center [690, 535] width 853 height 912
click at [1066, 174] on div "Home / Restaurants management / Menus / Sections Social Specialty Coffee Open i…" at bounding box center [690, 535] width 853 height 912
click at [1031, 155] on icon "button" at bounding box center [1022, 153] width 18 height 18
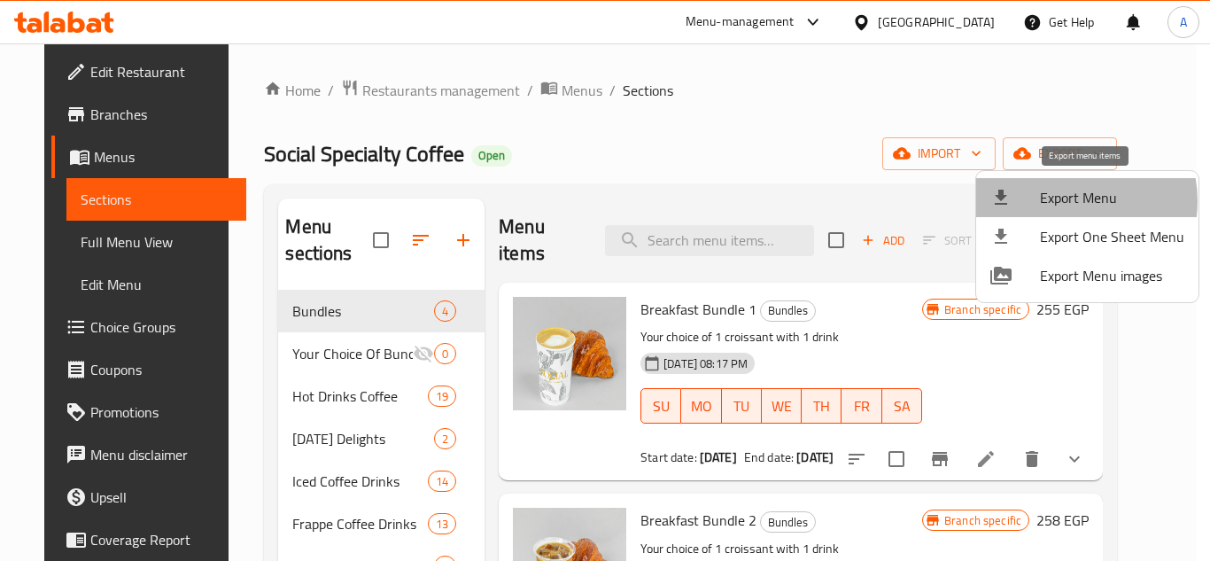
click at [1063, 201] on span "Export Menu" at bounding box center [1112, 197] width 144 height 21
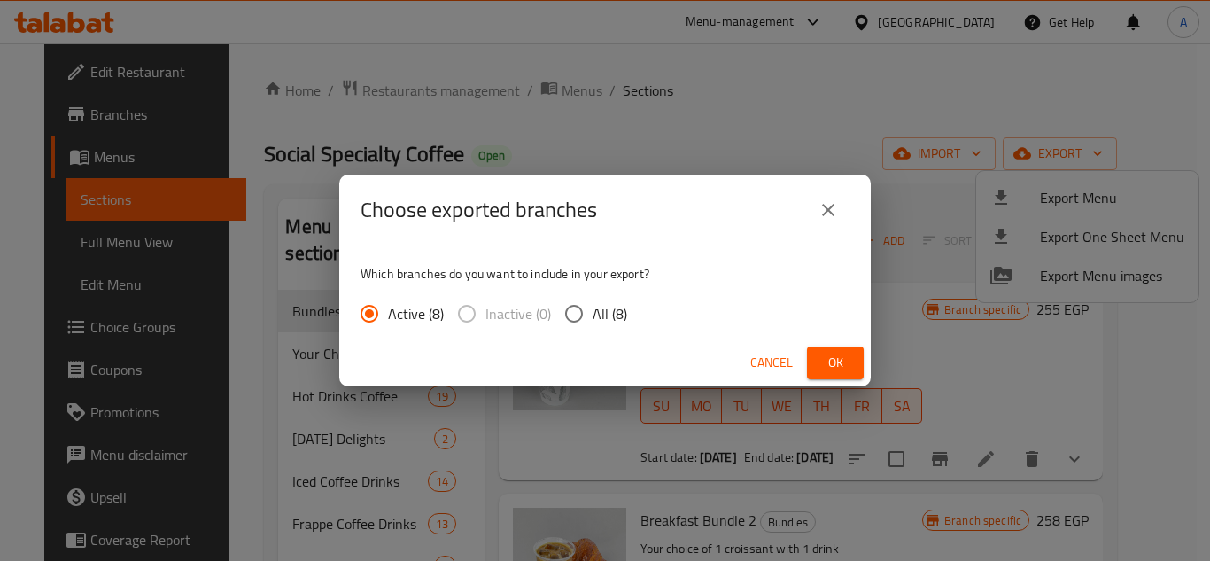
click at [605, 321] on span "All (8)" at bounding box center [609, 313] width 35 height 21
click at [592, 321] on input "All (8)" at bounding box center [573, 313] width 37 height 37
radio input "true"
click at [824, 352] on span "Ok" at bounding box center [835, 363] width 28 height 22
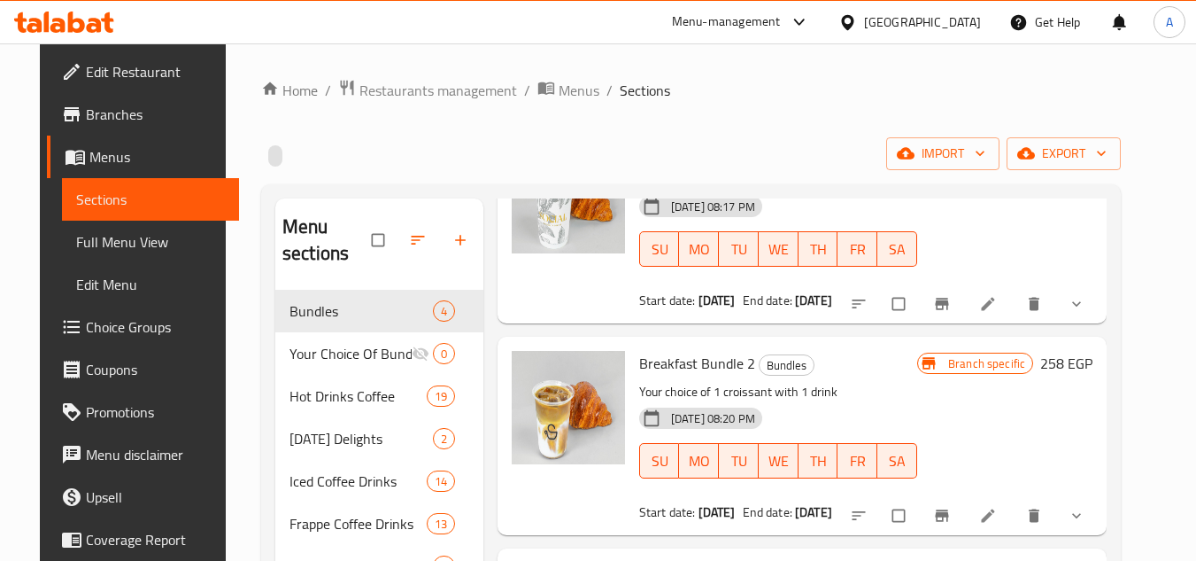
scroll to position [159, 0]
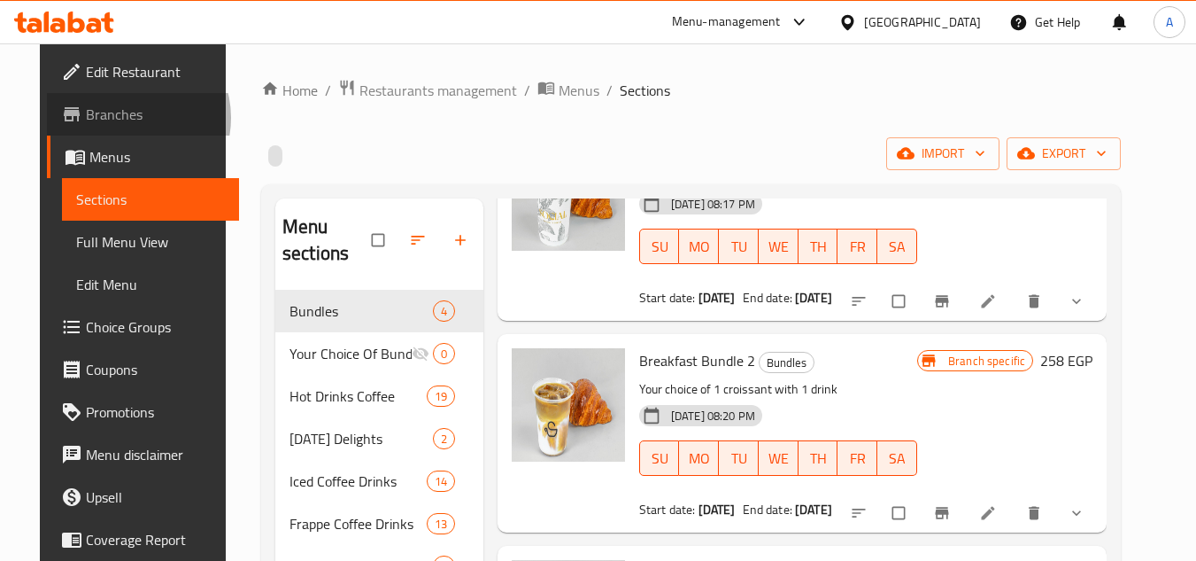
click at [89, 118] on span "Branches" at bounding box center [156, 114] width 140 height 21
